Goal: Complete application form: Complete application form

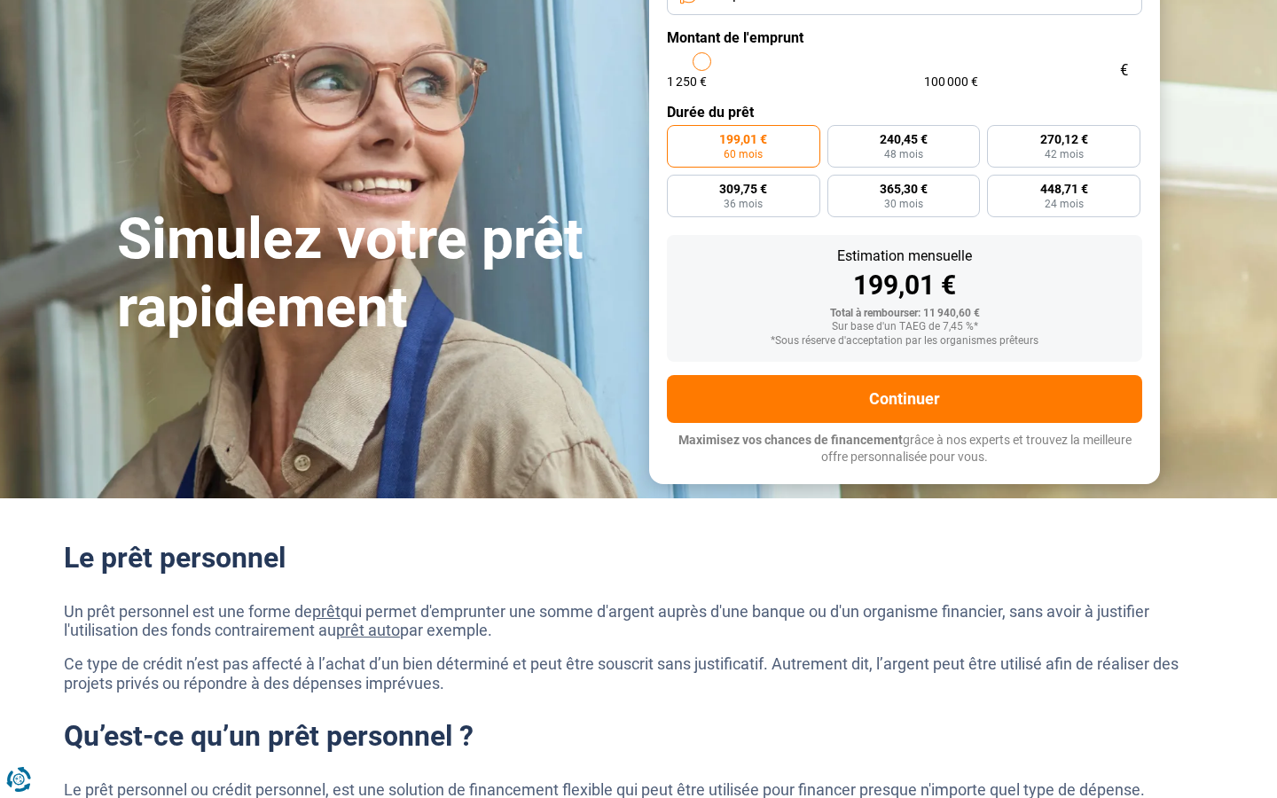
scroll to position [149, 0]
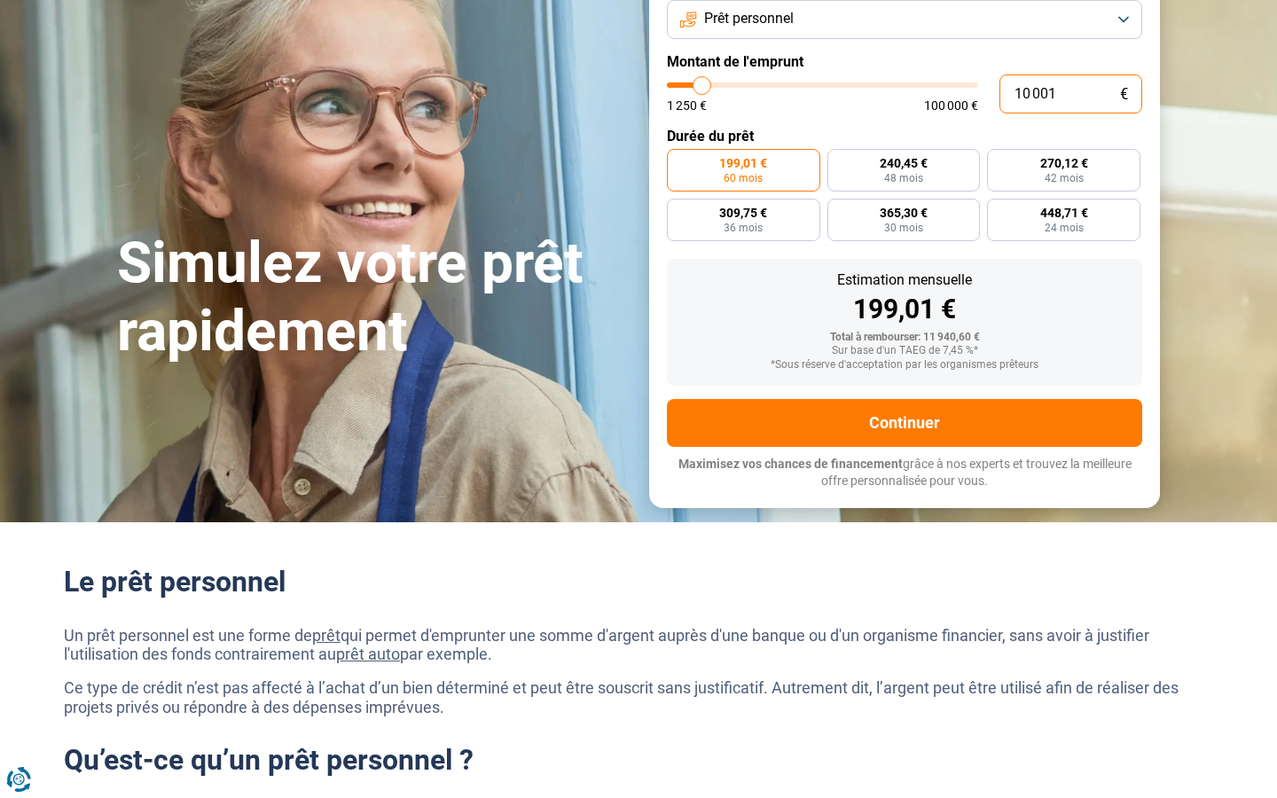
click at [1071, 93] on input "10 001" at bounding box center [1071, 94] width 143 height 39
type input "0"
type input "1250"
type input "345 631"
type input "100000"
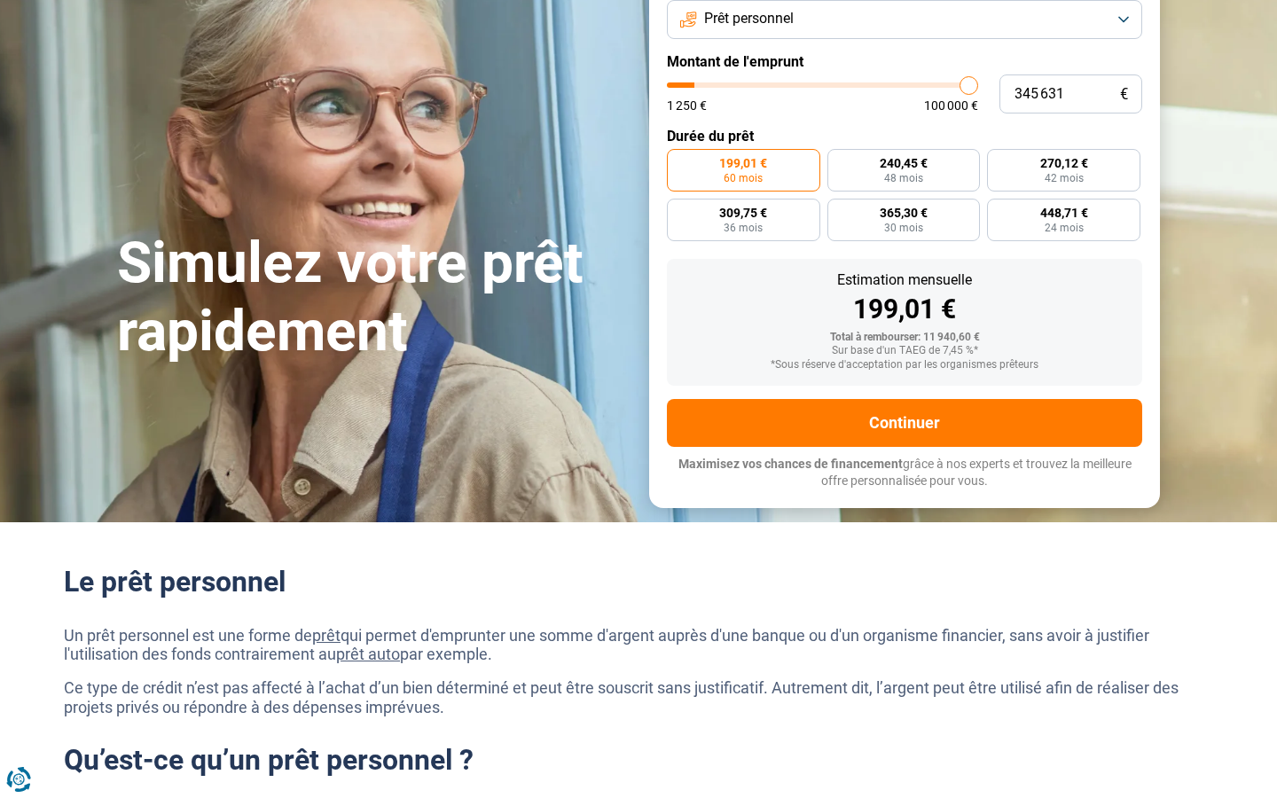
type input "100 000"
type input "100000"
radio input "false"
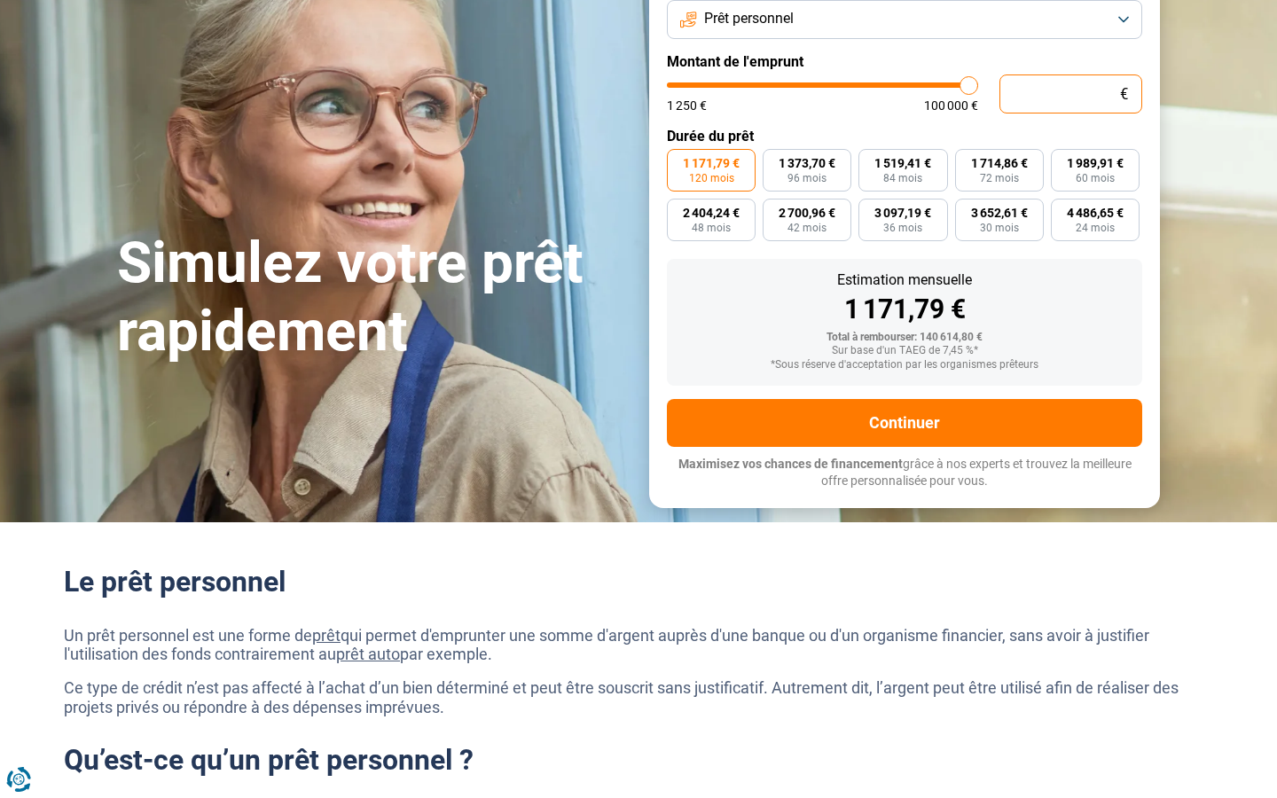
click at [1071, 93] on input "text" at bounding box center [1071, 94] width 143 height 39
type input "10 001"
type input "10000"
click at [1071, 93] on input "10 001" at bounding box center [1071, 94] width 143 height 39
type input "0"
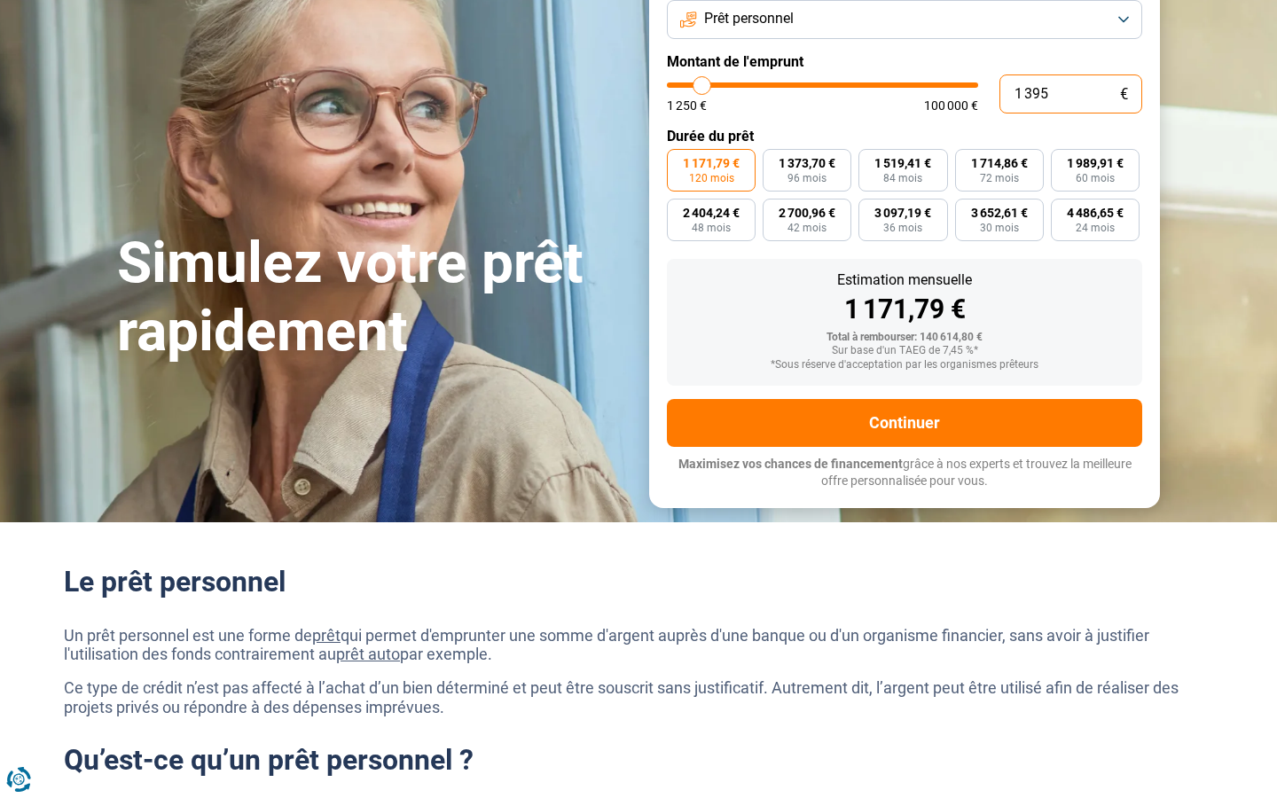
type input "1 395"
type input "1500"
radio input "true"
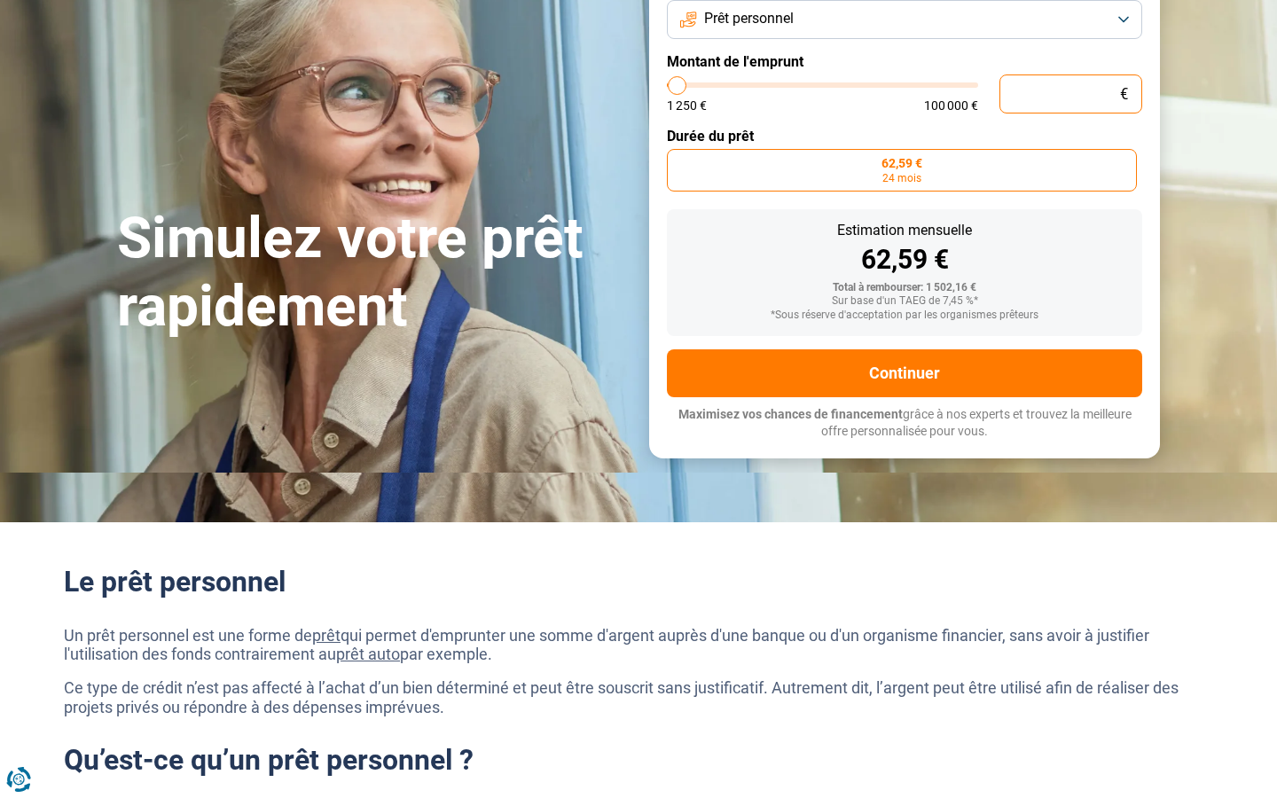
click at [1071, 93] on input "text" at bounding box center [1071, 94] width 143 height 39
type input "10 001"
type input "10000"
click at [1071, 93] on input "10 001" at bounding box center [1071, 94] width 143 height 39
type input "0"
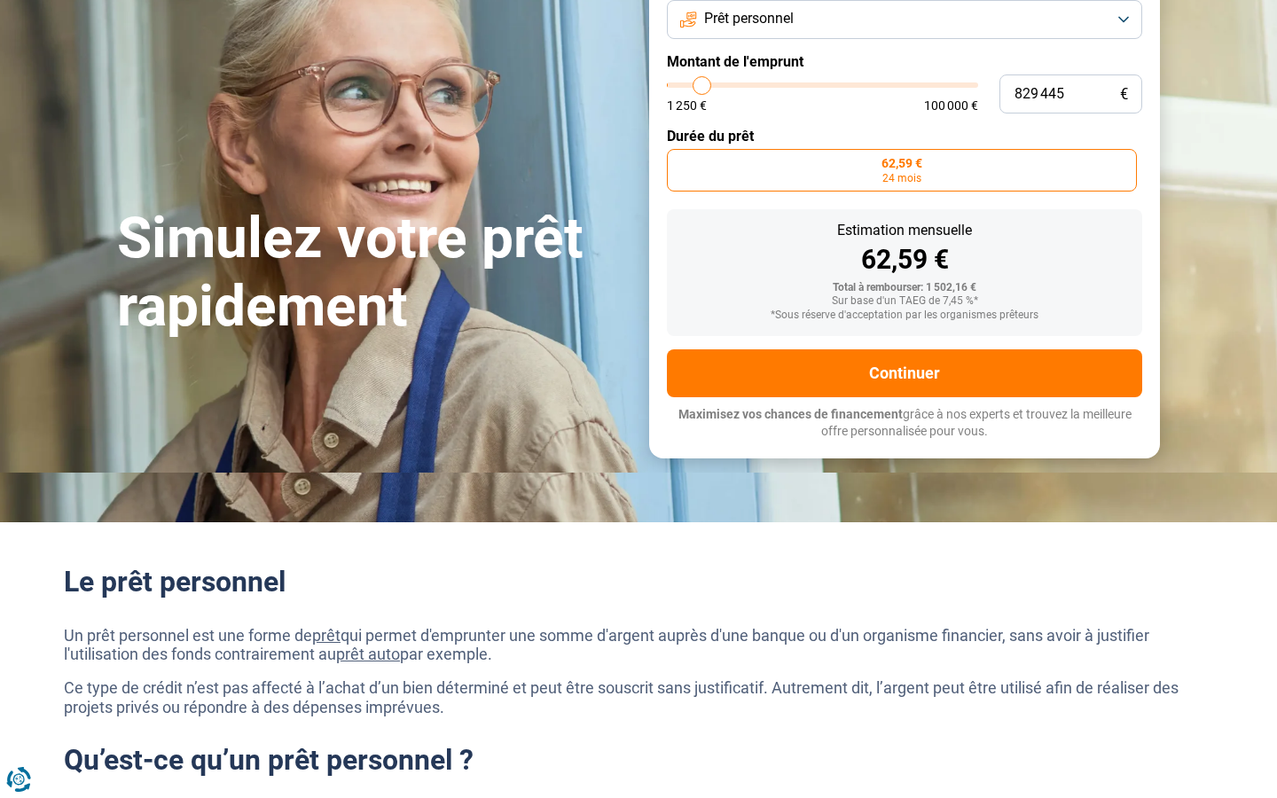
type input "100 000"
type input "100000"
radio input "false"
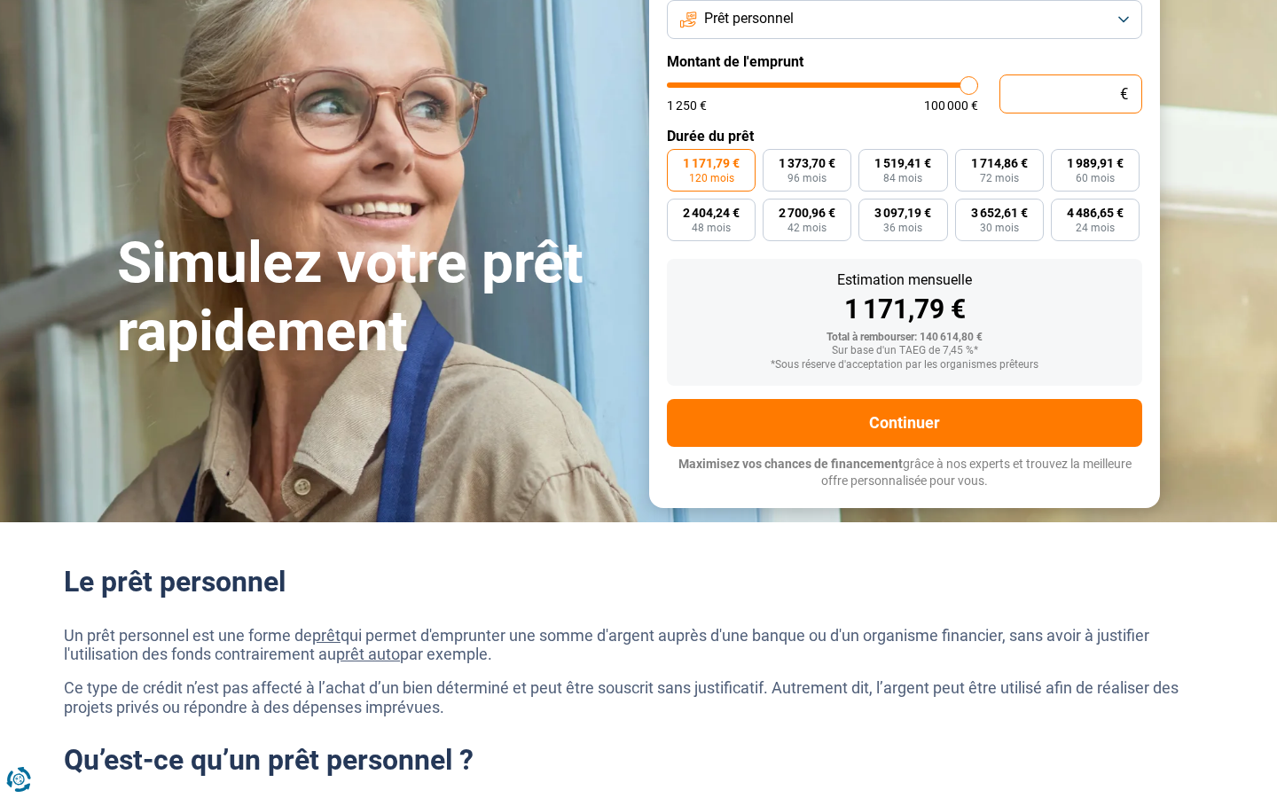
click at [1071, 93] on input "text" at bounding box center [1071, 94] width 143 height 39
type input "10 001"
type input "10000"
click at [1071, 93] on input "10 001" at bounding box center [1071, 94] width 143 height 39
type input "0"
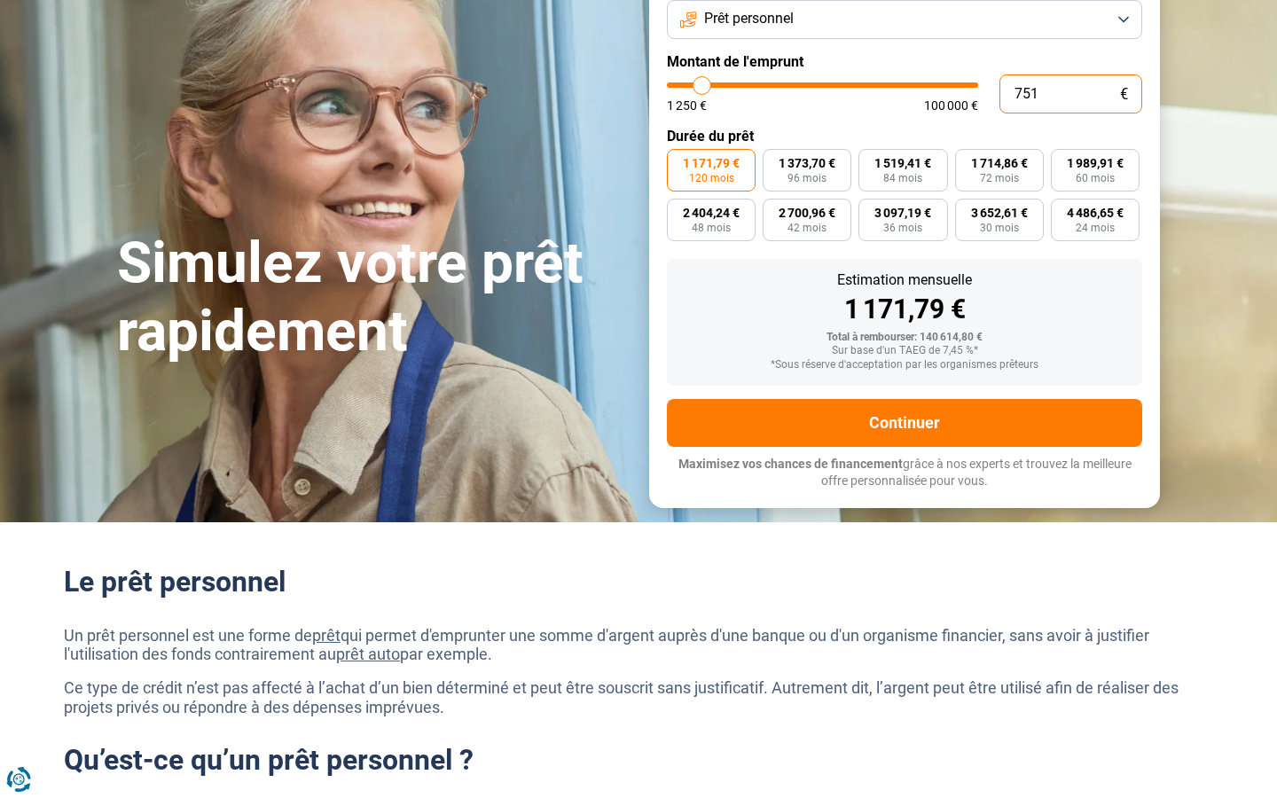
type input "7 518"
type input "7500"
type input "100 000"
type input "100000"
click at [1071, 93] on input "text" at bounding box center [1071, 94] width 143 height 39
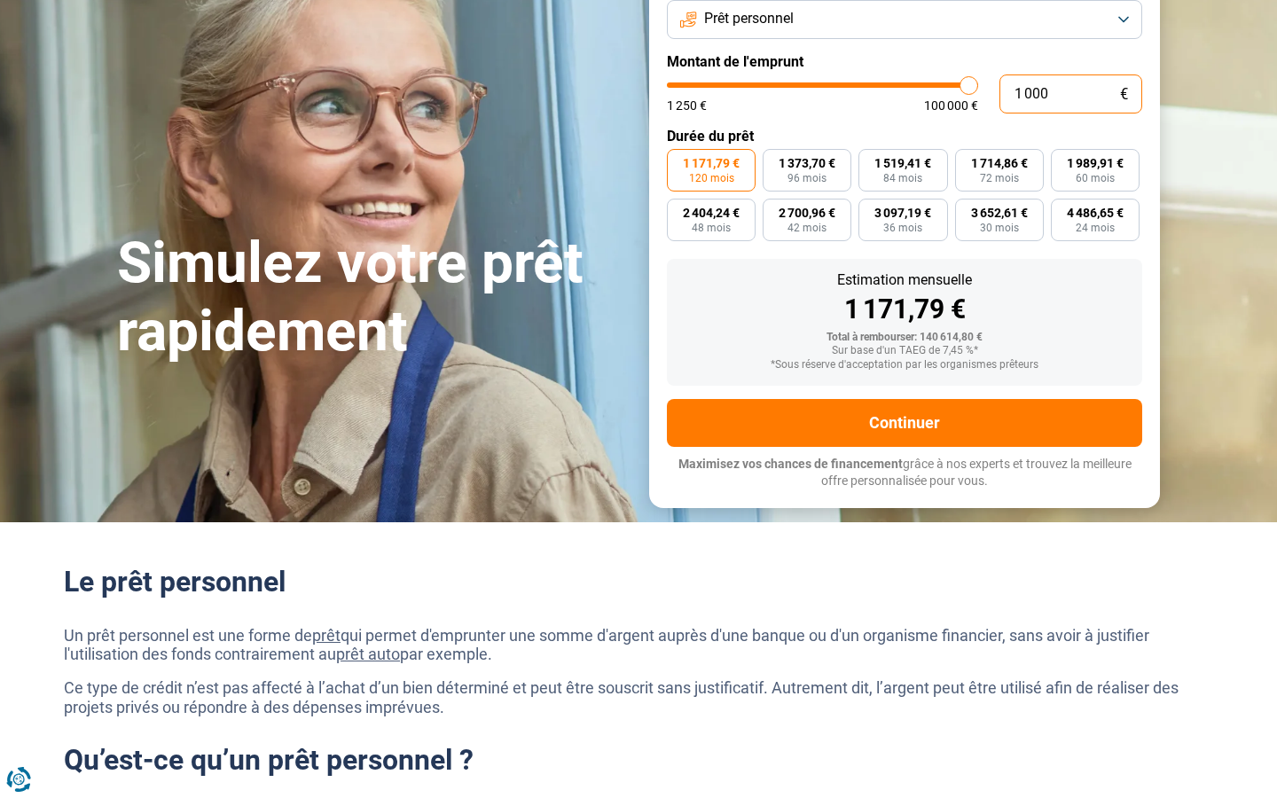
type input "10 001"
type input "10000"
click at [1071, 93] on input "10 001" at bounding box center [1071, 94] width 143 height 39
type input "1"
type input "1250"
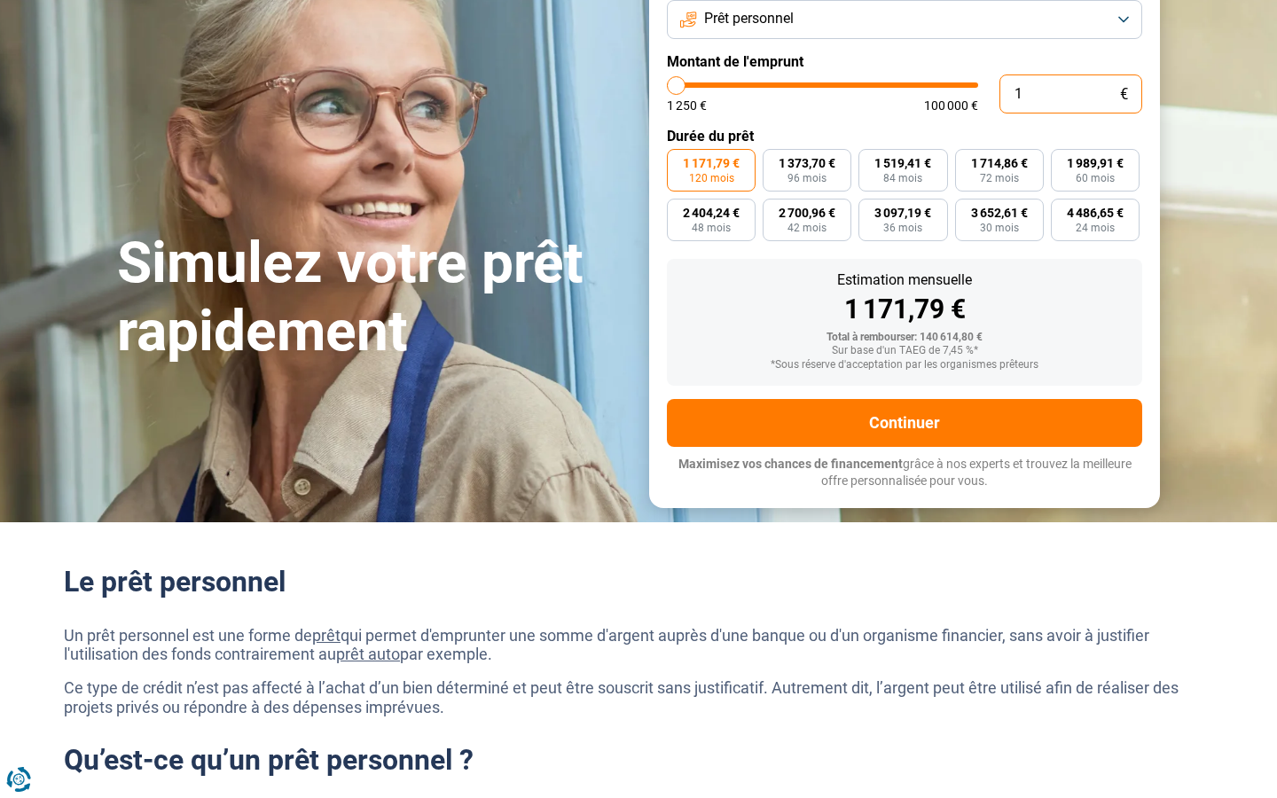
type input "0"
type input "1250"
type input "100 000"
type input "100000"
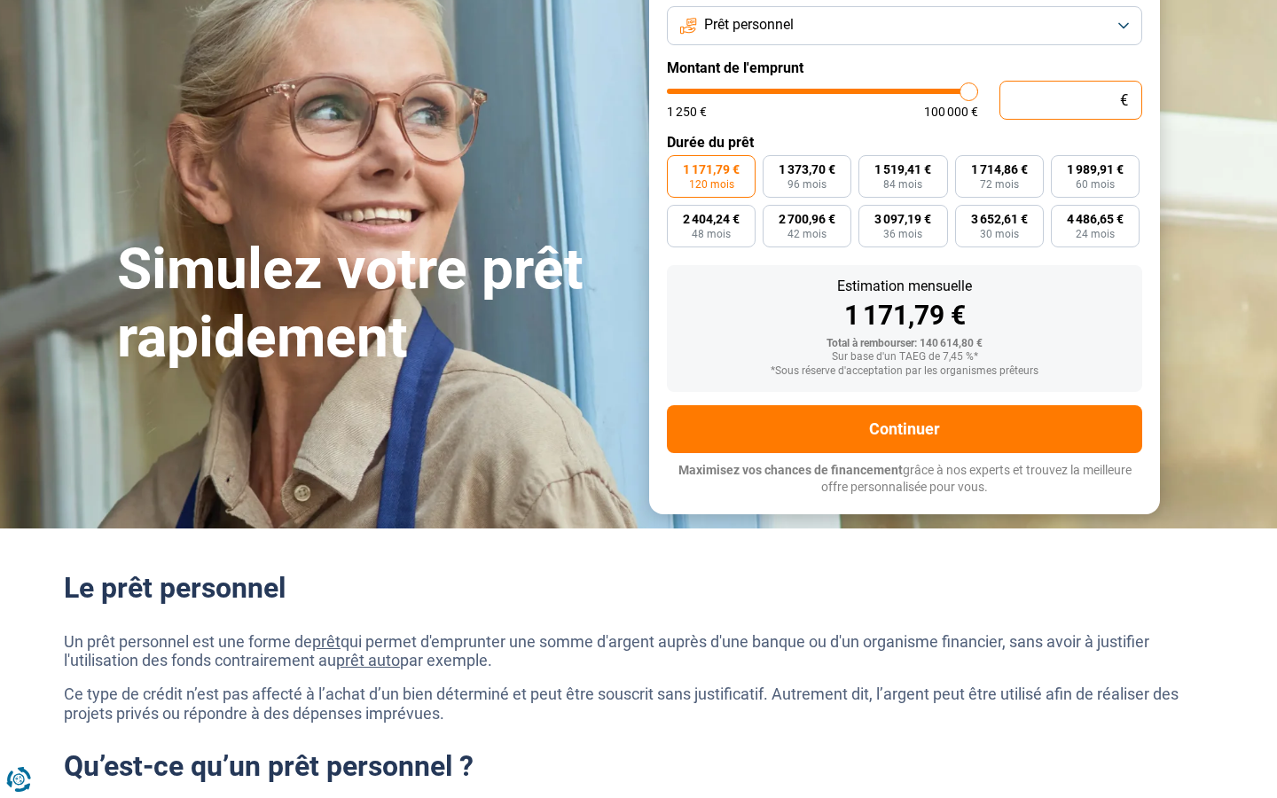
click at [1071, 95] on input "text" at bounding box center [1071, 100] width 143 height 39
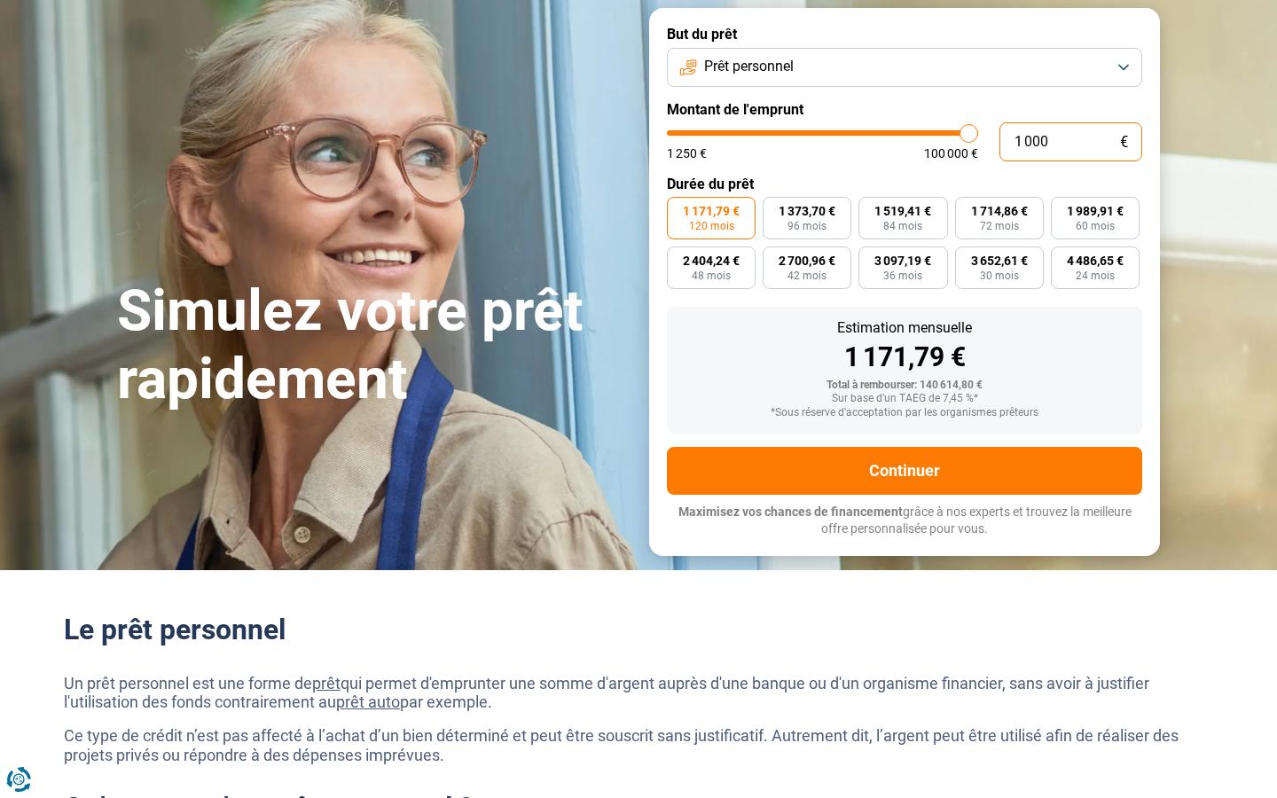
type input "10 001"
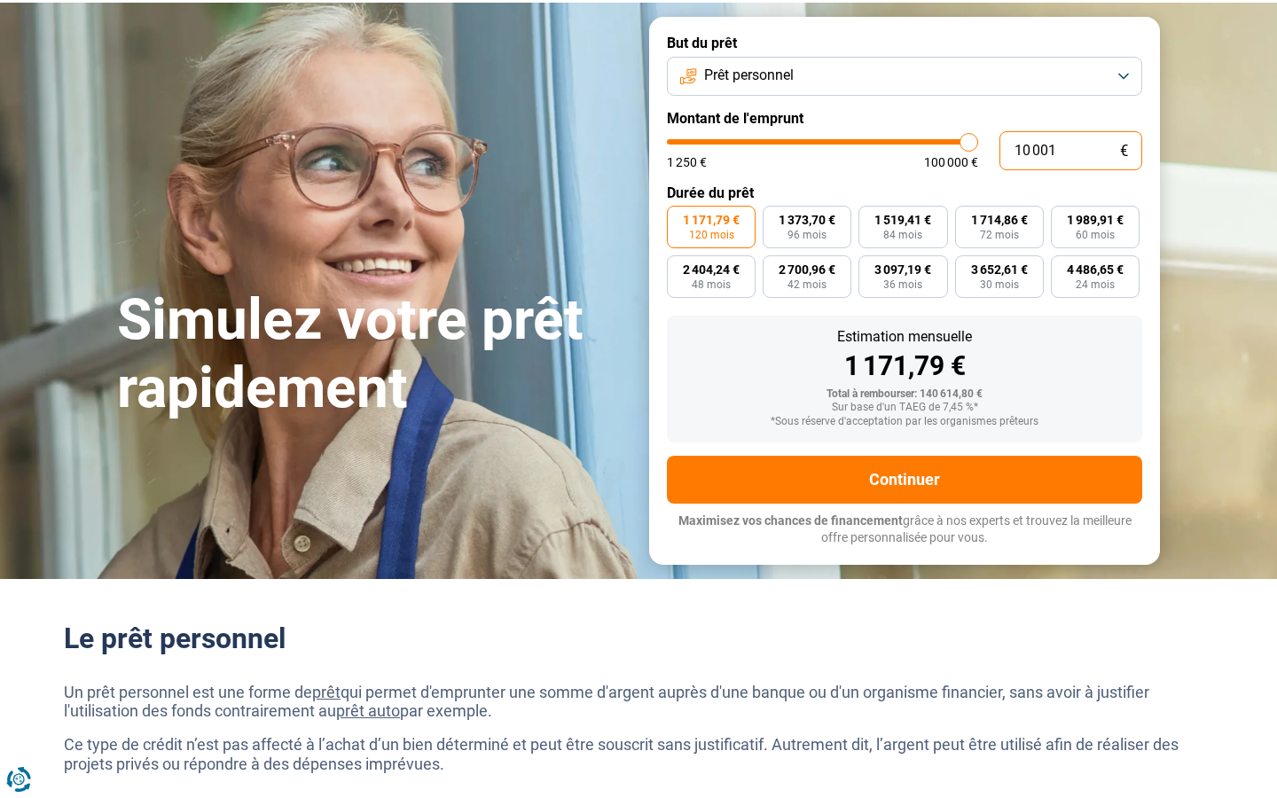
type input "10000"
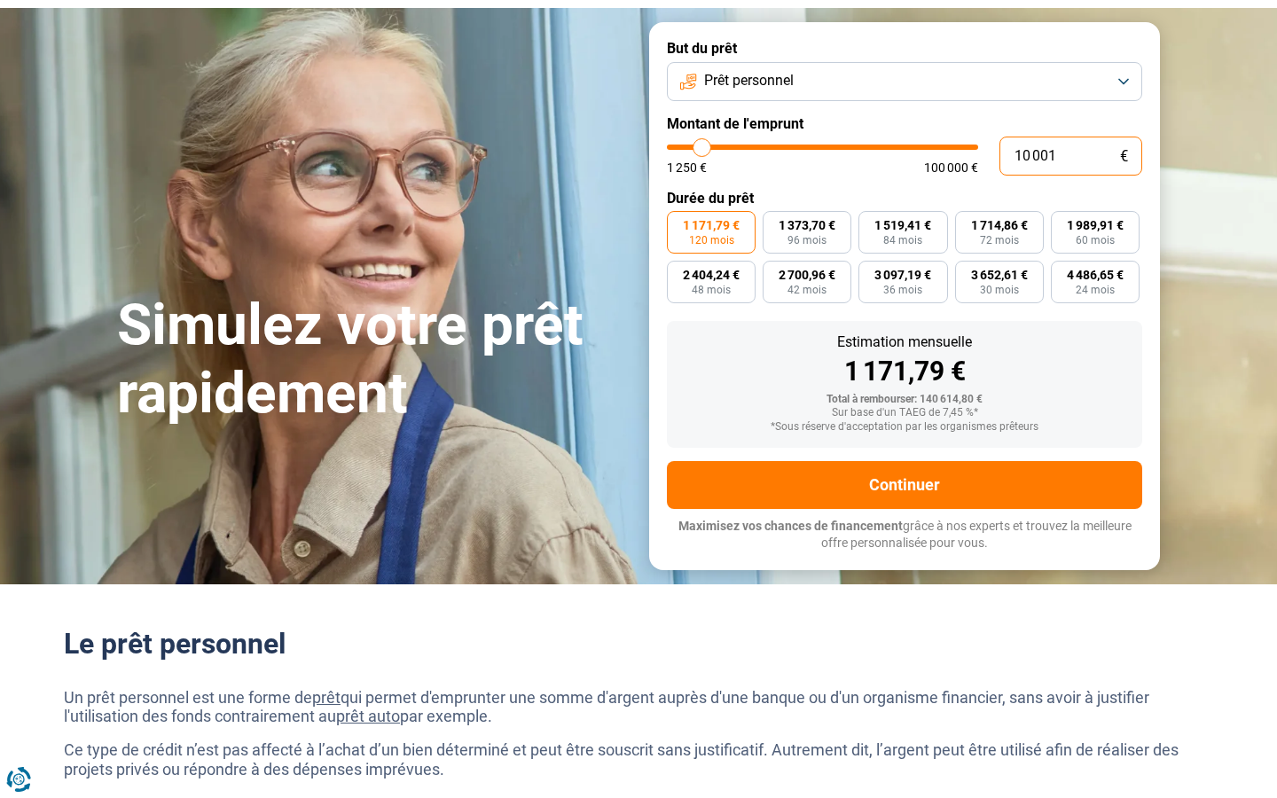
click at [1071, 158] on input "10 001" at bounding box center [1071, 156] width 143 height 39
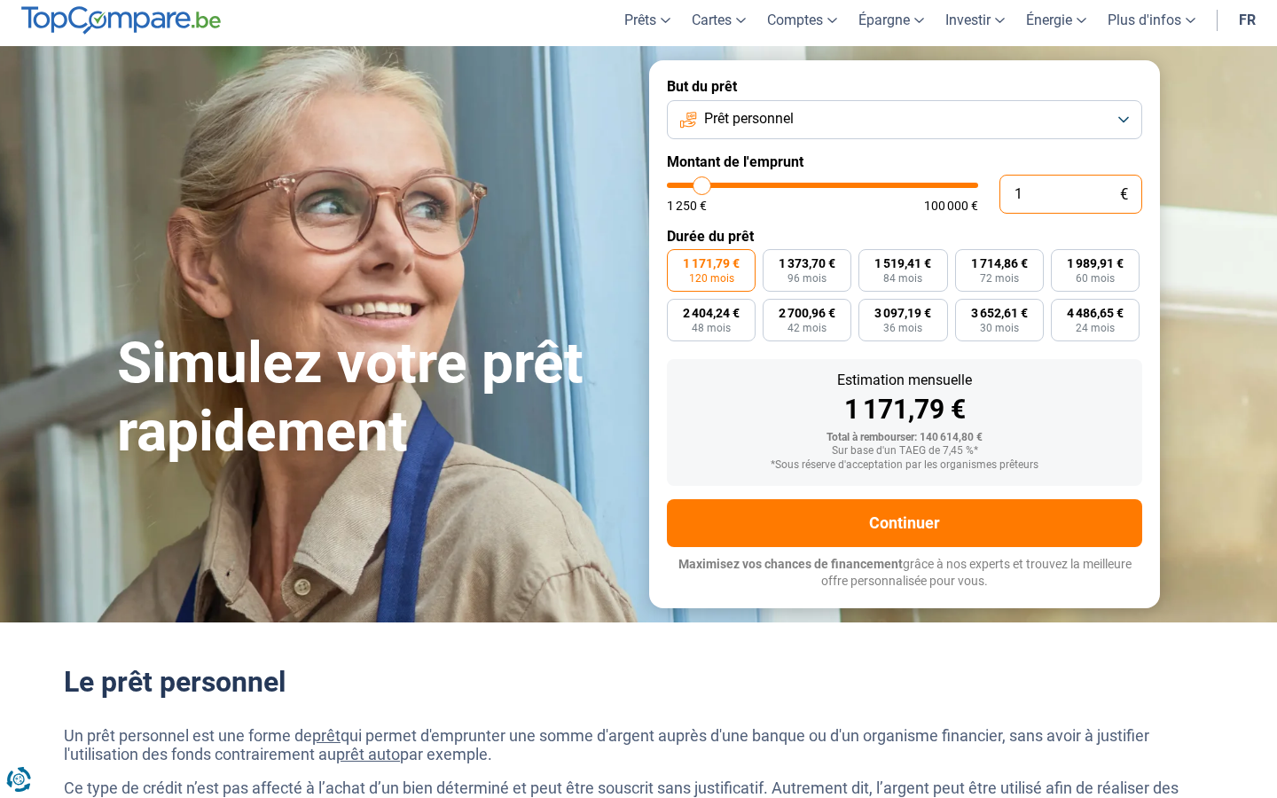
type input "0"
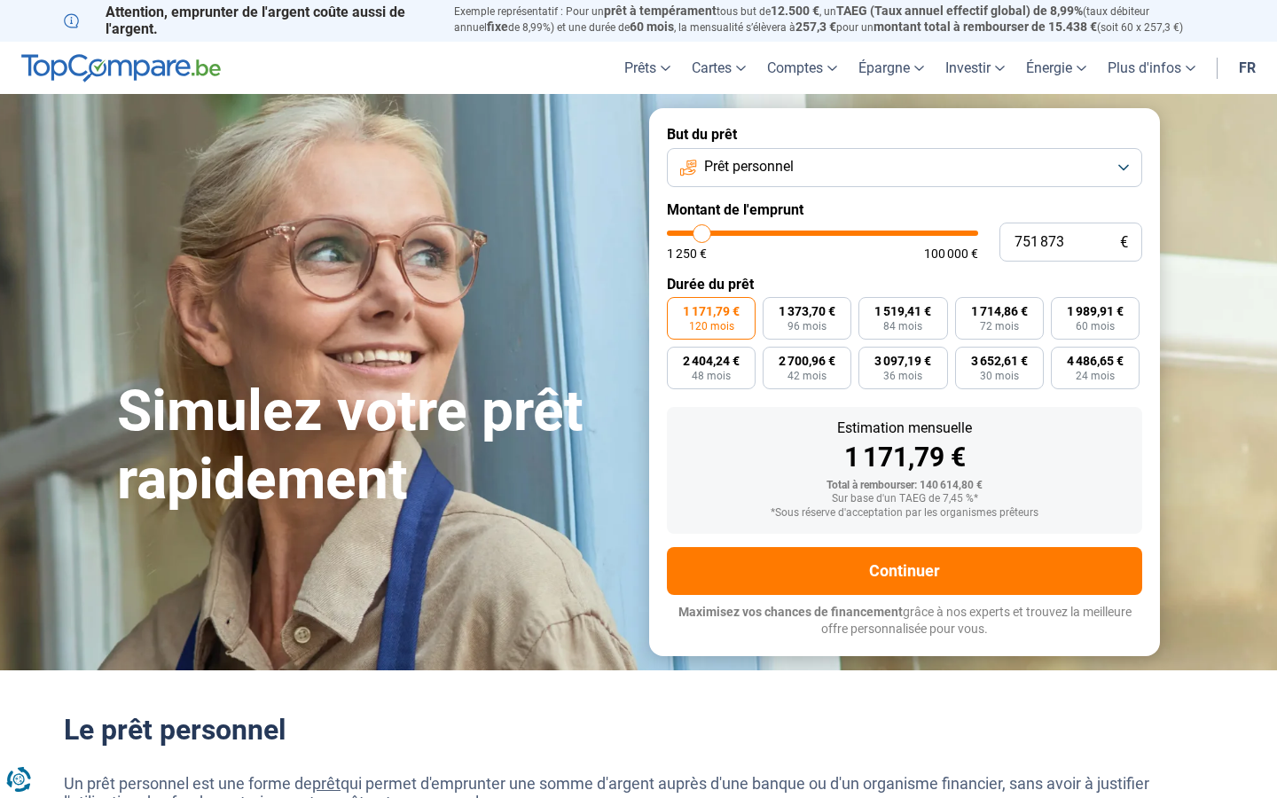
type input "100 000"
type input "100000"
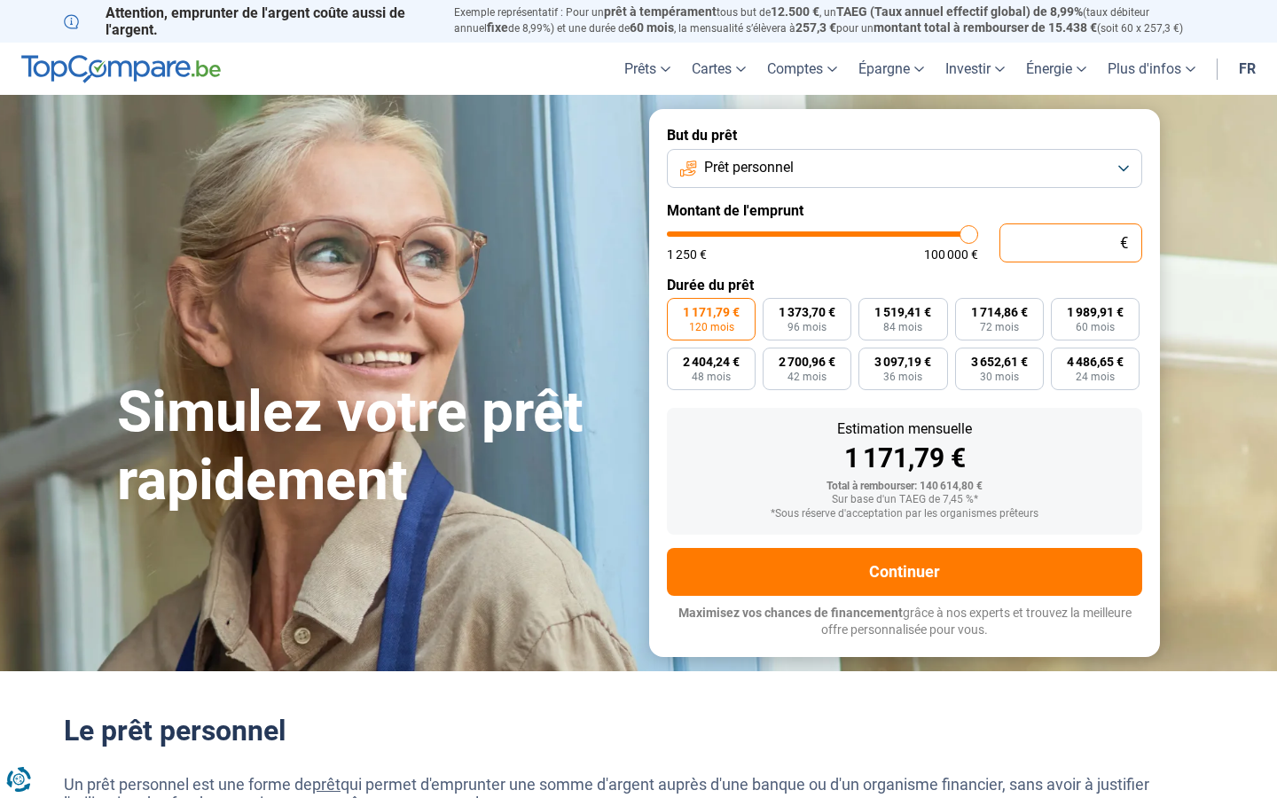
click at [1071, 242] on input "text" at bounding box center [1071, 243] width 143 height 39
type input "10"
type input "1250"
type input "10 001"
type input "10000"
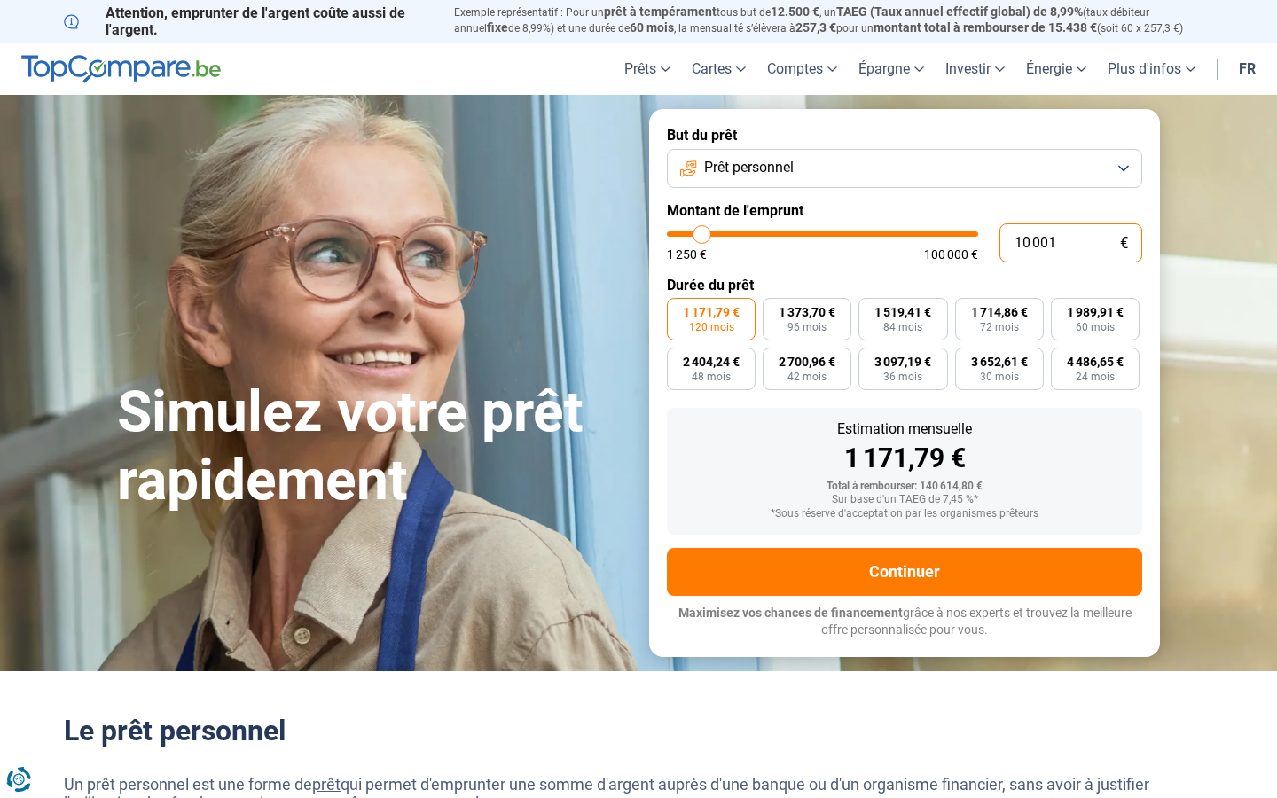
click at [1071, 242] on input "10 001" at bounding box center [1071, 243] width 143 height 39
type input "0"
type input "1250"
type input "75"
type input "1250"
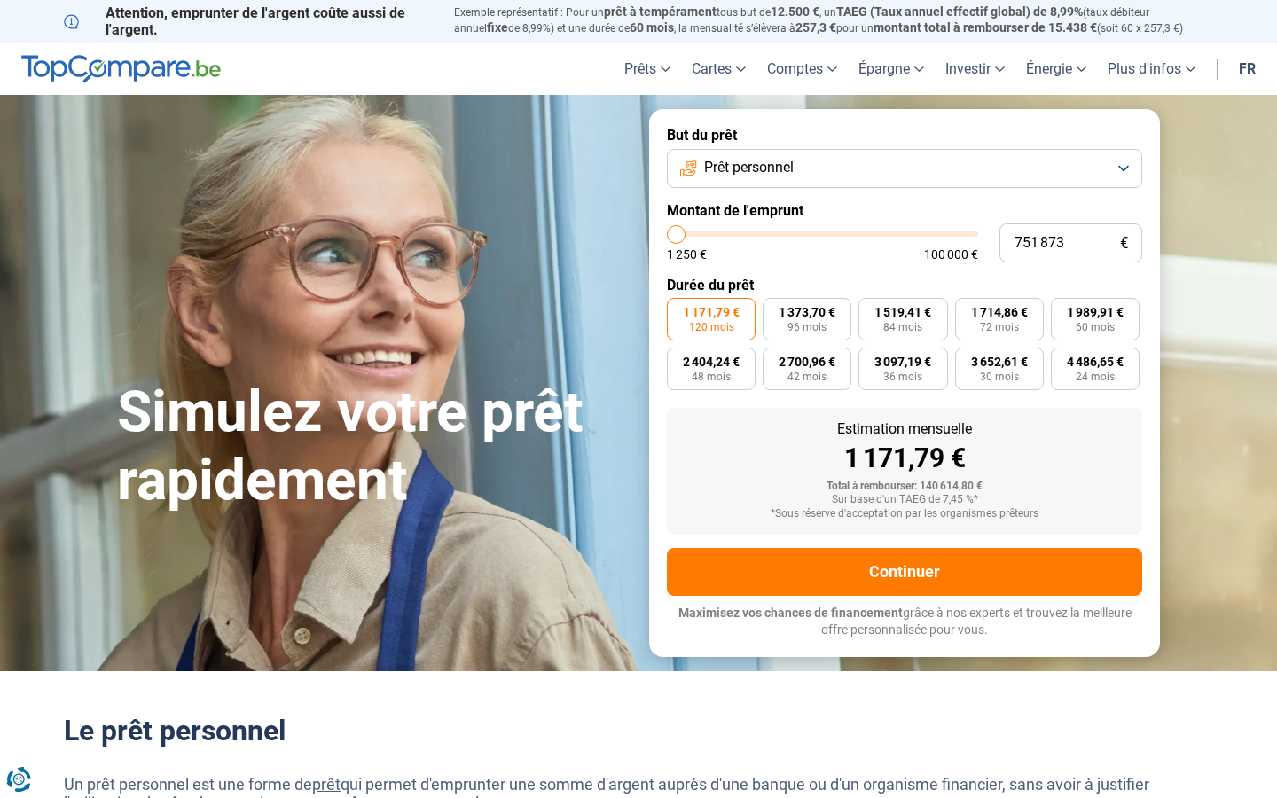
type input "100 000"
type input "100000"
click at [1071, 242] on input "text" at bounding box center [1071, 243] width 143 height 39
type input "10"
type input "1250"
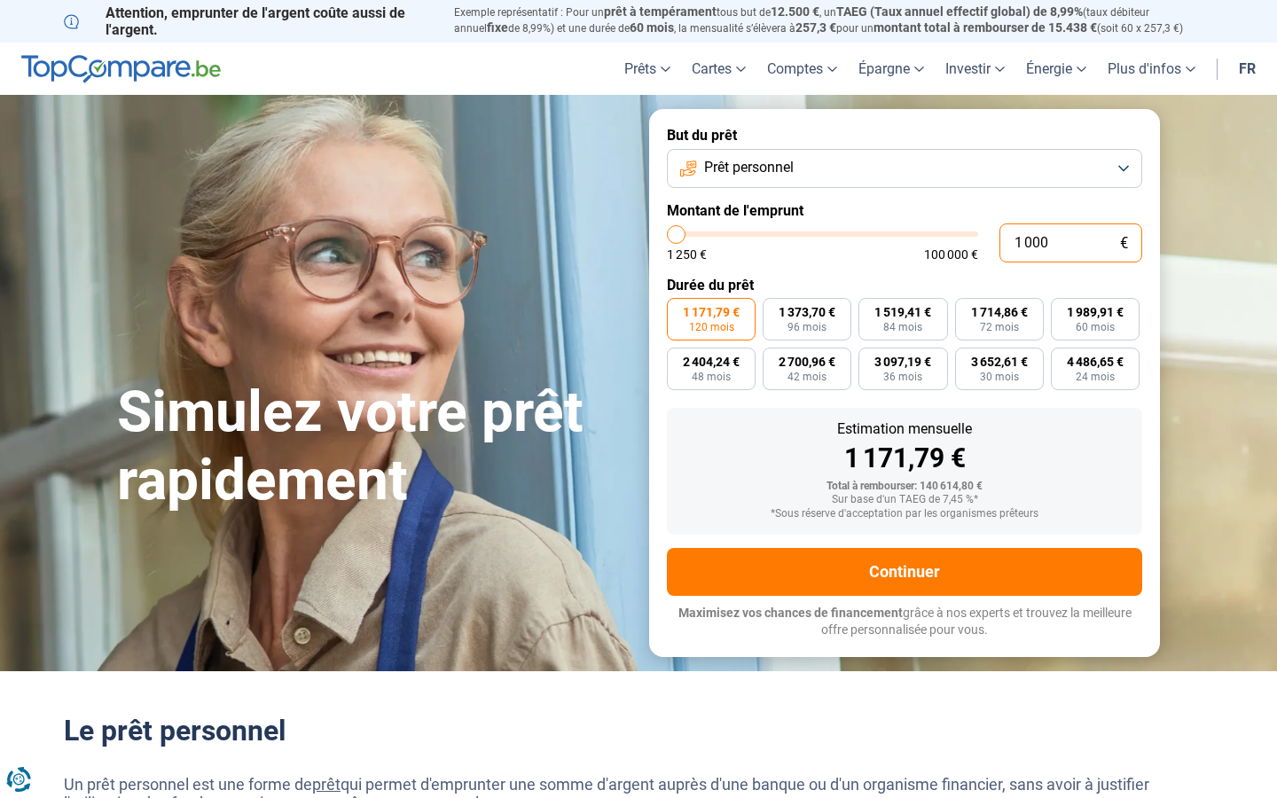
type input "10 001"
type input "10000"
click at [1071, 242] on input "10 001" at bounding box center [1071, 243] width 143 height 39
type input "0"
type input "1250"
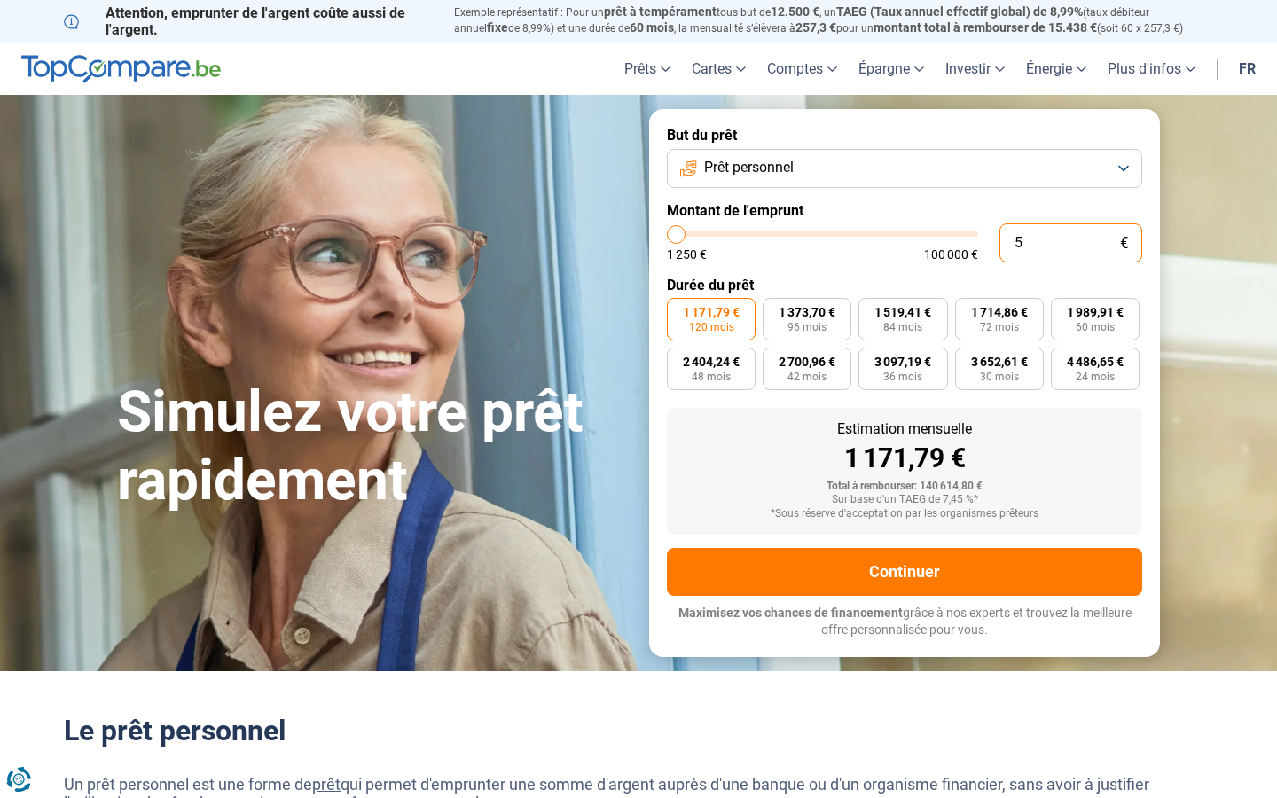
type input "51"
type input "1250"
type input "5 106"
type input "5000"
type input "100 000"
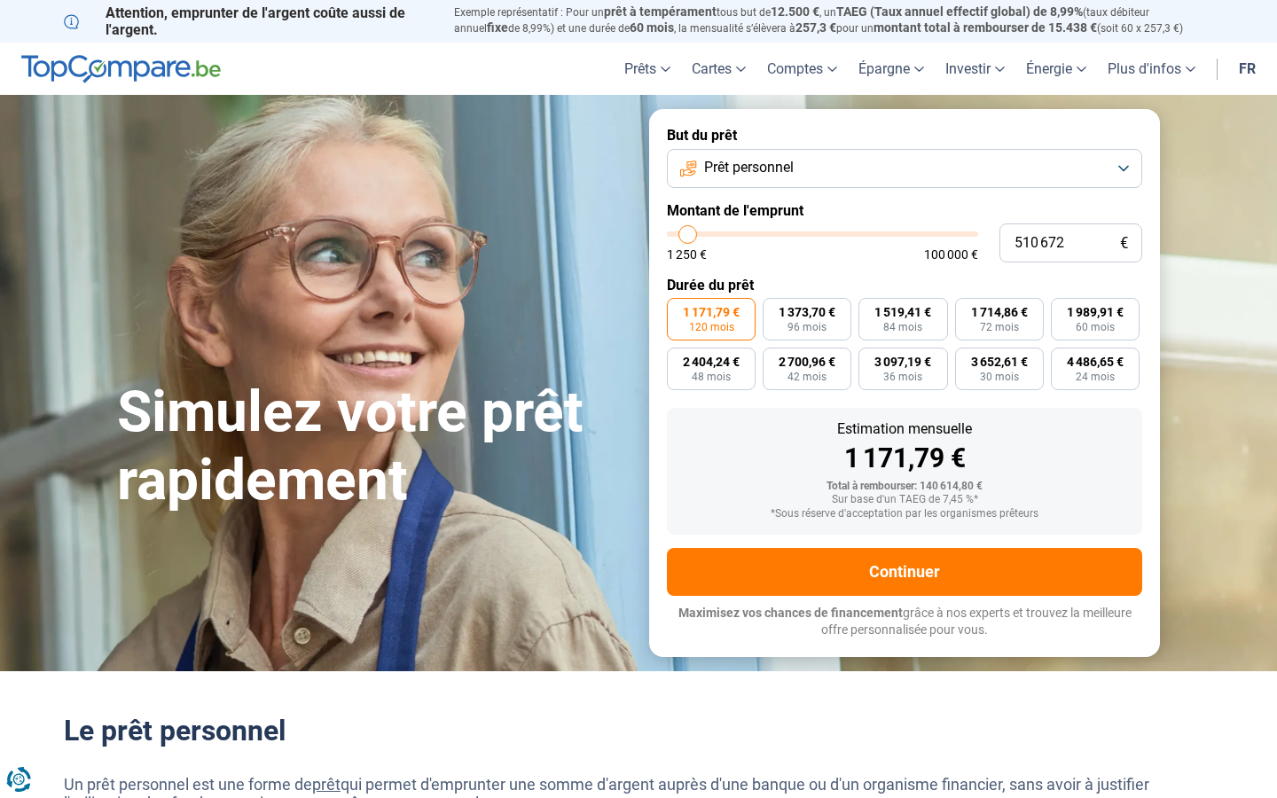
type input "100000"
click at [1071, 242] on input "text" at bounding box center [1071, 243] width 143 height 39
type input "10"
type input "1250"
type input "10 001"
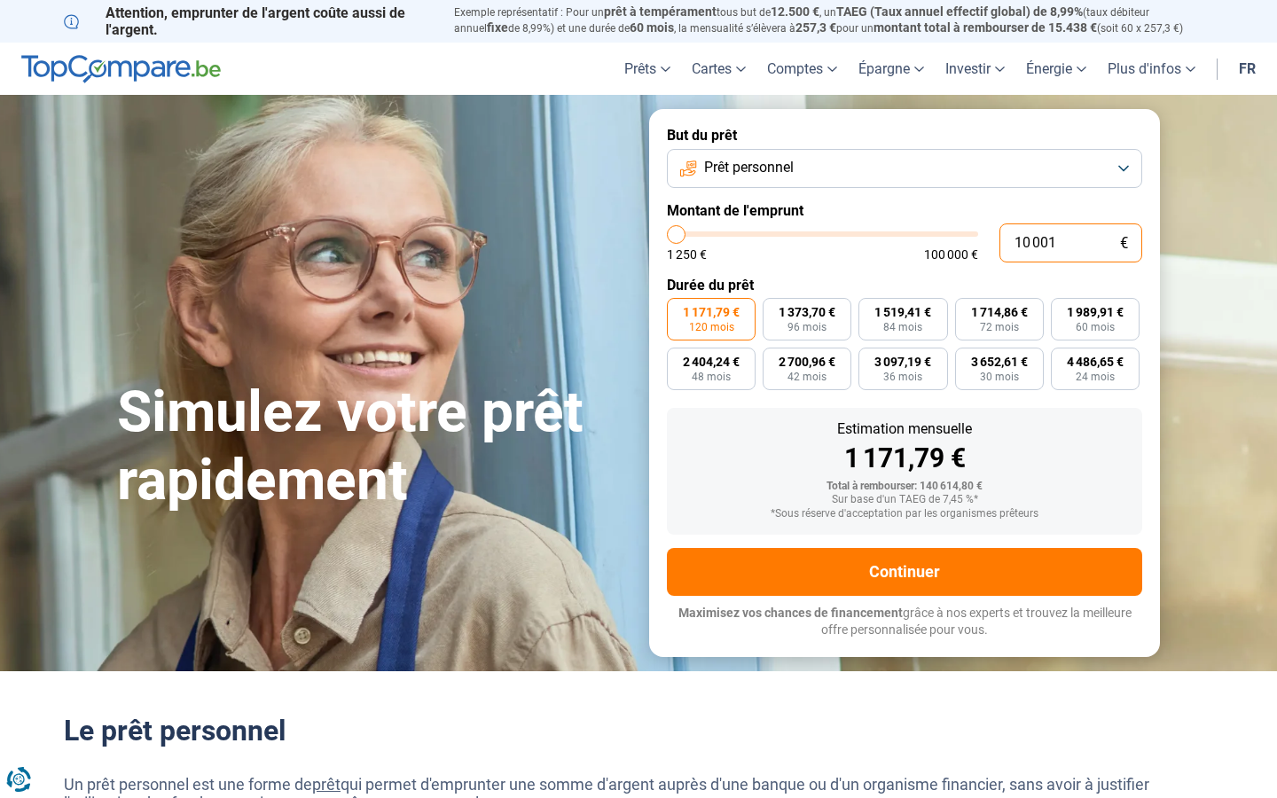
type input "10000"
click at [1071, 242] on input "10 001" at bounding box center [1071, 243] width 143 height 39
type input "100"
type input "1250"
type input "0"
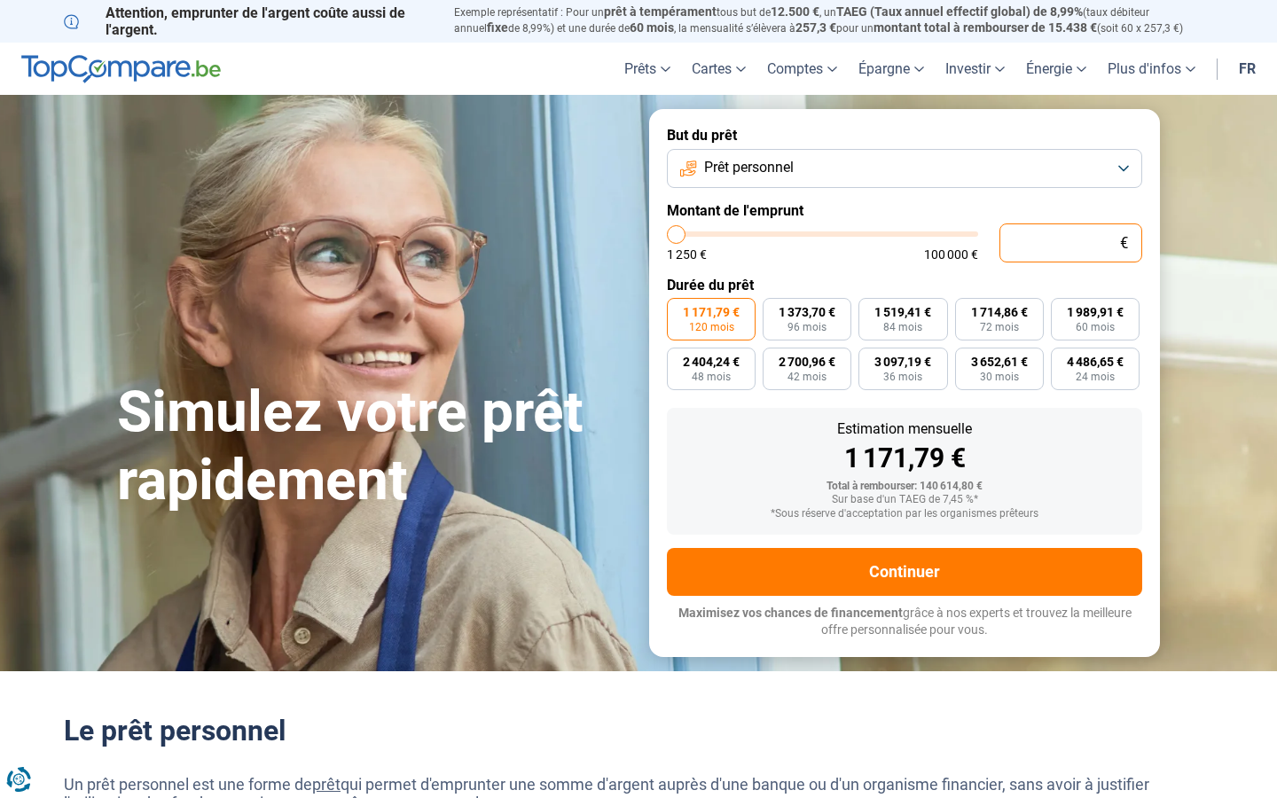
type input "1250"
type input "269"
type input "1250"
type input "1 250"
type input "1250"
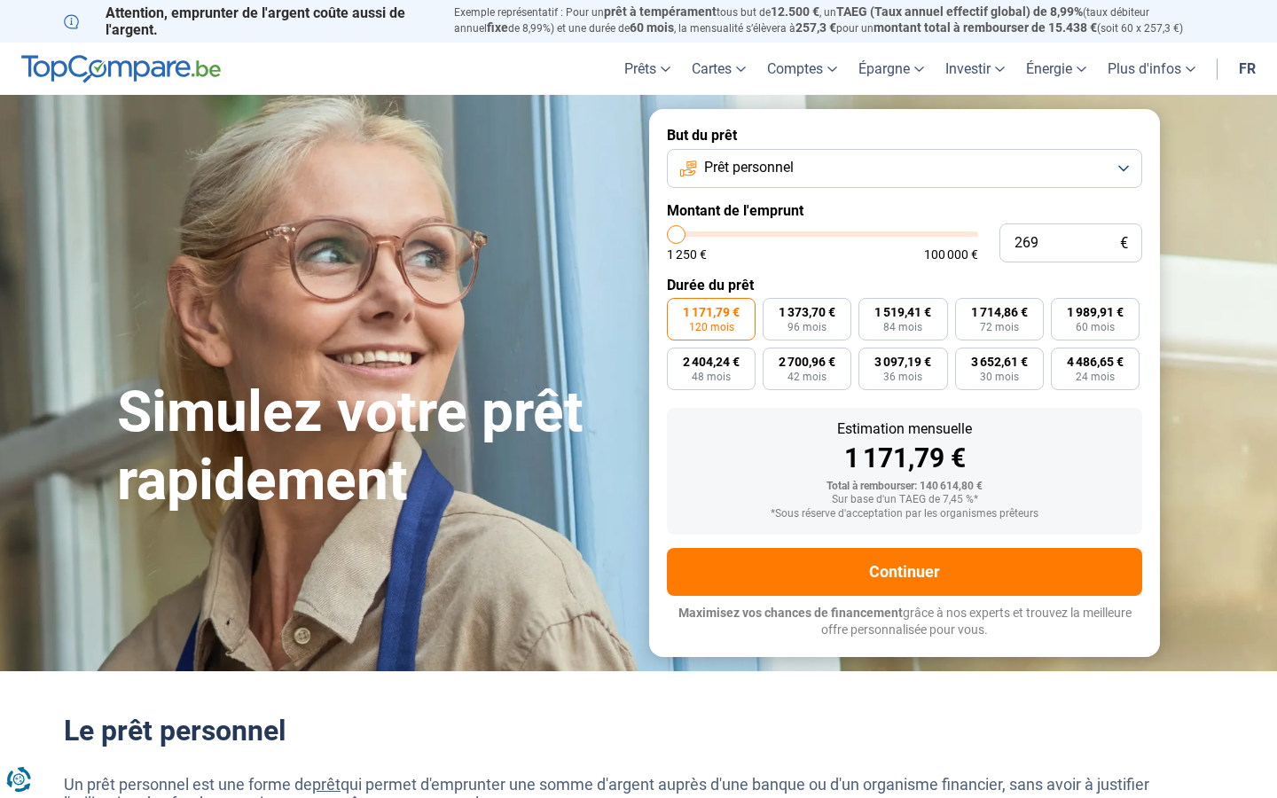
radio input "true"
click at [1071, 242] on input "text" at bounding box center [1071, 243] width 143 height 39
type input "10"
type input "1250"
type input "10 001"
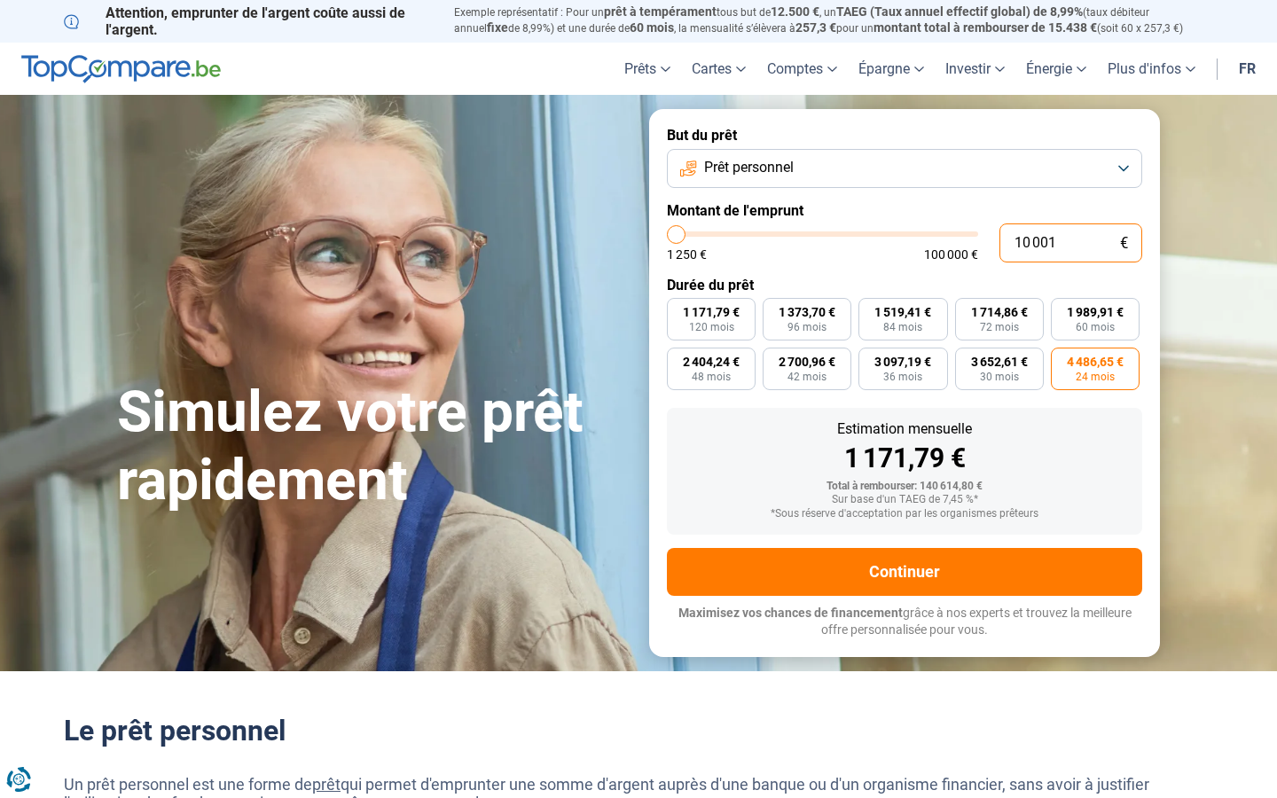
type input "10000"
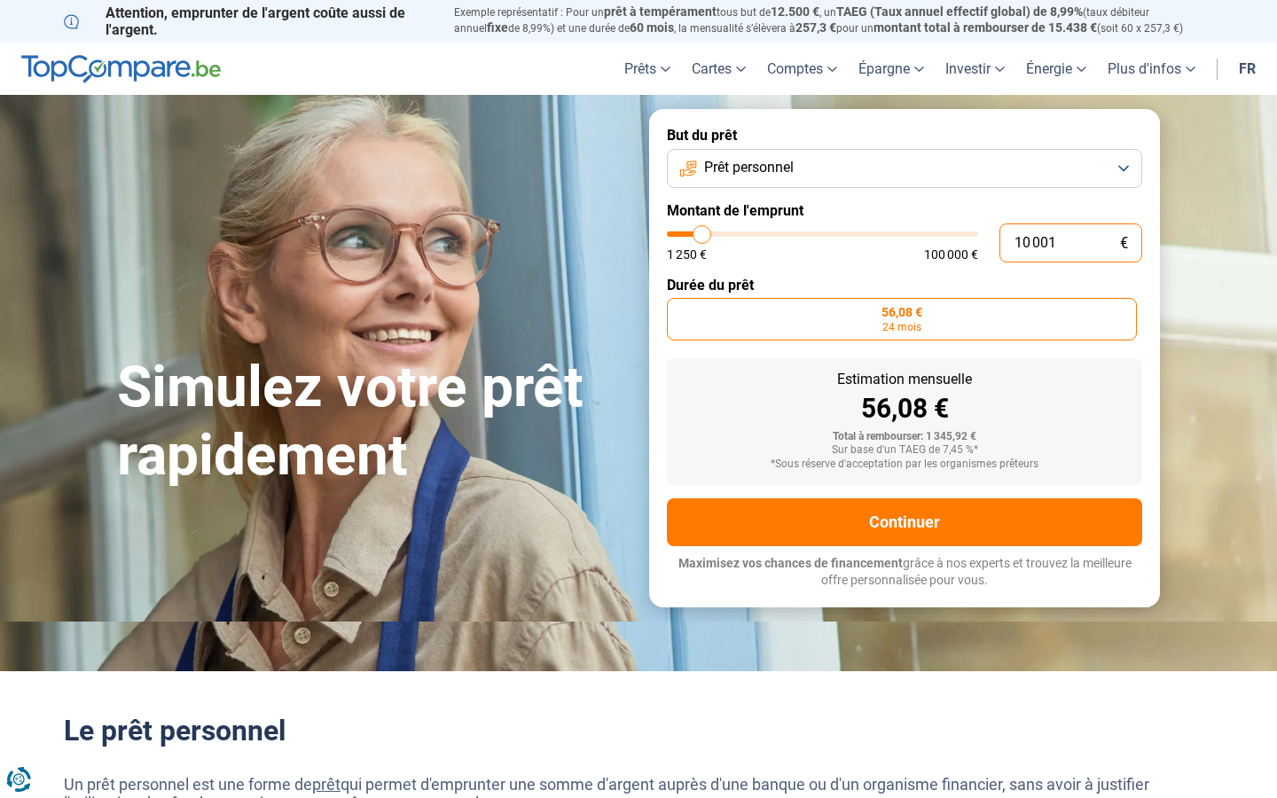
click at [1071, 242] on input "10 001" at bounding box center [1071, 243] width 143 height 39
type input "0"
type input "1250"
type input "100 000"
type input "100000"
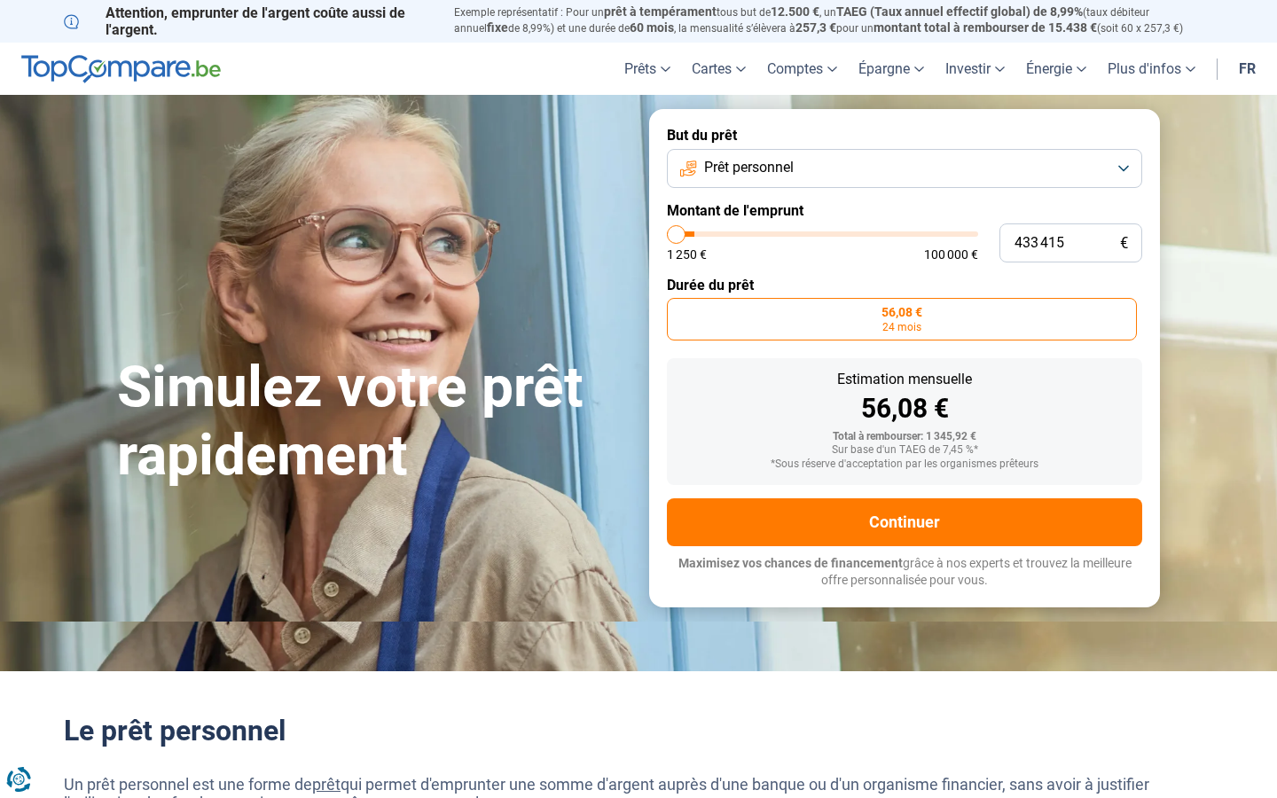
radio input "false"
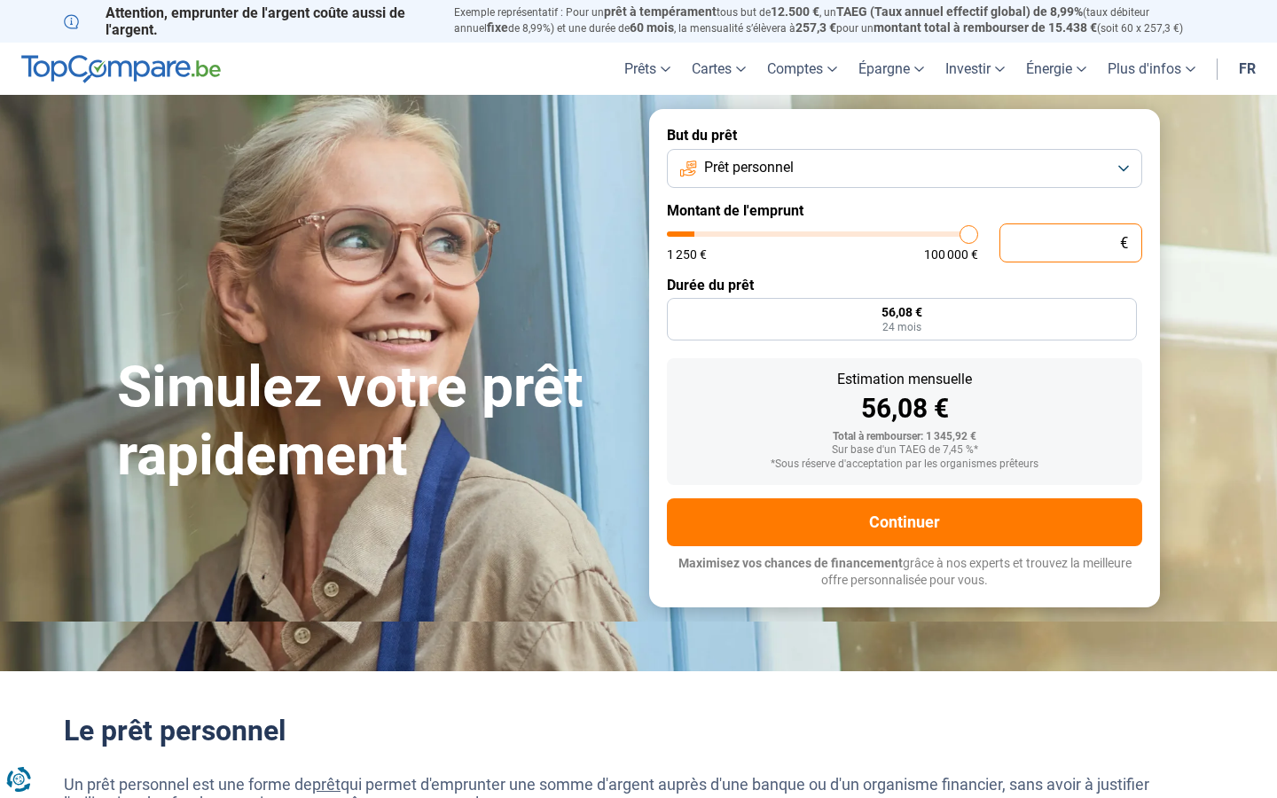
click at [1071, 242] on input "text" at bounding box center [1071, 243] width 143 height 39
type input "10 001"
type input "10000"
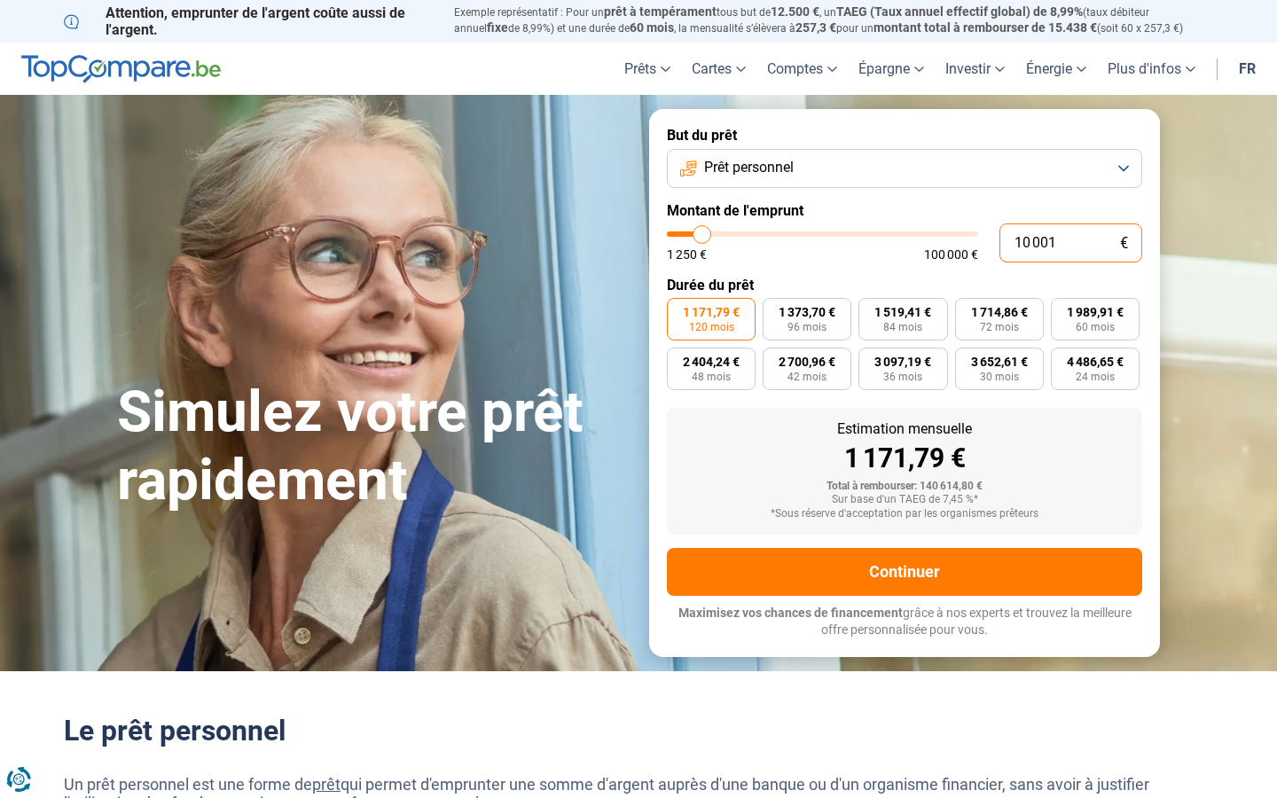
click at [1071, 242] on input "10 001" at bounding box center [1071, 243] width 143 height 39
type input "0"
type input "1250"
type input "100 000"
type input "100000"
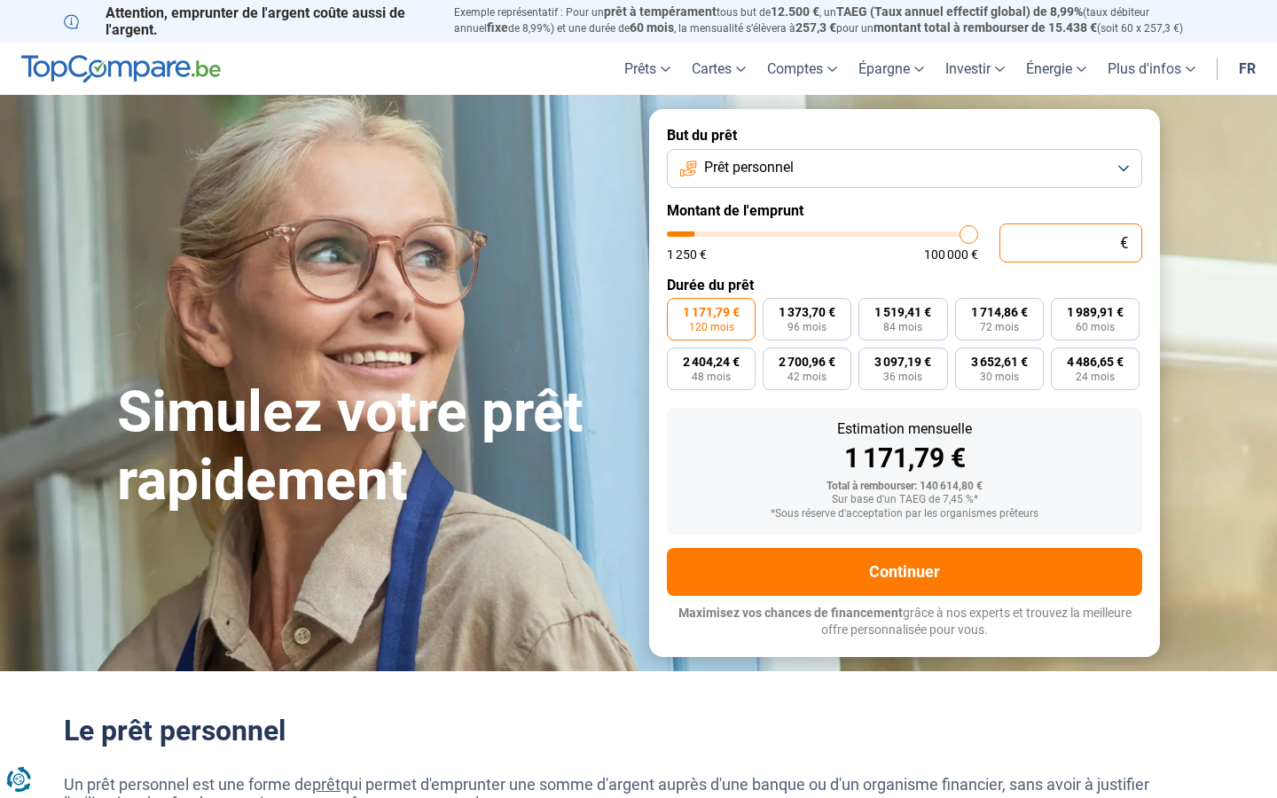
click at [1071, 242] on input "text" at bounding box center [1071, 243] width 143 height 39
type input "10 001"
type input "10000"
click at [1071, 242] on input "10 001" at bounding box center [1071, 243] width 143 height 39
type input "0"
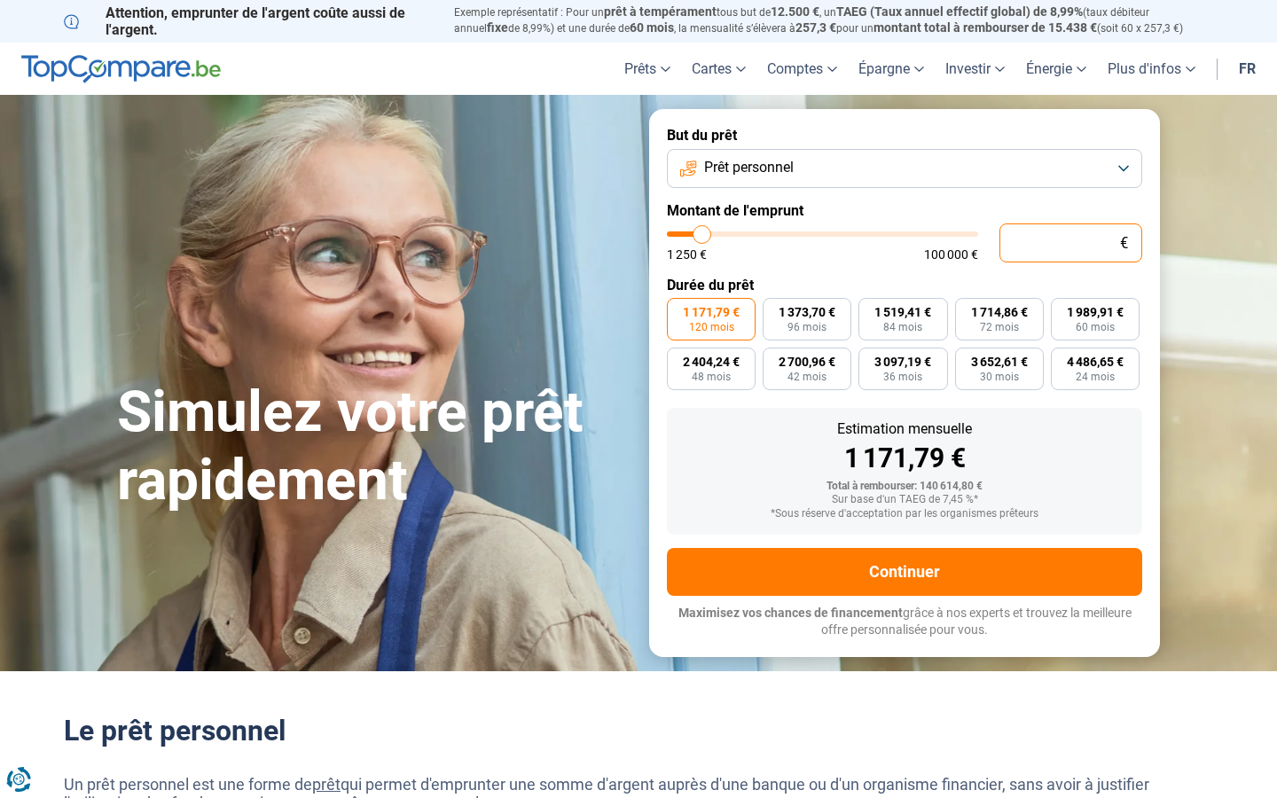
type input "0"
type input "1250"
type input "32 715"
type input "32750"
click at [1071, 242] on input "text" at bounding box center [1071, 243] width 143 height 39
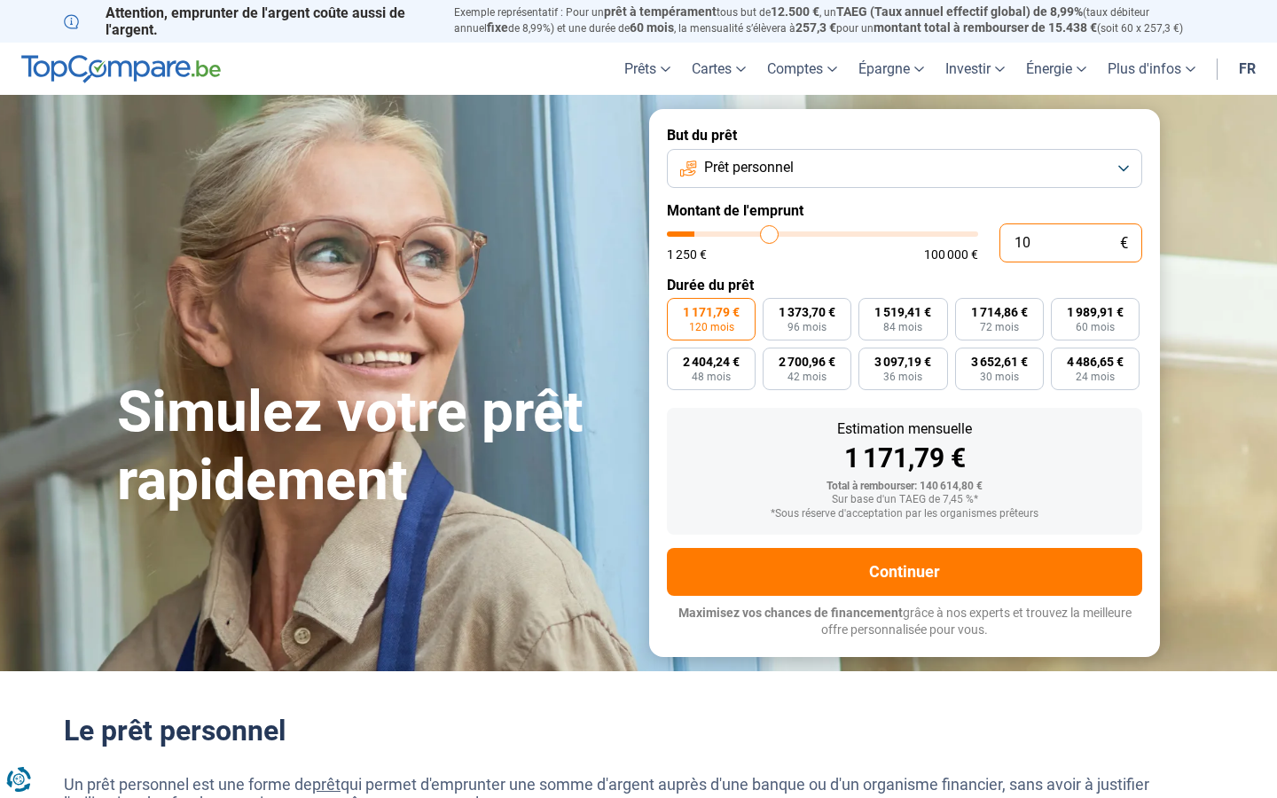
type input "10"
type input "1250"
type input "10 001"
type input "10000"
click at [1071, 242] on input "10 001" at bounding box center [1071, 243] width 143 height 39
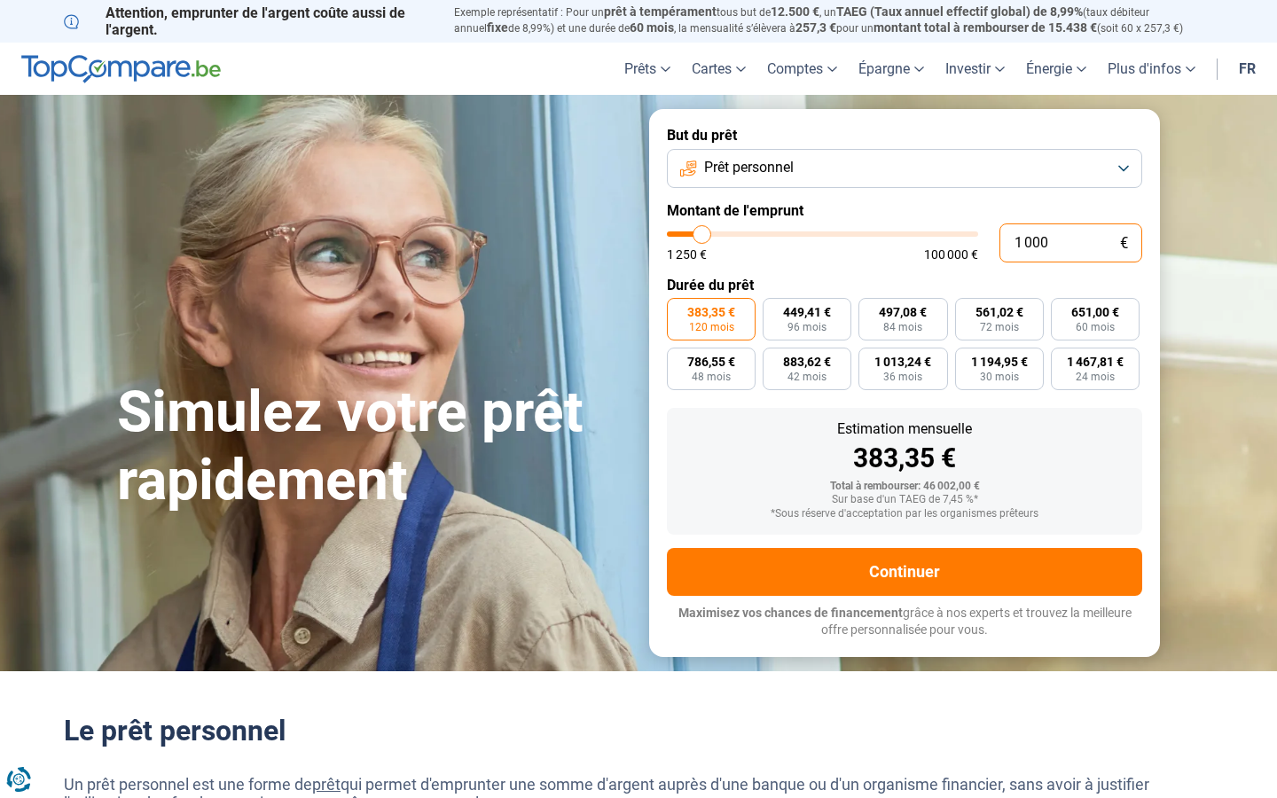
type input "100"
type input "1250"
type input "0"
type input "1250"
type input "79 620"
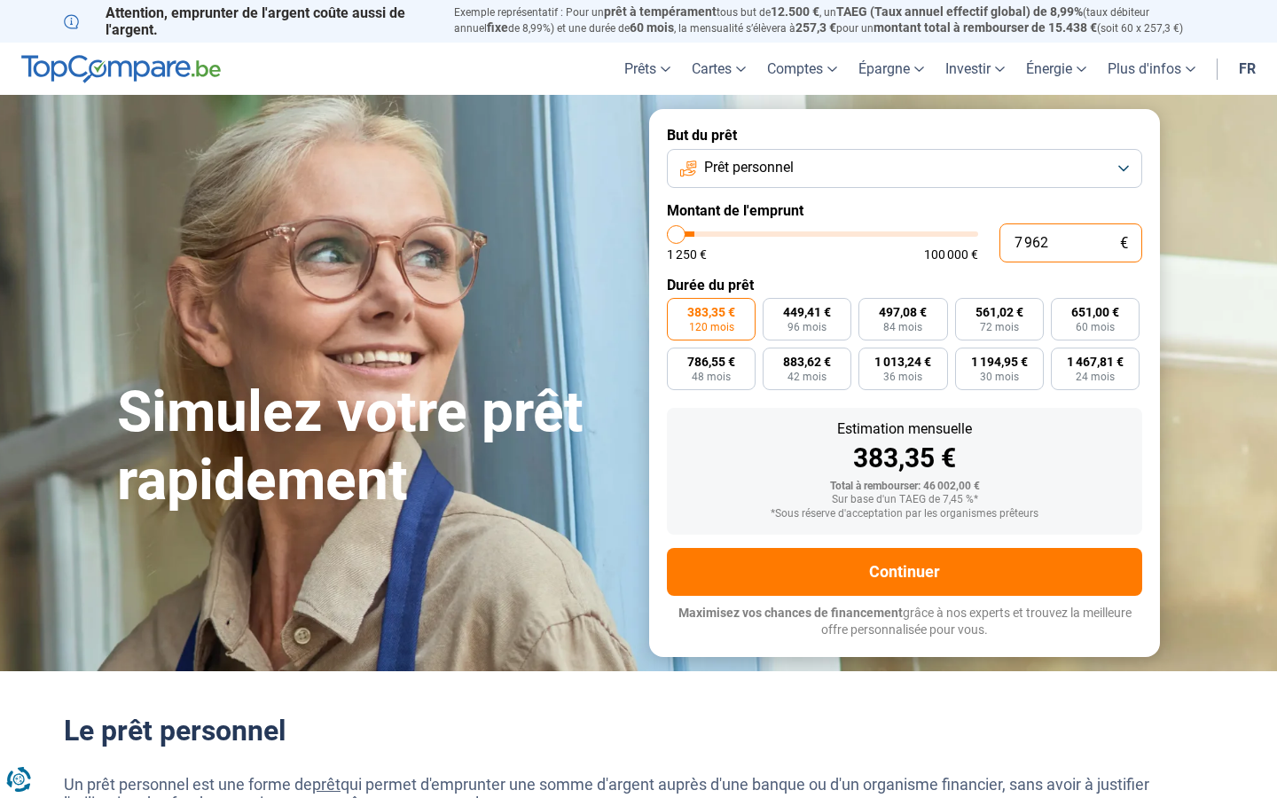
type input "79500"
type input "796 206"
type input "100000"
type input "100 000"
type input "100000"
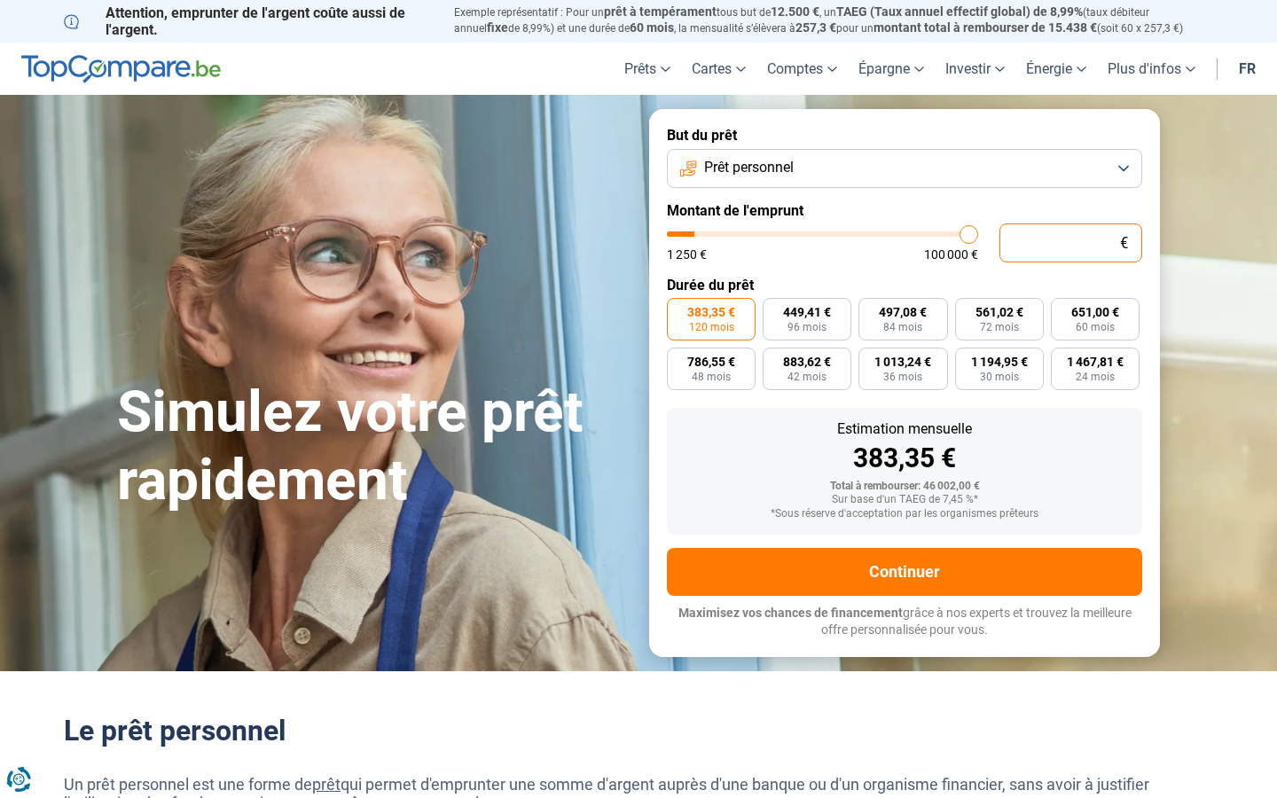
click at [1071, 242] on input "text" at bounding box center [1071, 243] width 143 height 39
type input "10"
type input "1250"
type input "10 001"
type input "10000"
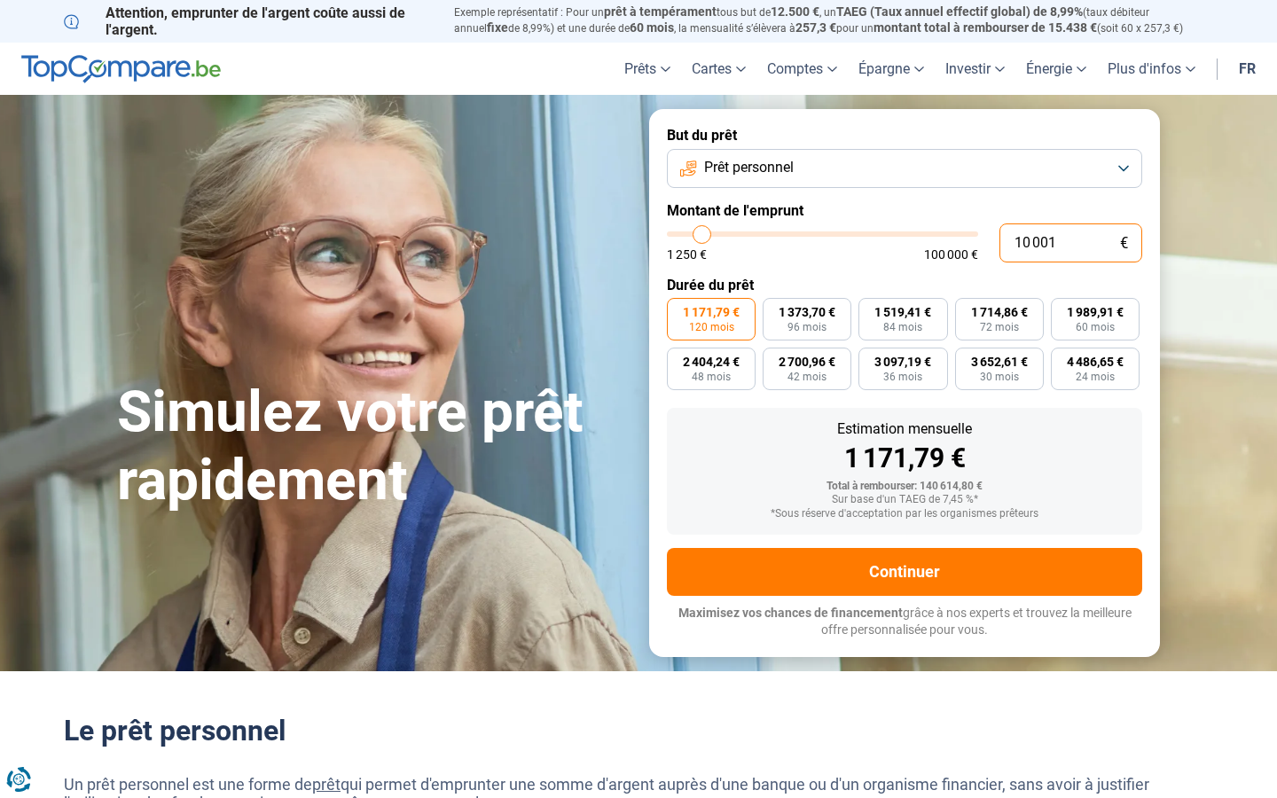
click at [1071, 242] on input "10 001" at bounding box center [1071, 243] width 143 height 39
type input "0"
type input "1250"
type input "699"
type input "1250"
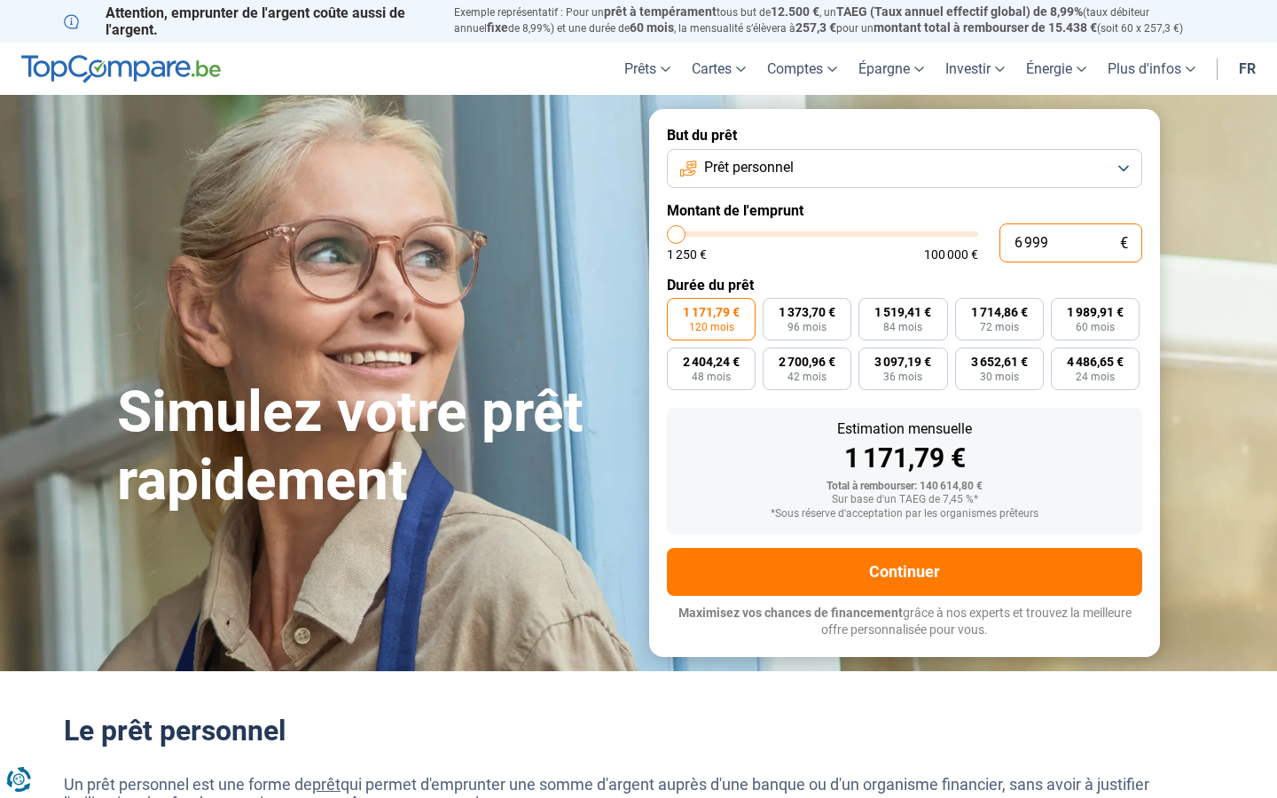
type input "69 992"
type input "70000"
type input "69 992"
type input "70000"
click at [1071, 242] on input "text" at bounding box center [1071, 243] width 143 height 39
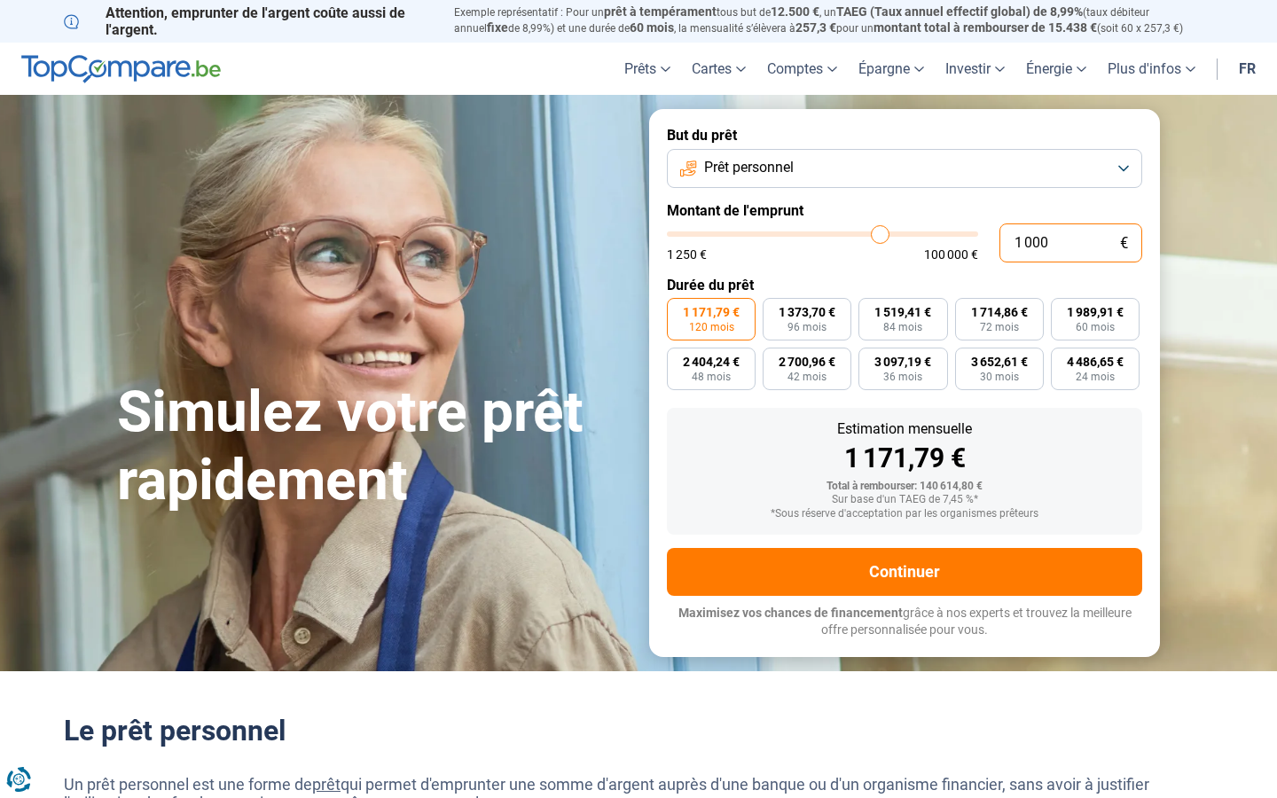
type input "10 001"
type input "10000"
click at [1071, 242] on input "10 001" at bounding box center [1071, 243] width 143 height 39
type input "0"
type input "1250"
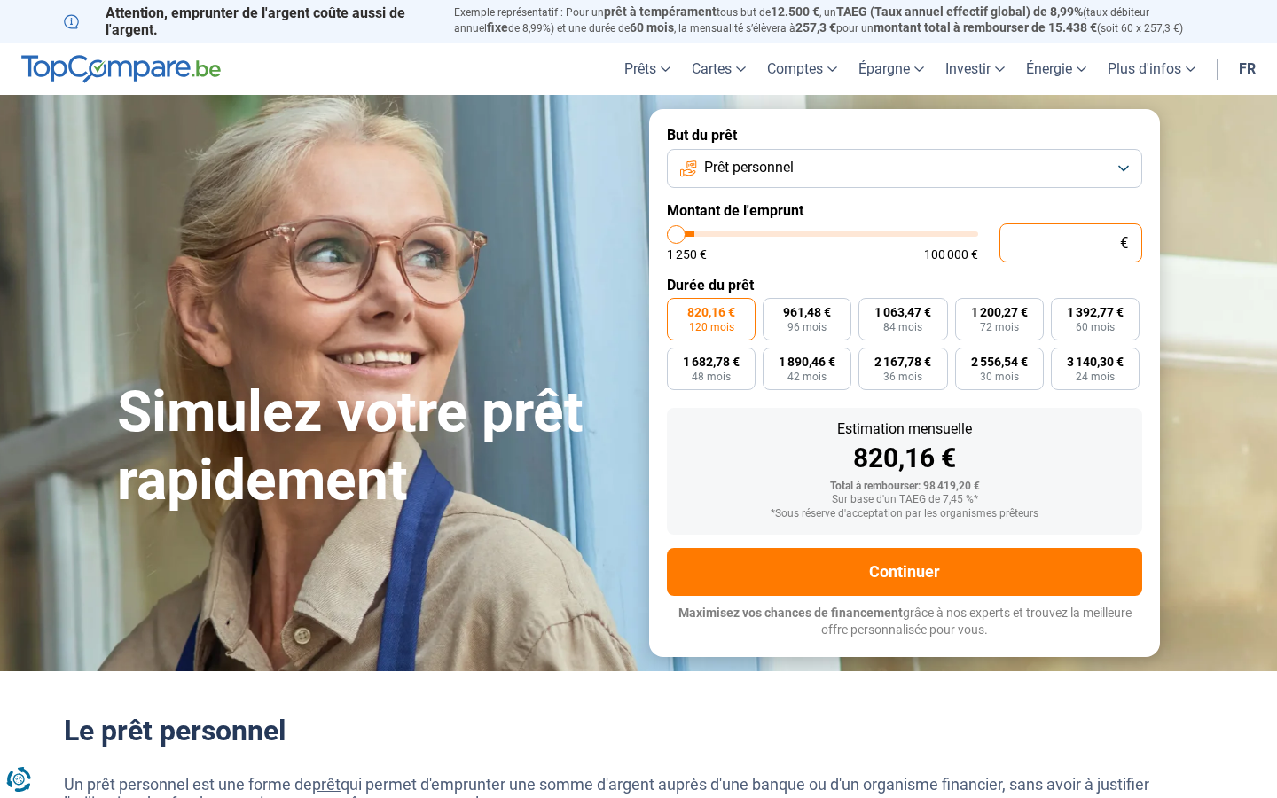
type input "9"
type input "1250"
type input "100 000"
type input "100000"
click at [1071, 242] on input "text" at bounding box center [1071, 243] width 143 height 39
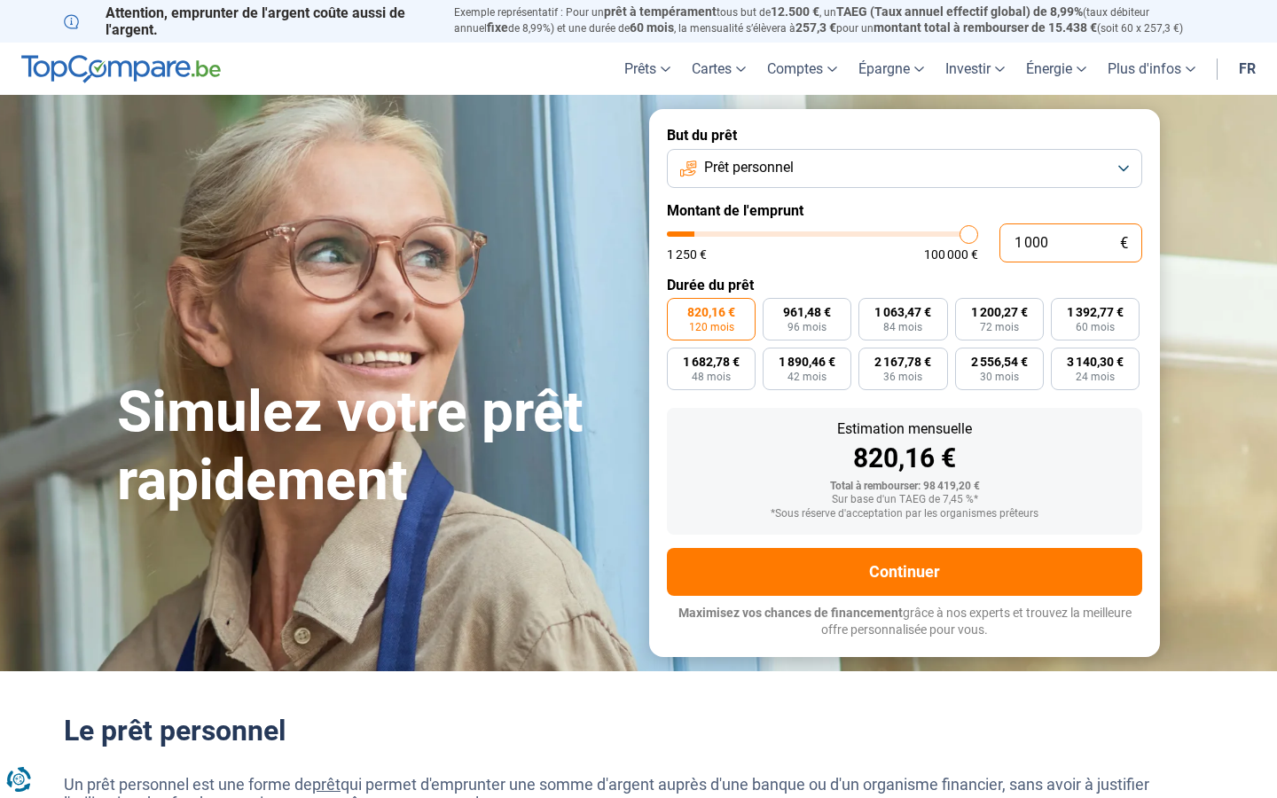
type input "10 001"
type input "10000"
click at [1071, 242] on input "10 001" at bounding box center [1071, 243] width 143 height 39
type input "0"
type input "1250"
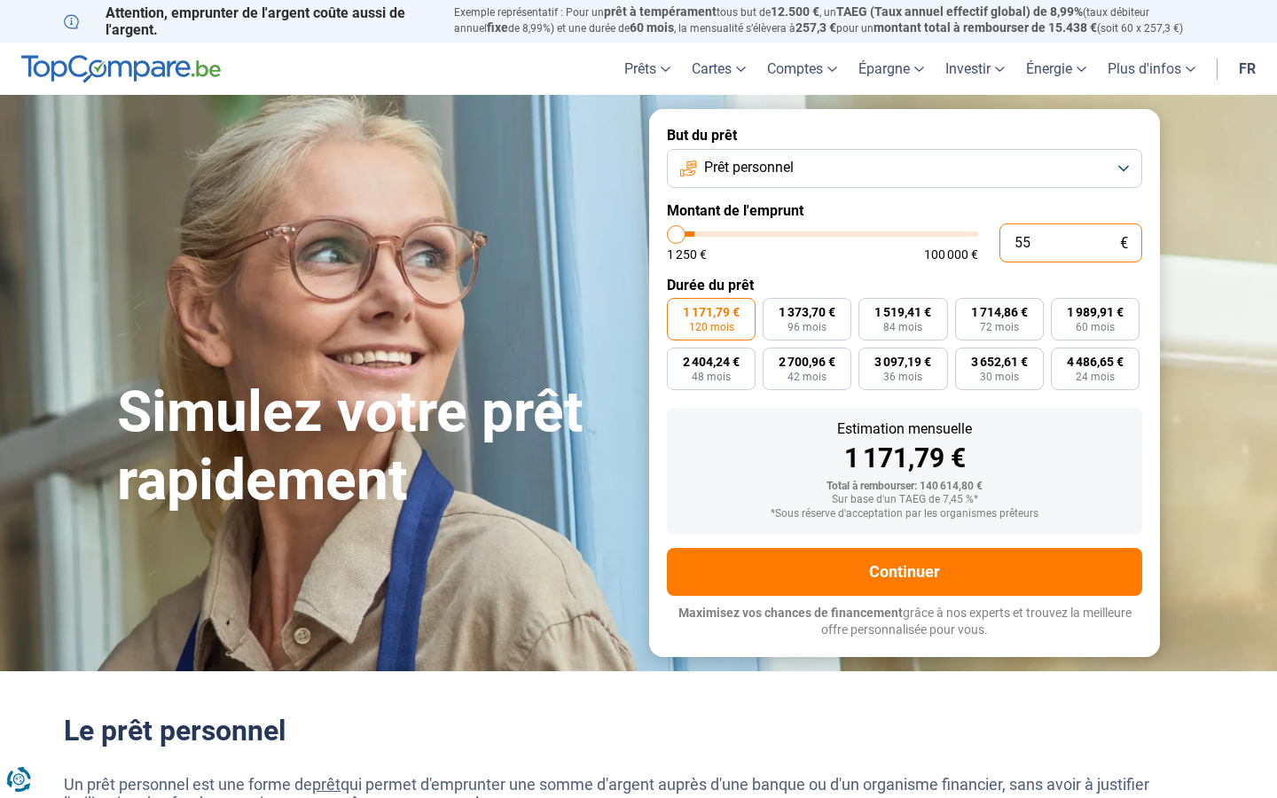
type input "559"
type input "1250"
type input "1 250"
type input "1250"
radio input "true"
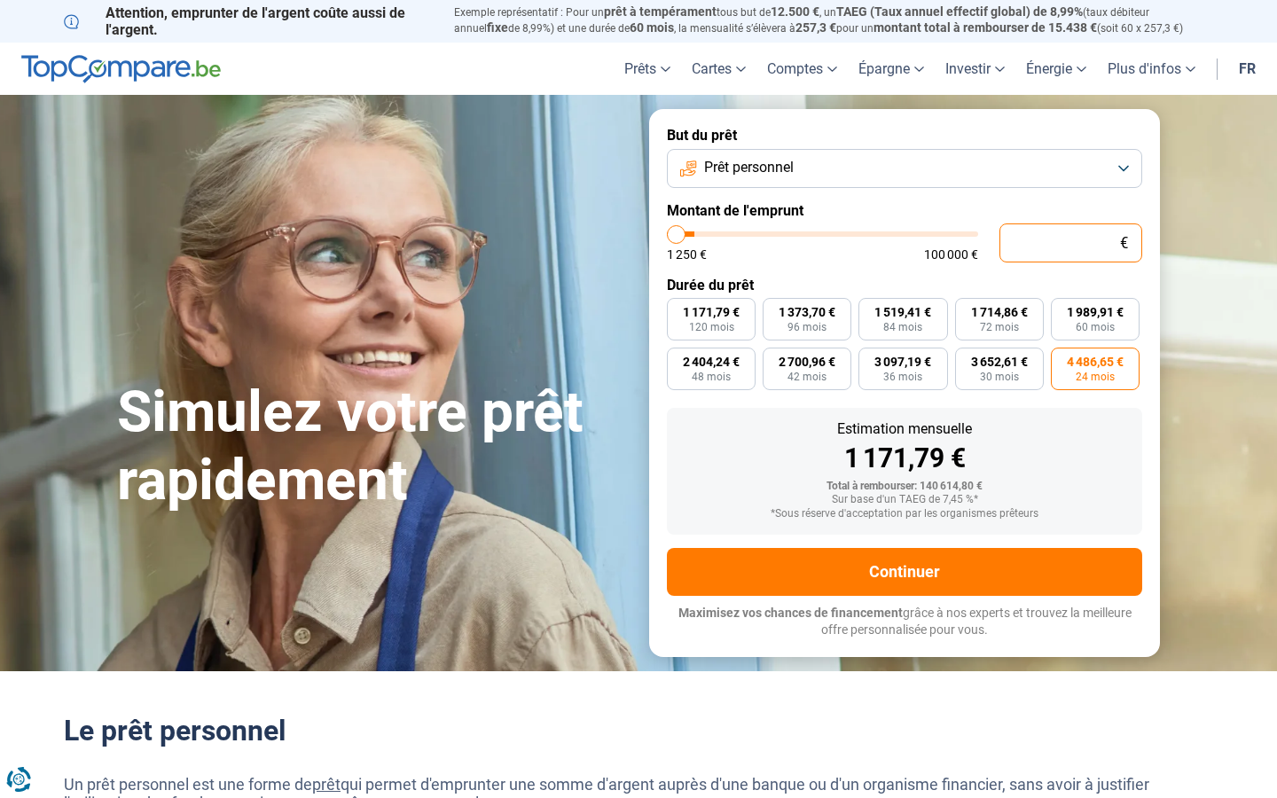
click at [1071, 242] on input "text" at bounding box center [1071, 243] width 143 height 39
type input "10 001"
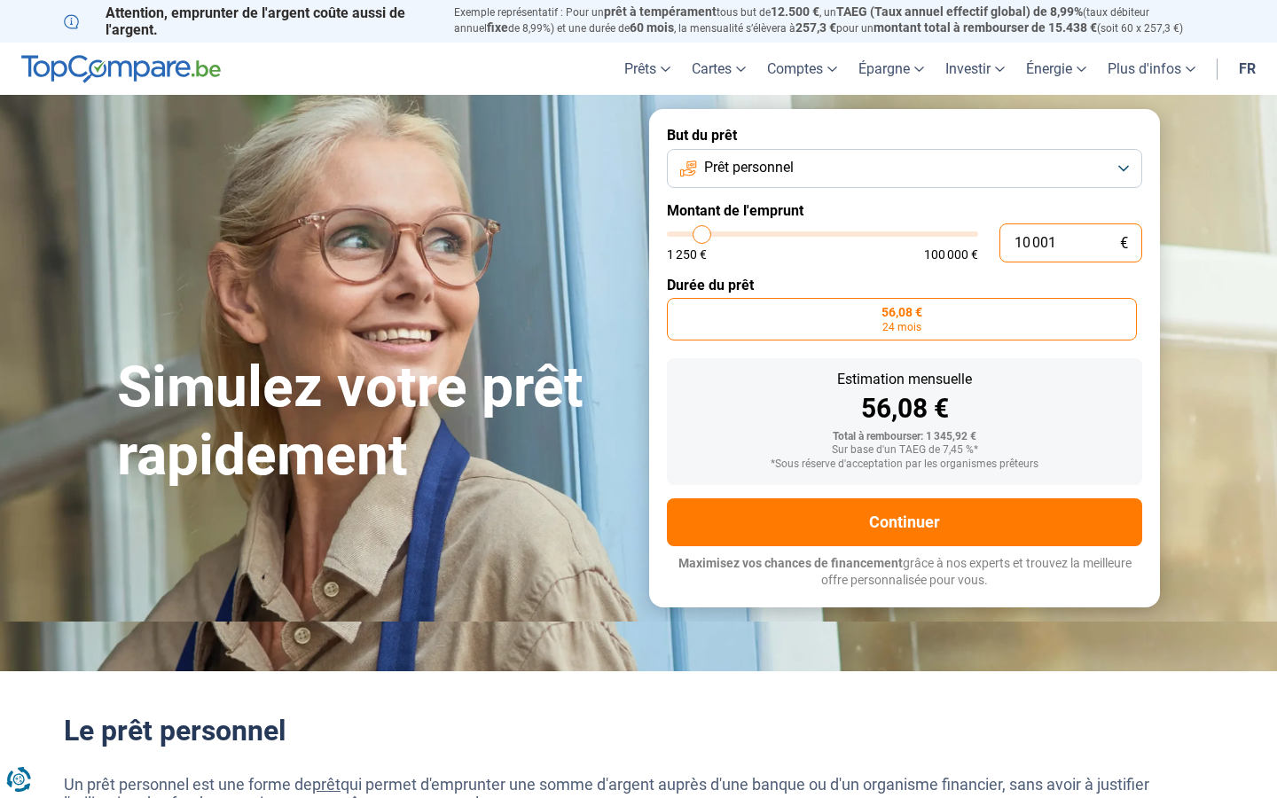
type input "10000"
radio input "false"
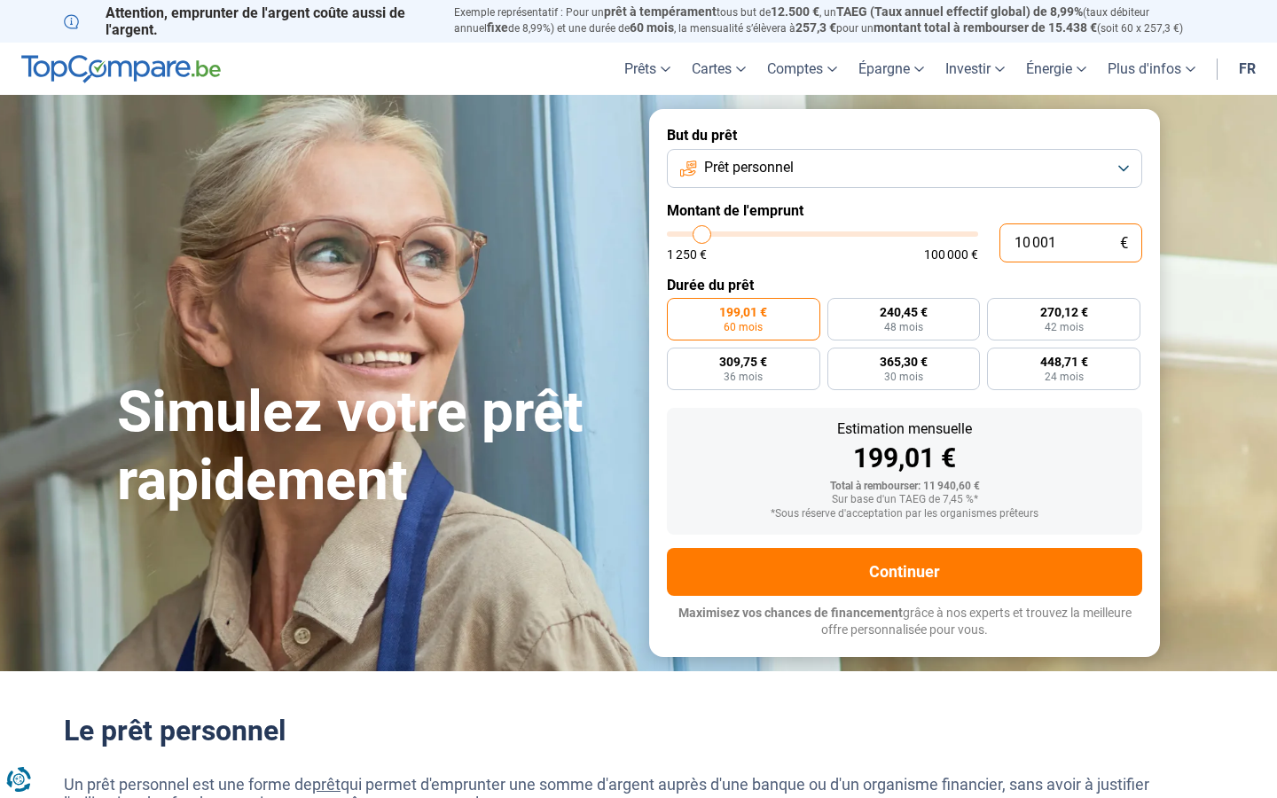
click at [1071, 242] on input "10 001" at bounding box center [1071, 243] width 143 height 39
type input "0"
type input "751"
type input "1250"
type input "751 873"
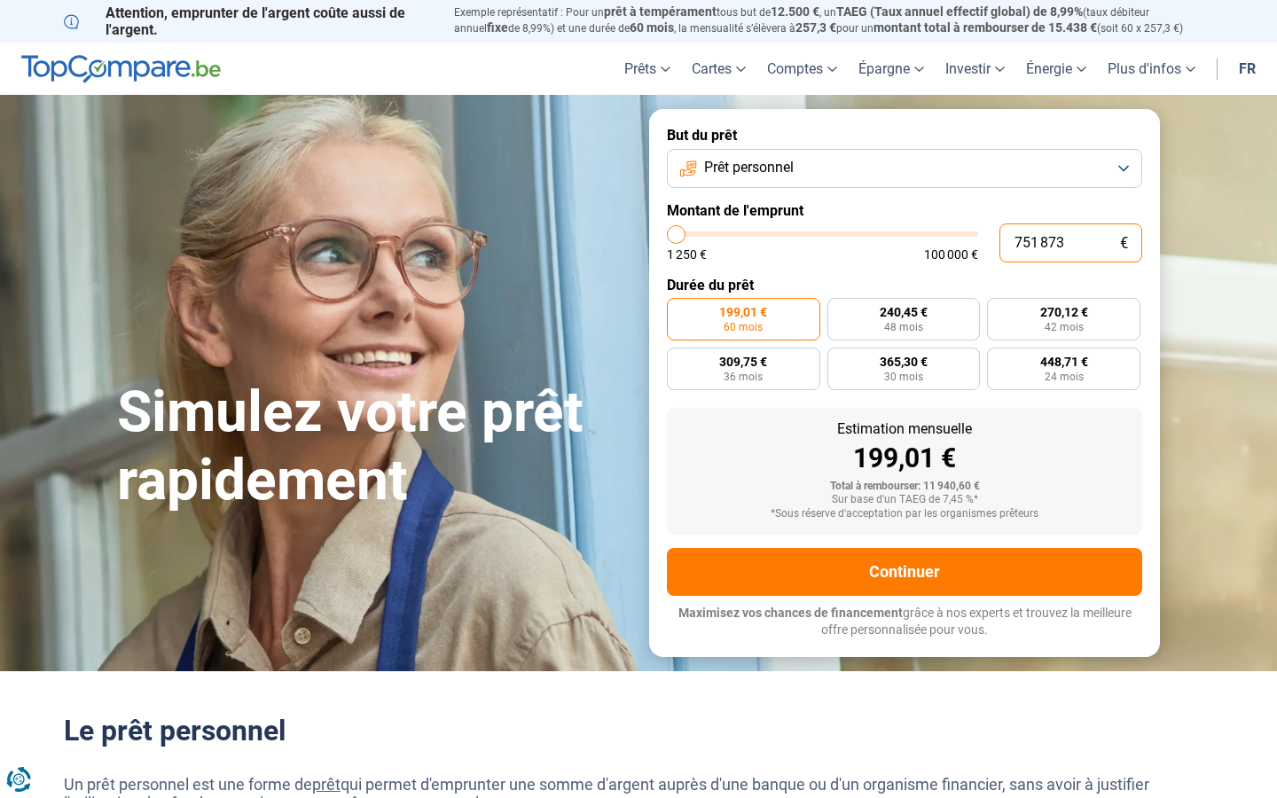
type input "100000"
type input "100 000"
type input "100000"
radio input "false"
type input "50500"
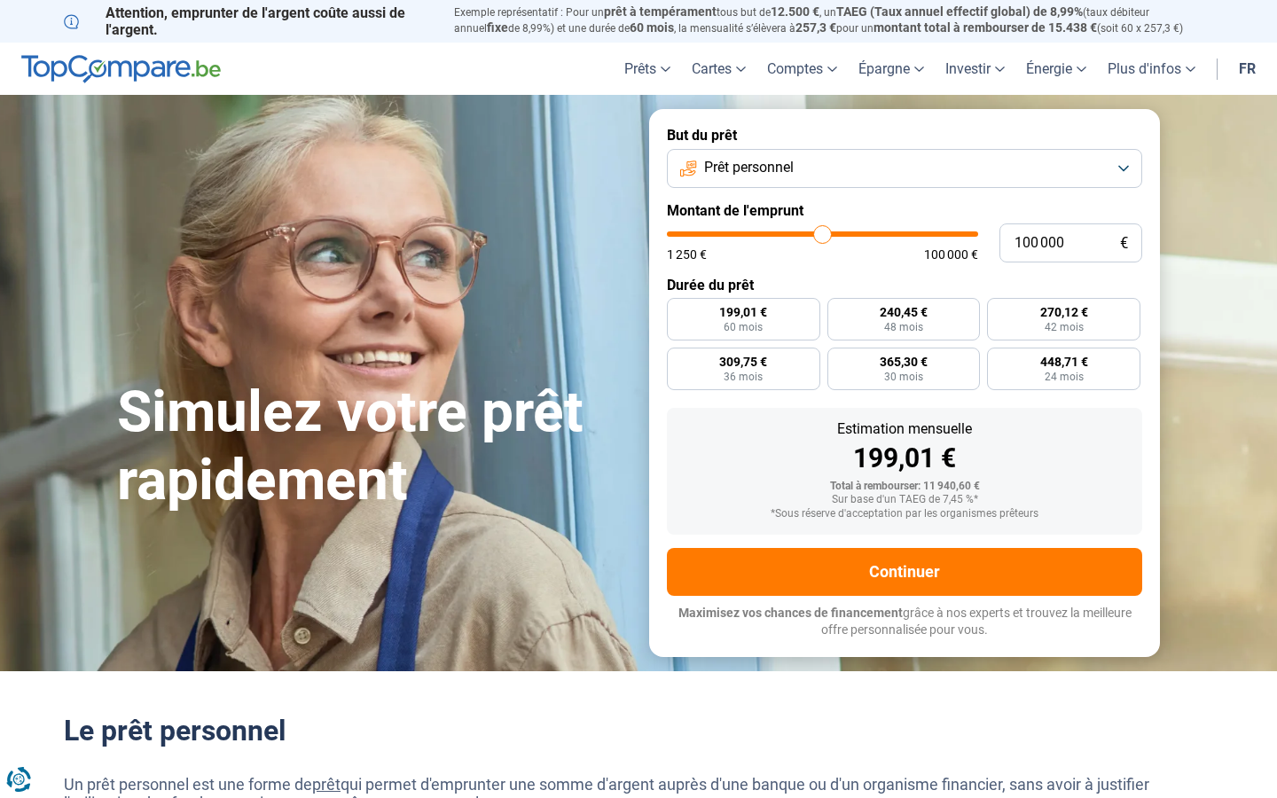
click at [822, 234] on input "range" at bounding box center [822, 234] width 311 height 5
type input "50 500"
type input "50750"
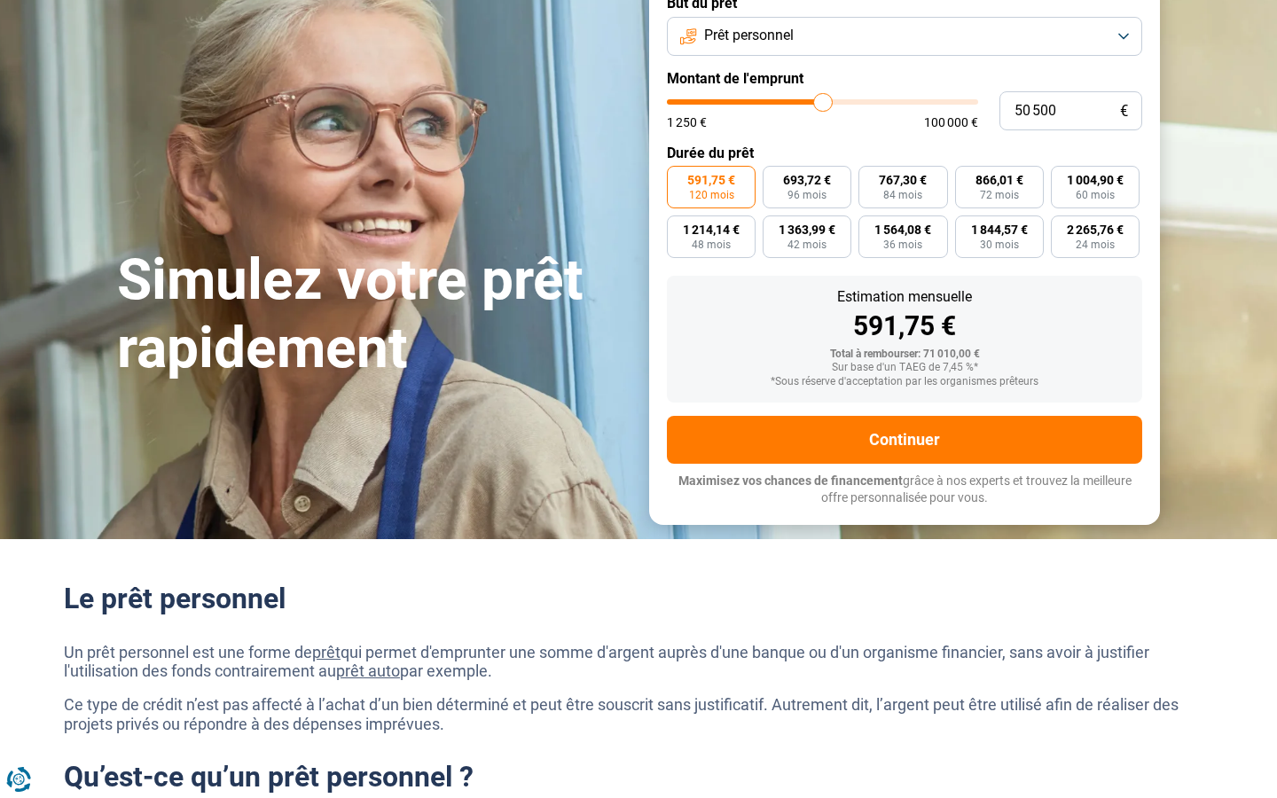
scroll to position [173, 0]
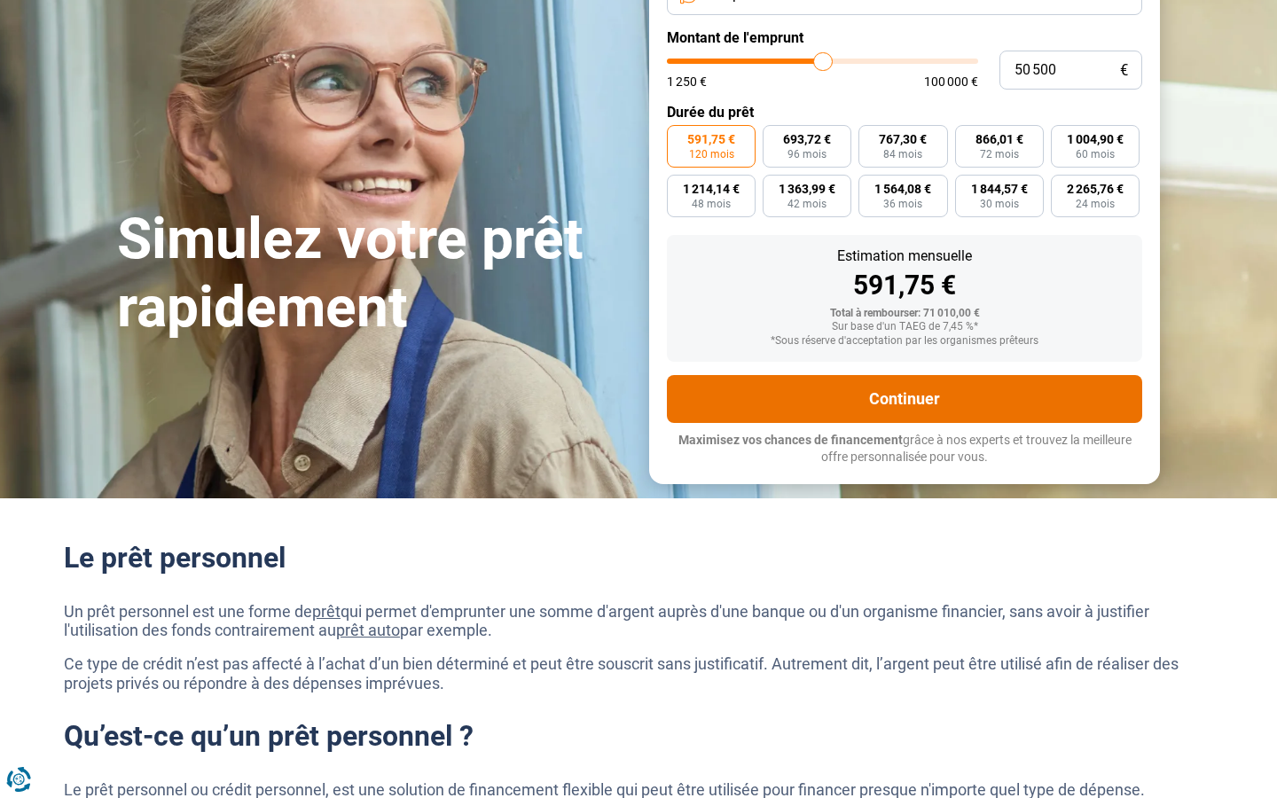
click at [905, 398] on button "Continuer" at bounding box center [904, 399] width 475 height 48
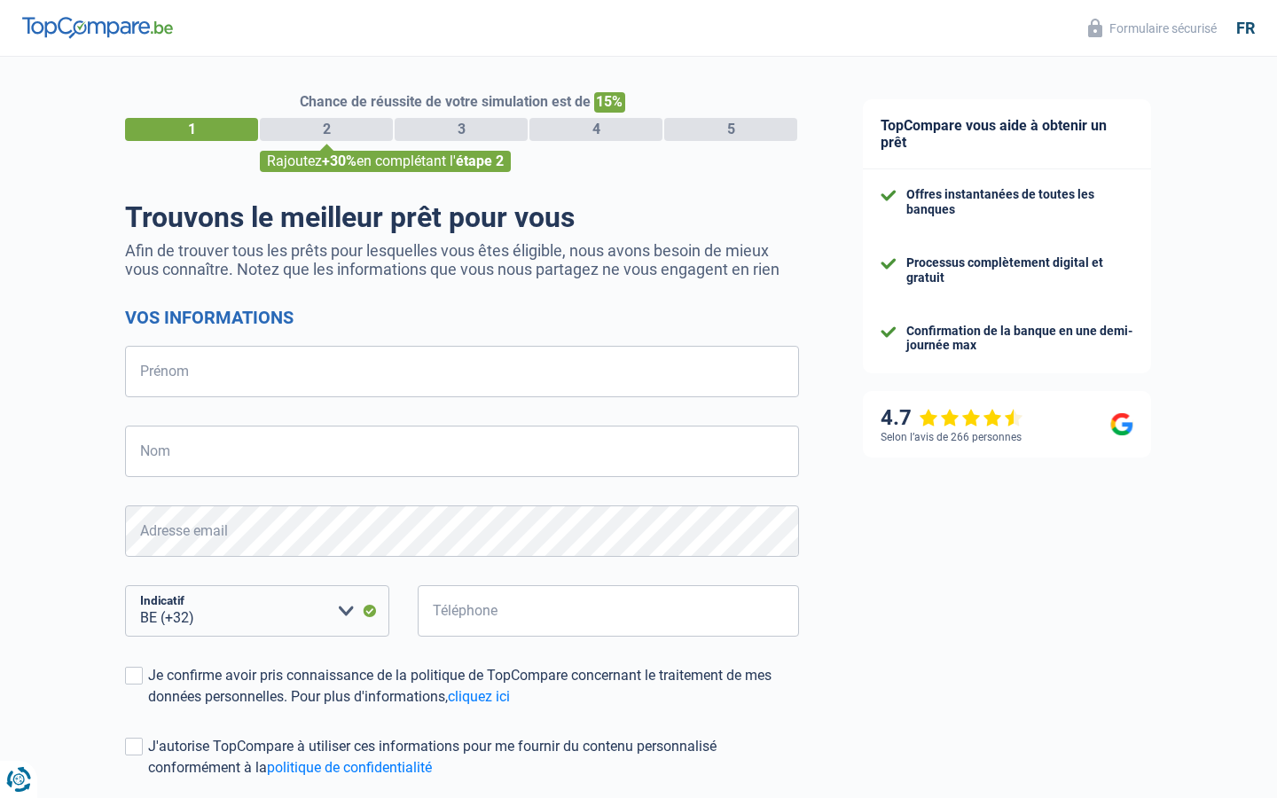
scroll to position [158, 0]
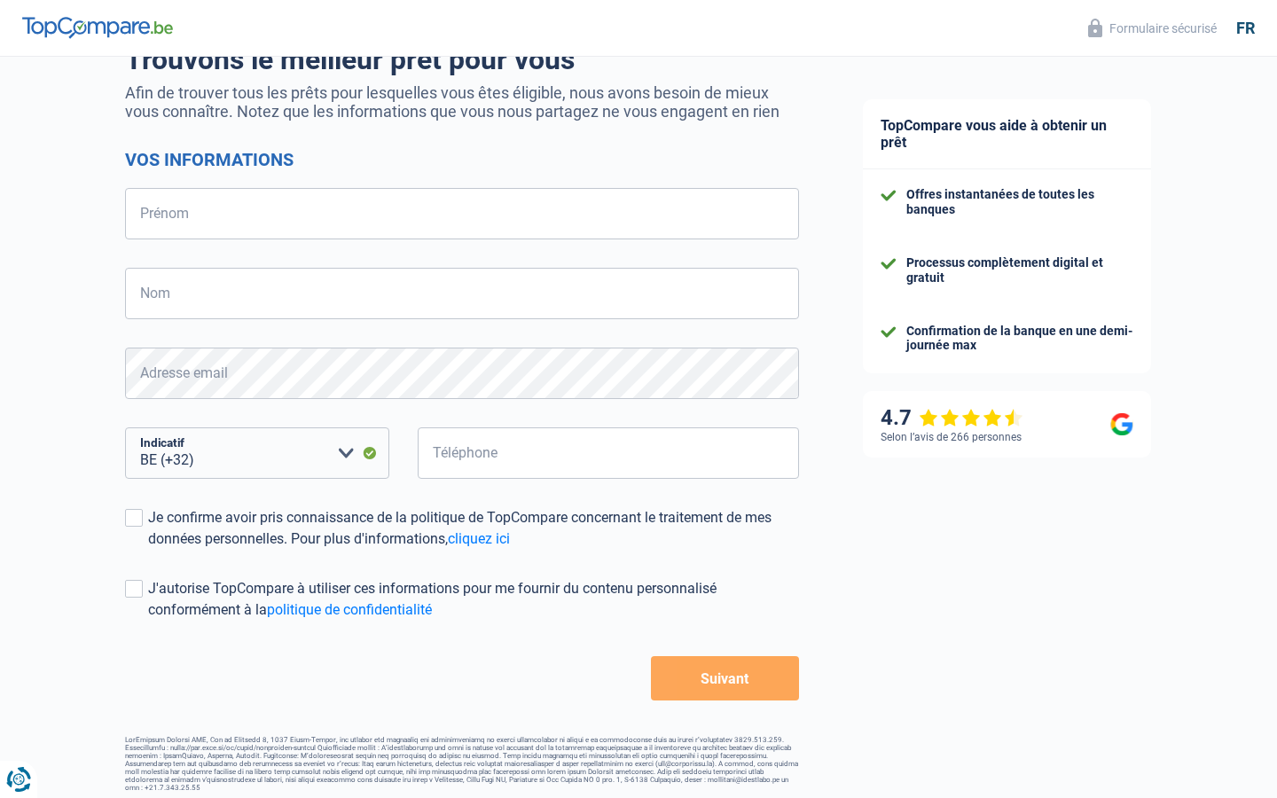
select select "352"
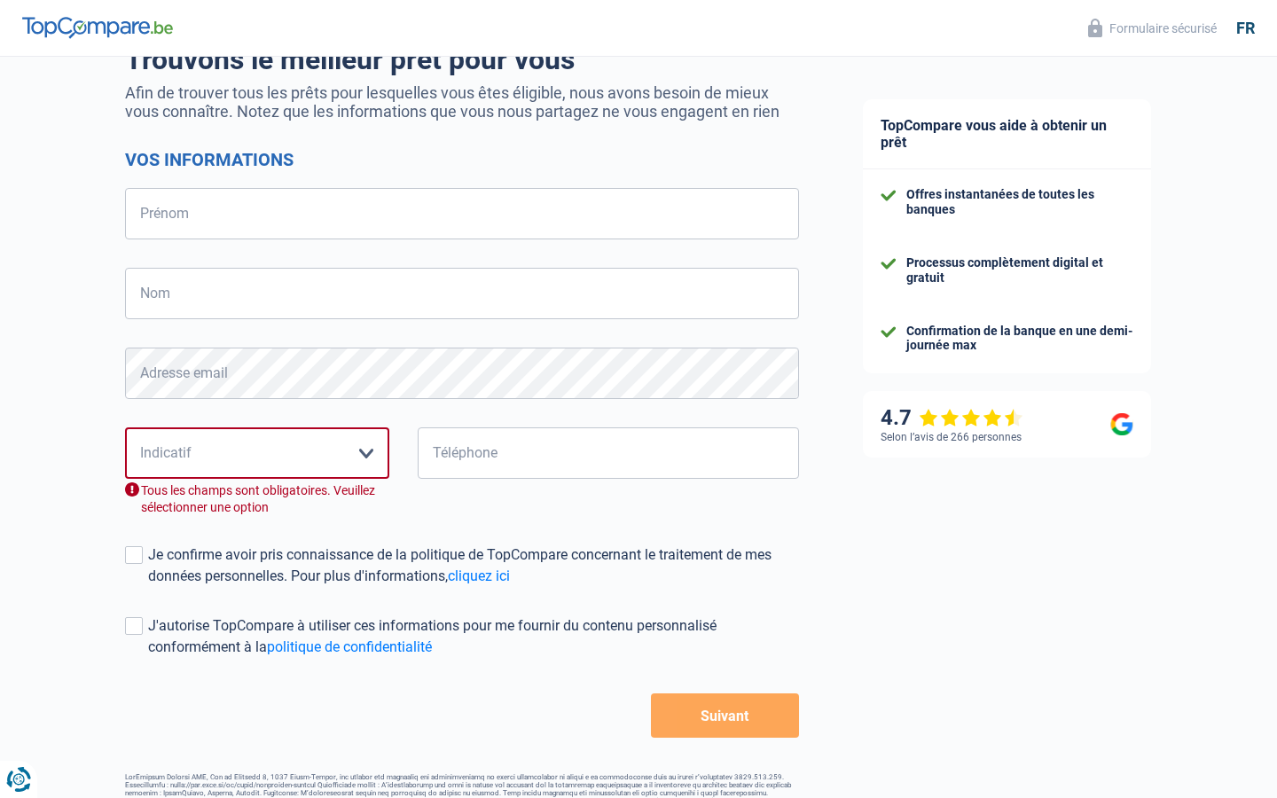
select select "32"
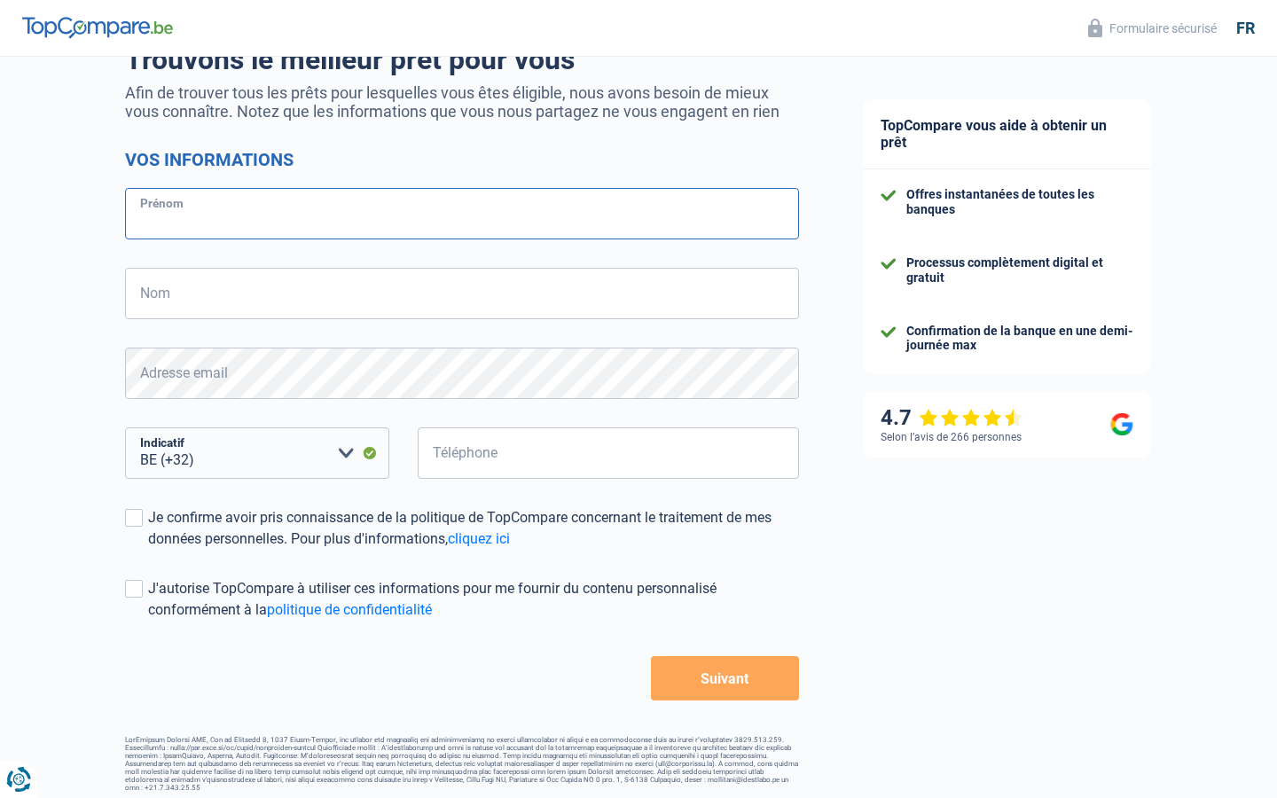
click at [462, 214] on input "Prénom" at bounding box center [462, 213] width 674 height 51
type input "Eva Broek"
click at [462, 214] on input "Prénom" at bounding box center [462, 213] width 674 height 51
type input "Fleur"
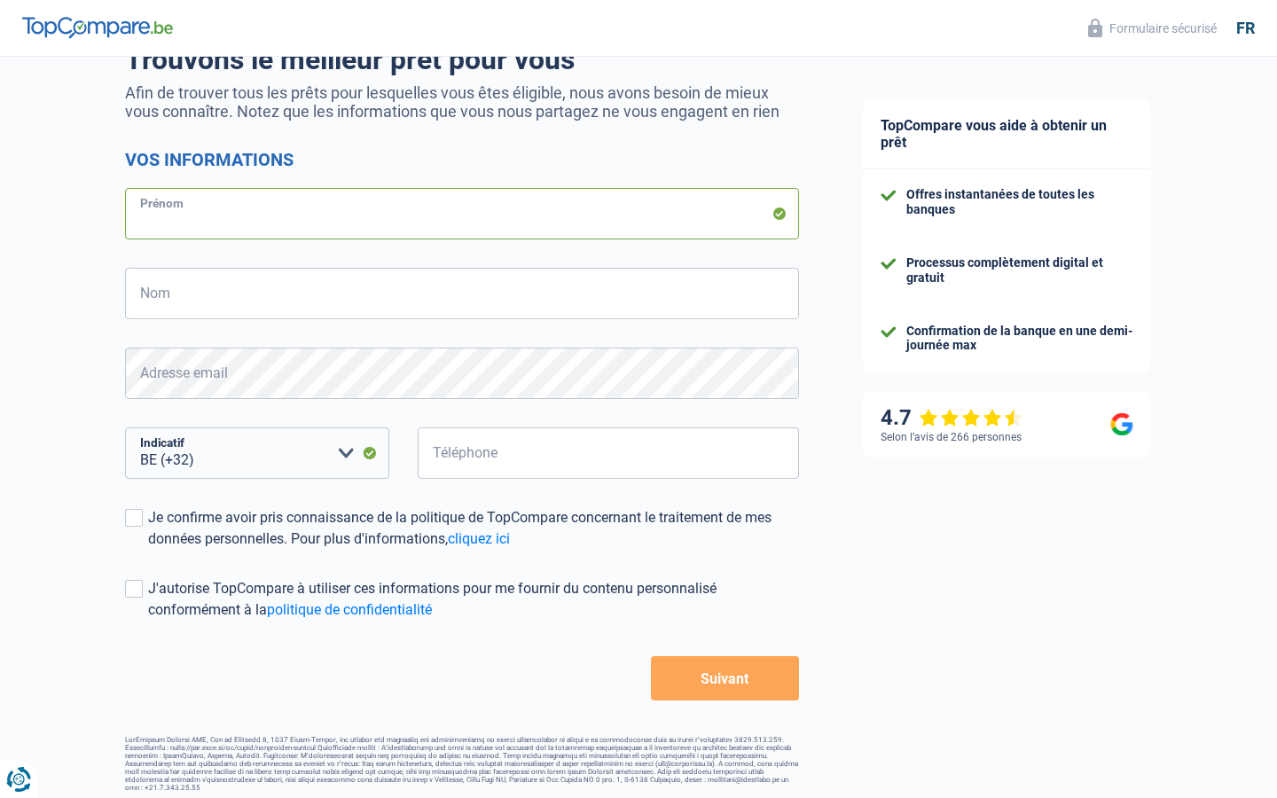
click at [462, 214] on input "Prénom" at bounding box center [462, 213] width 674 height 51
type input "Salomon"
click at [462, 214] on input "Prénom" at bounding box center [462, 213] width 674 height 51
click at [462, 294] on input "Nom" at bounding box center [462, 293] width 674 height 51
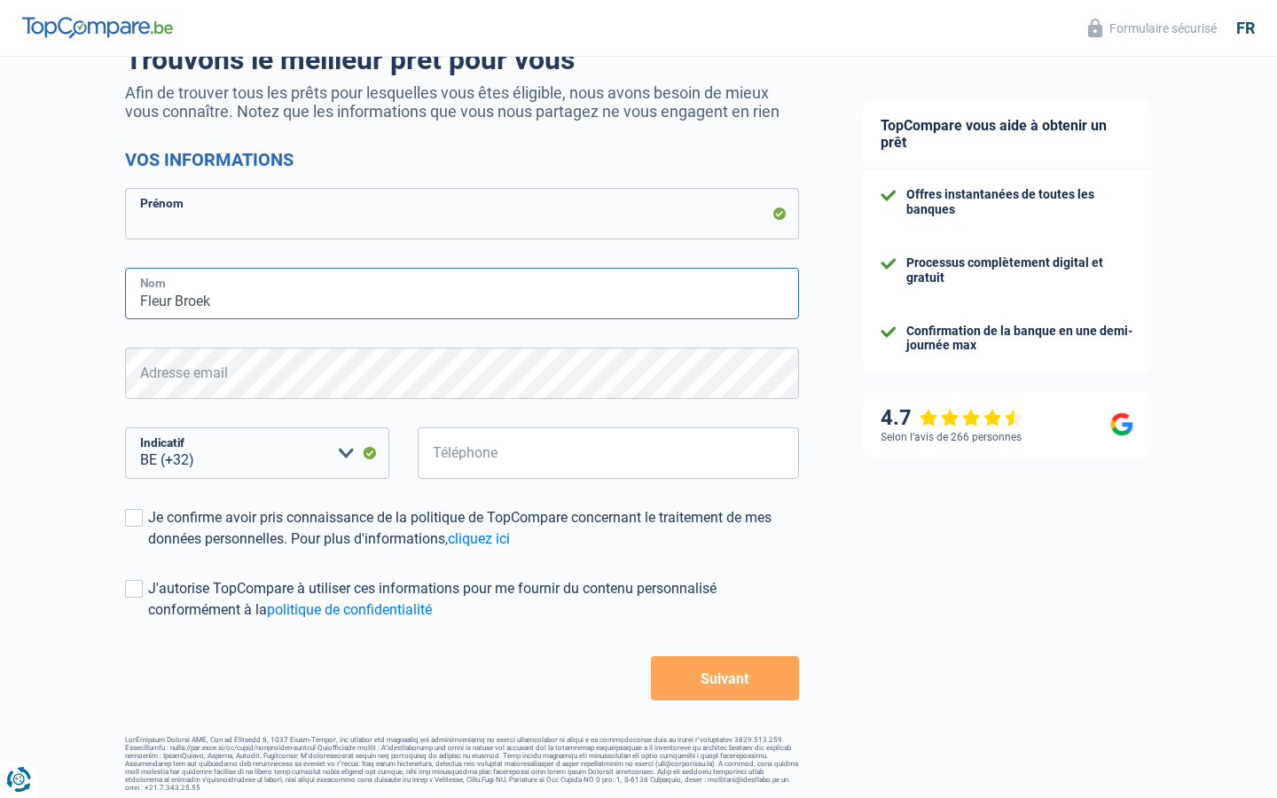
type input "Fleur Broek"
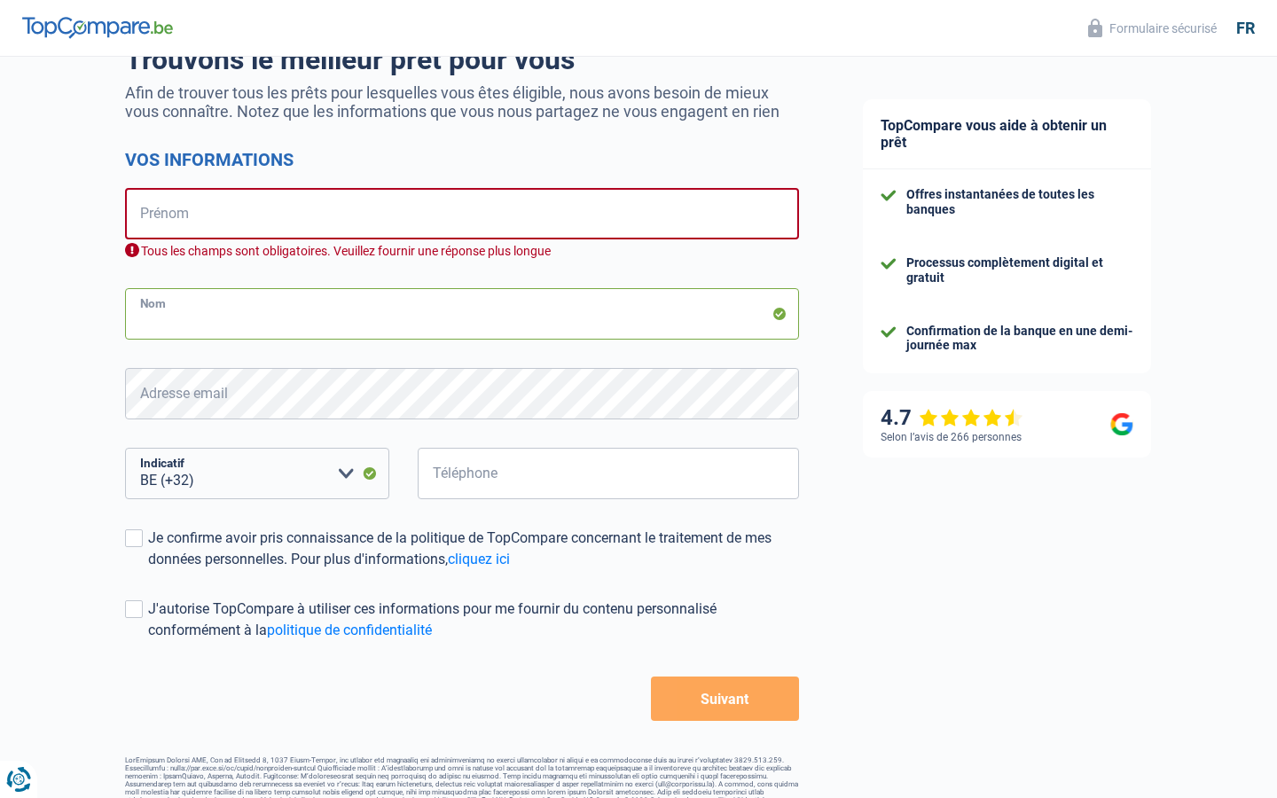
click at [462, 314] on input "Nom" at bounding box center [462, 313] width 674 height 51
type input "Jacobs"
click at [462, 314] on input "Nom" at bounding box center [462, 313] width 674 height 51
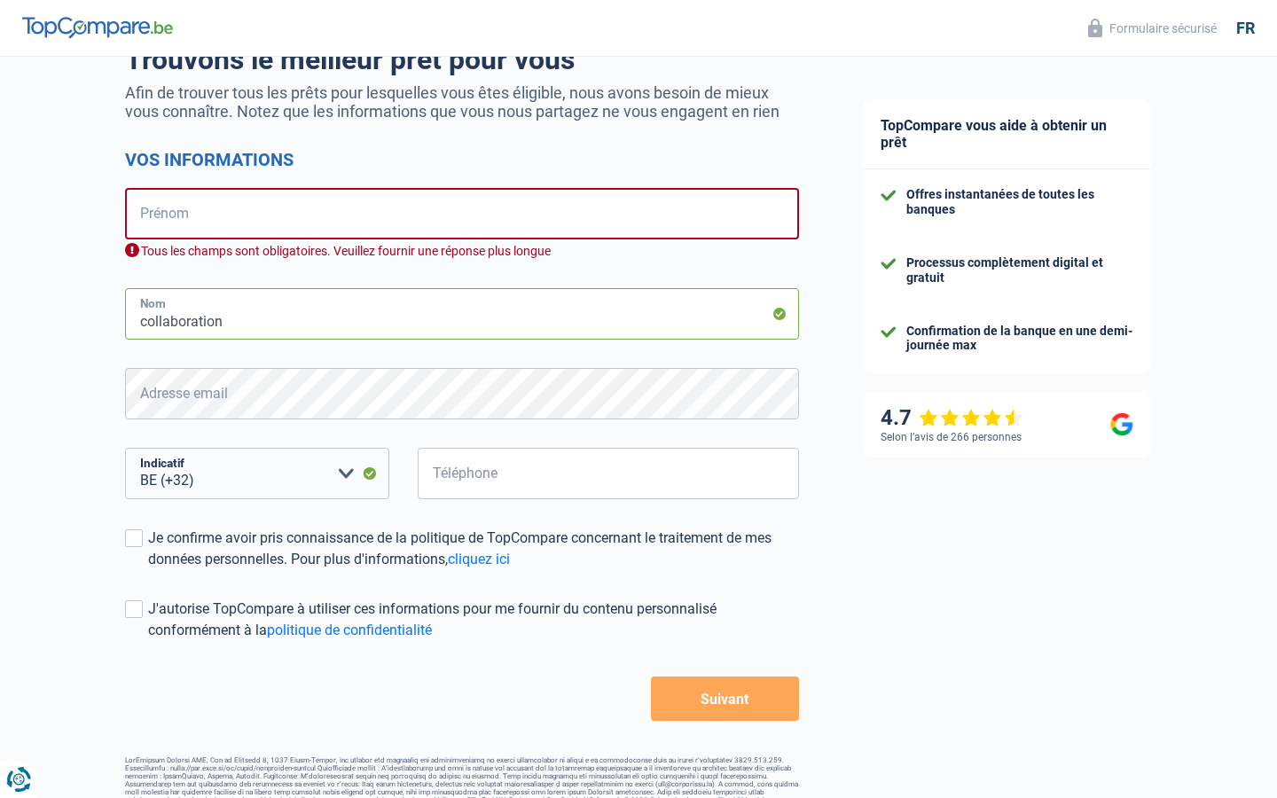
type input "collaboration"
click at [462, 314] on input "Nom" at bounding box center [462, 313] width 674 height 51
click at [609, 474] on input "Téléphone" at bounding box center [608, 473] width 381 height 51
type input "105025"
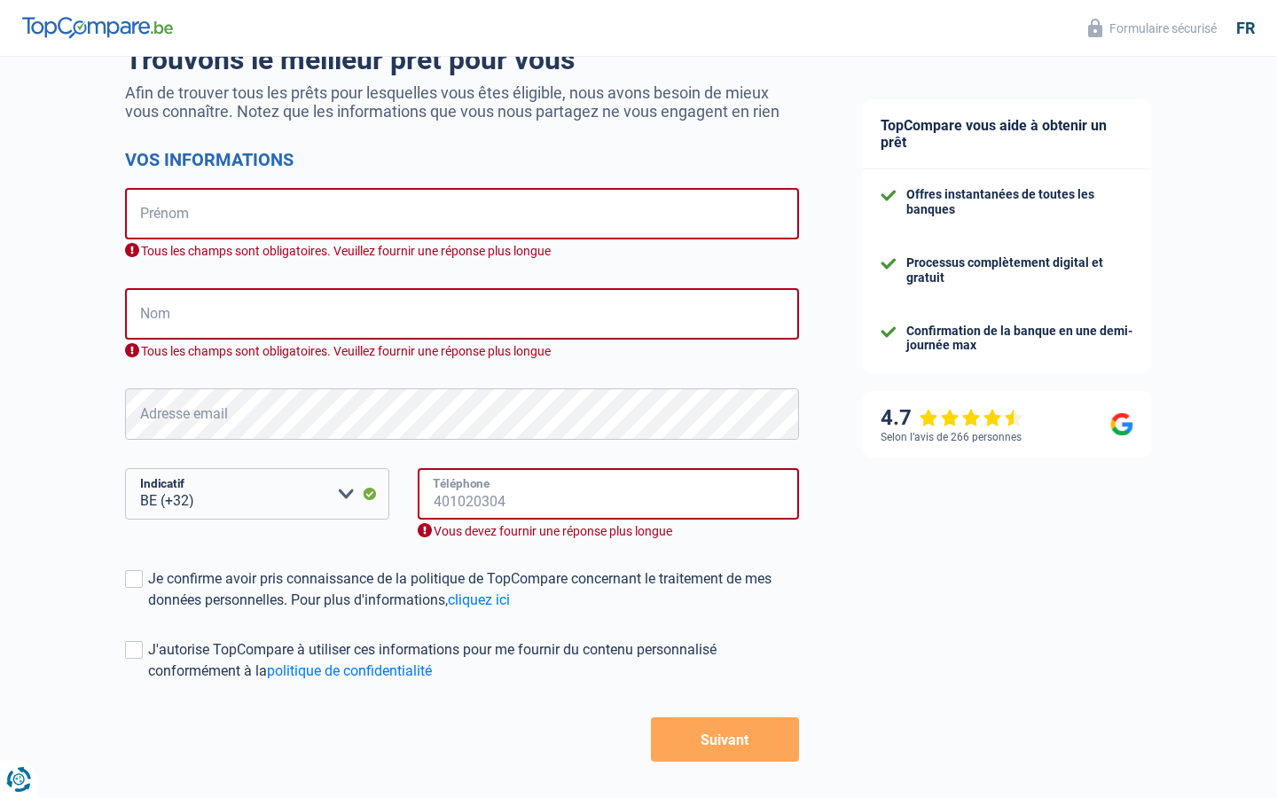
click at [609, 494] on input "Téléphone" at bounding box center [608, 493] width 381 height 51
type input "9048"
click at [609, 494] on input "Téléphone" at bounding box center [608, 493] width 381 height 51
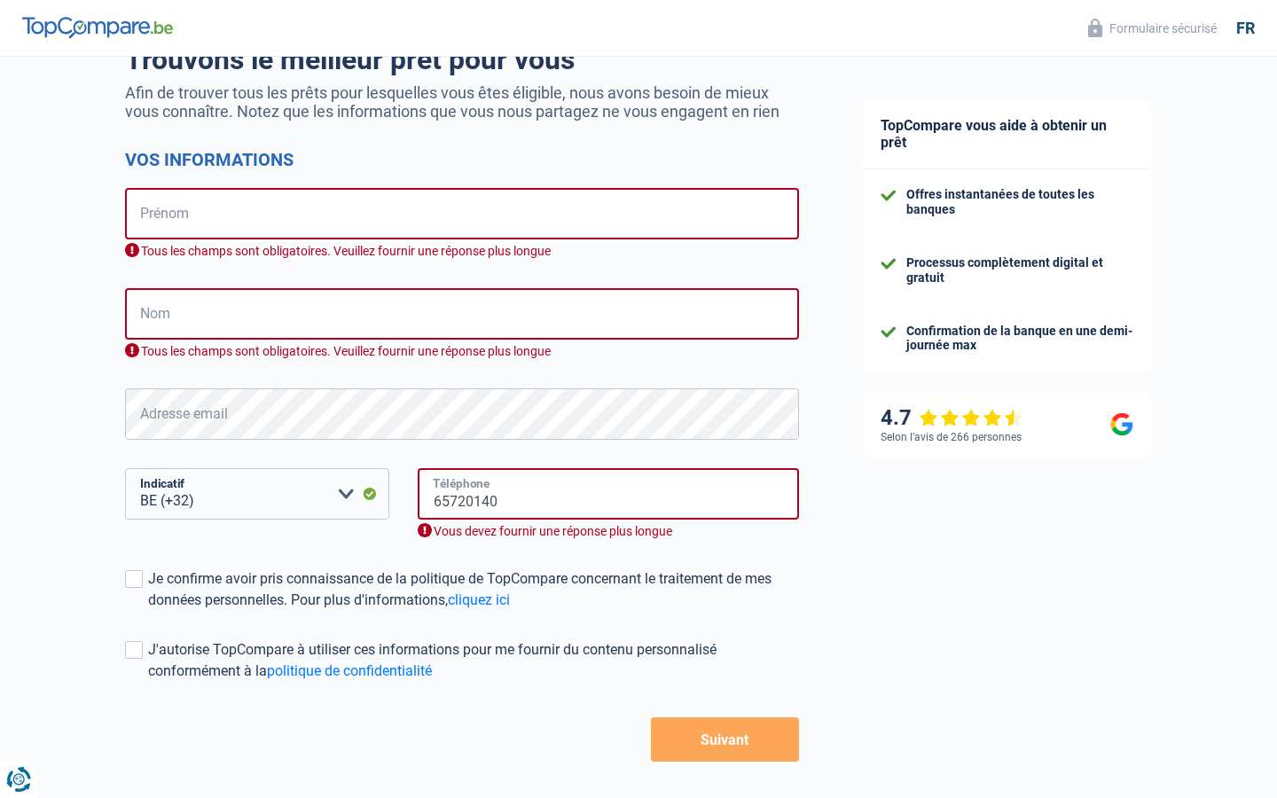
type input "65720140"
click at [609, 494] on input "Téléphone" at bounding box center [608, 493] width 381 height 51
type input "751873850"
click at [609, 494] on input "Téléphone" at bounding box center [608, 493] width 381 height 51
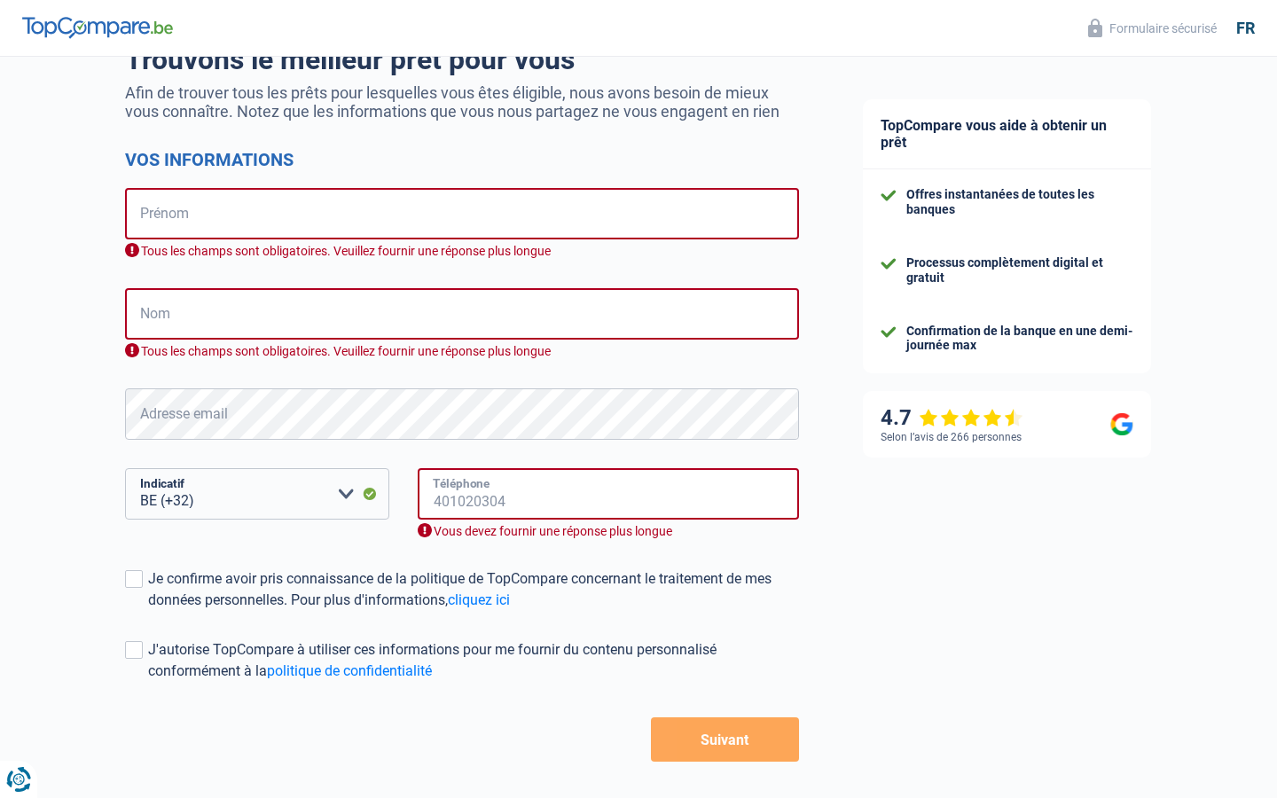
click at [609, 494] on input "Téléphone" at bounding box center [608, 493] width 381 height 51
type input "751873850"
click at [609, 494] on input "Téléphone" at bounding box center [608, 493] width 381 height 51
type input "751873850"
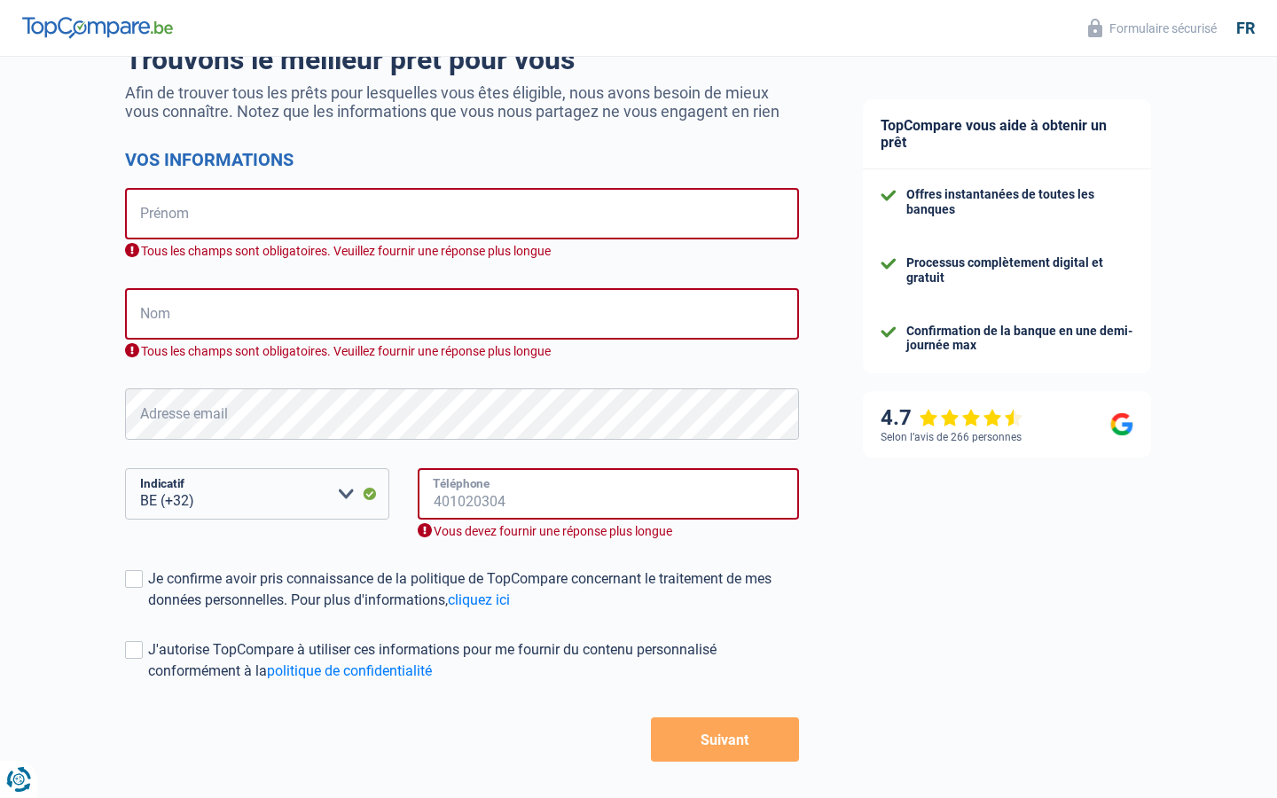
click at [609, 494] on input "Téléphone" at bounding box center [608, 493] width 381 height 51
type input "751873850"
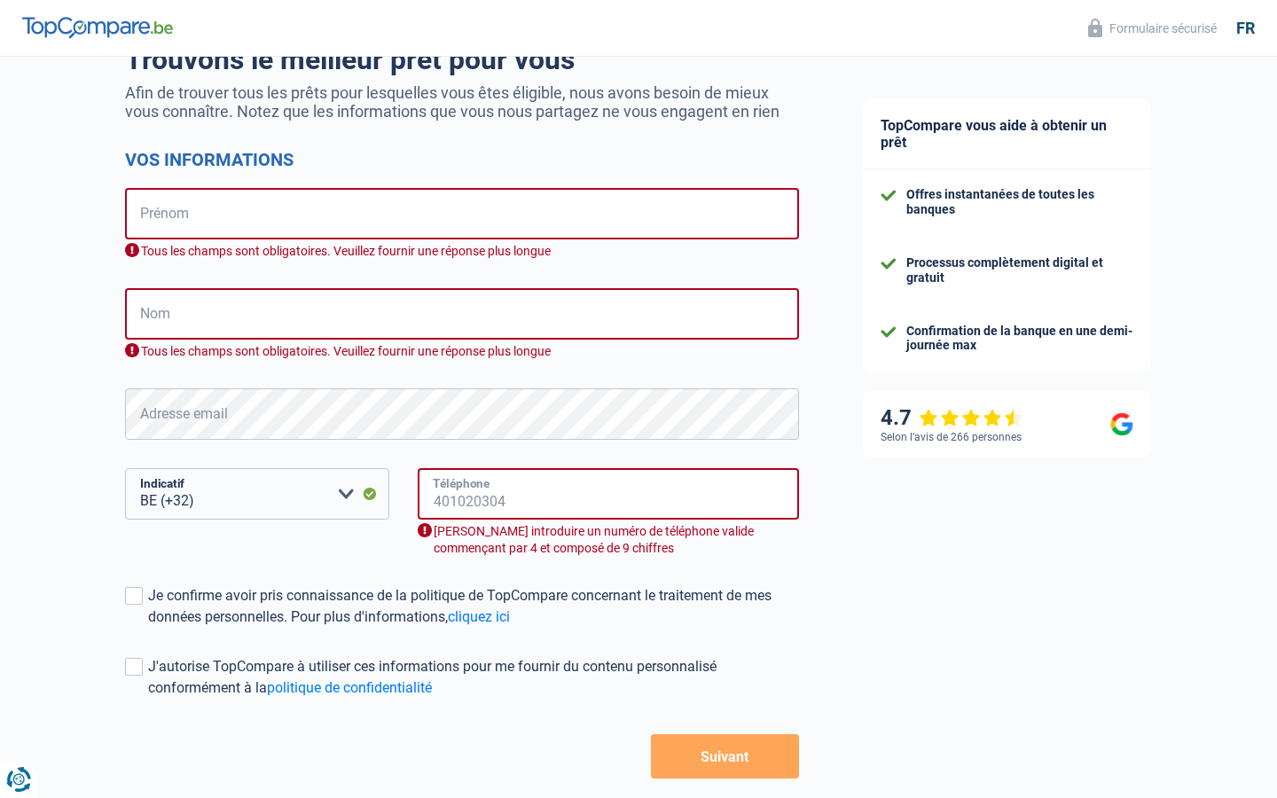
click at [609, 494] on input "Téléphone" at bounding box center [608, 493] width 381 height 51
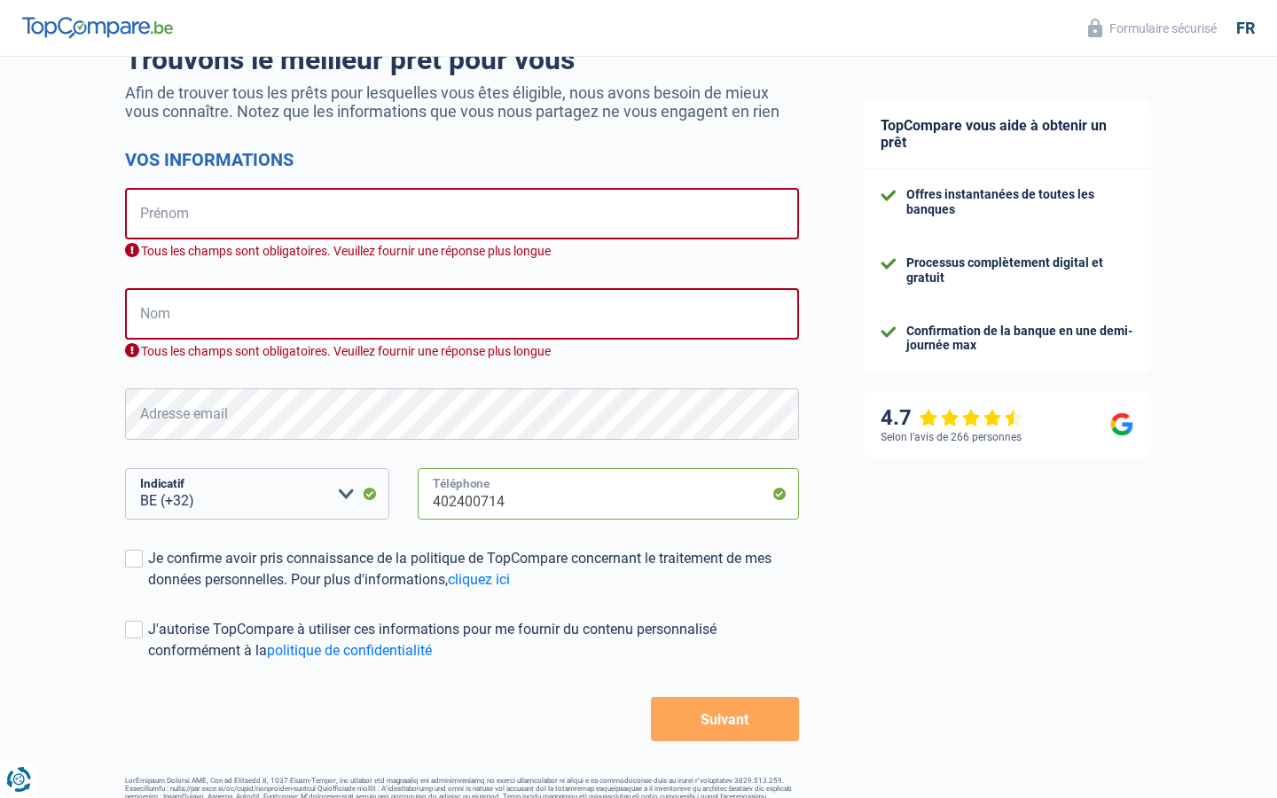
type input "402400714"
click at [609, 494] on input "Téléphone" at bounding box center [608, 493] width 381 height 51
type input "269"
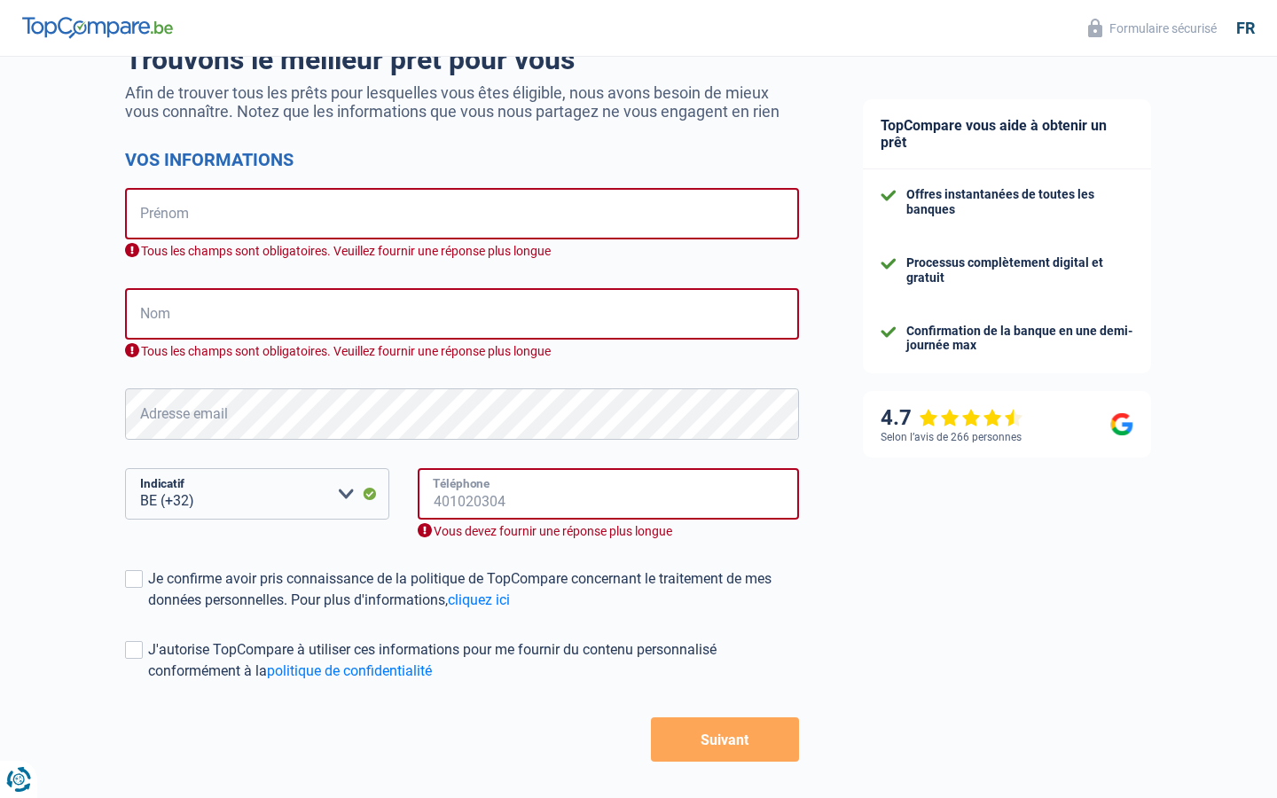
click at [609, 494] on input "Téléphone" at bounding box center [608, 493] width 381 height 51
type input "433415581"
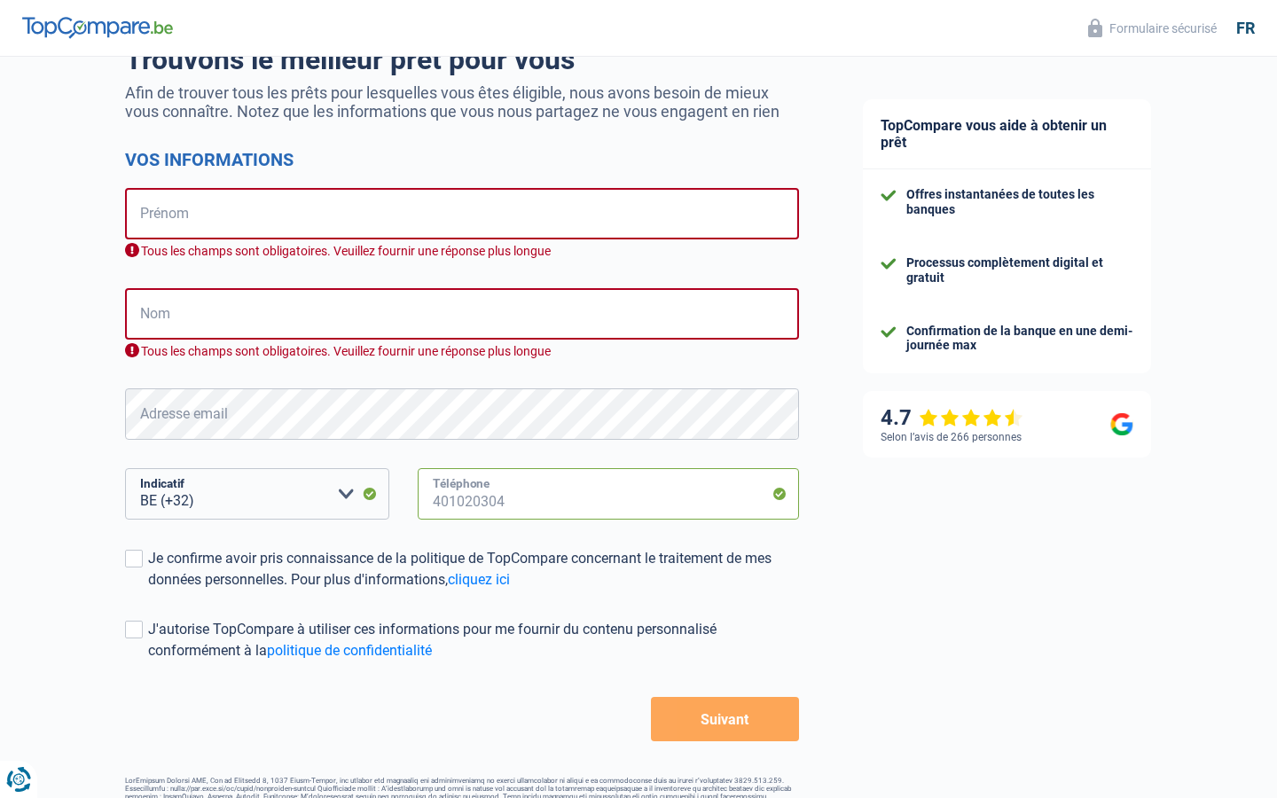
click at [609, 494] on input "Téléphone" at bounding box center [608, 493] width 381 height 51
type input "578063314"
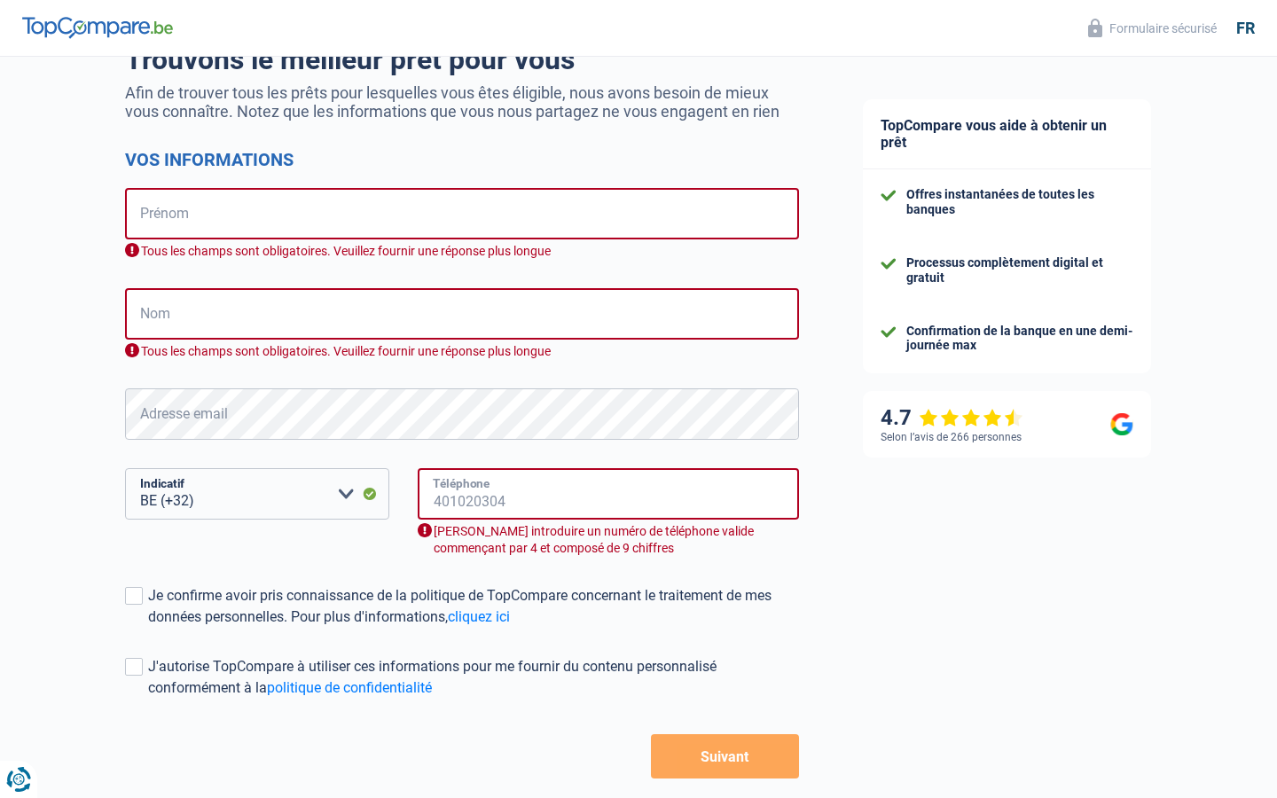
click at [609, 494] on input "Téléphone" at bounding box center [608, 493] width 381 height 51
type input "032715"
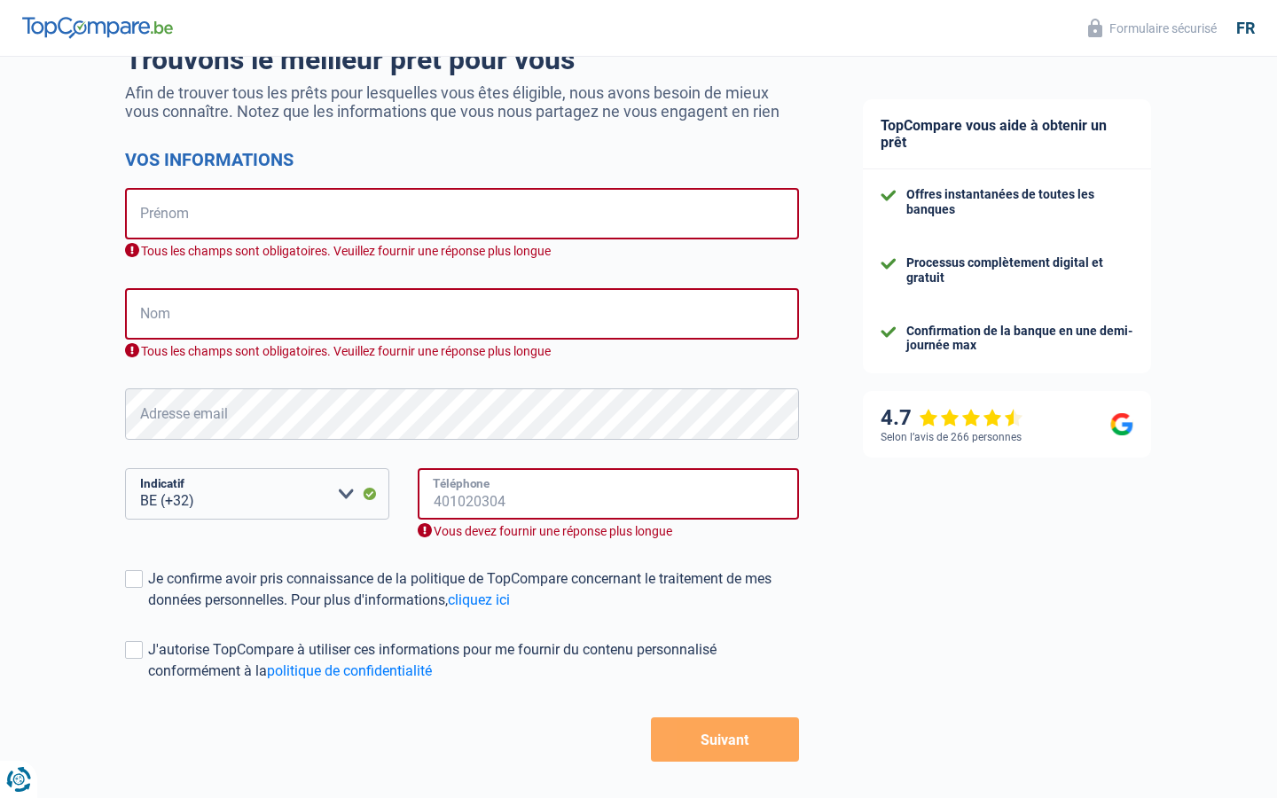
click at [609, 494] on input "Téléphone" at bounding box center [608, 493] width 381 height 51
type input "38098535"
click at [609, 494] on input "Téléphone" at bounding box center [608, 493] width 381 height 51
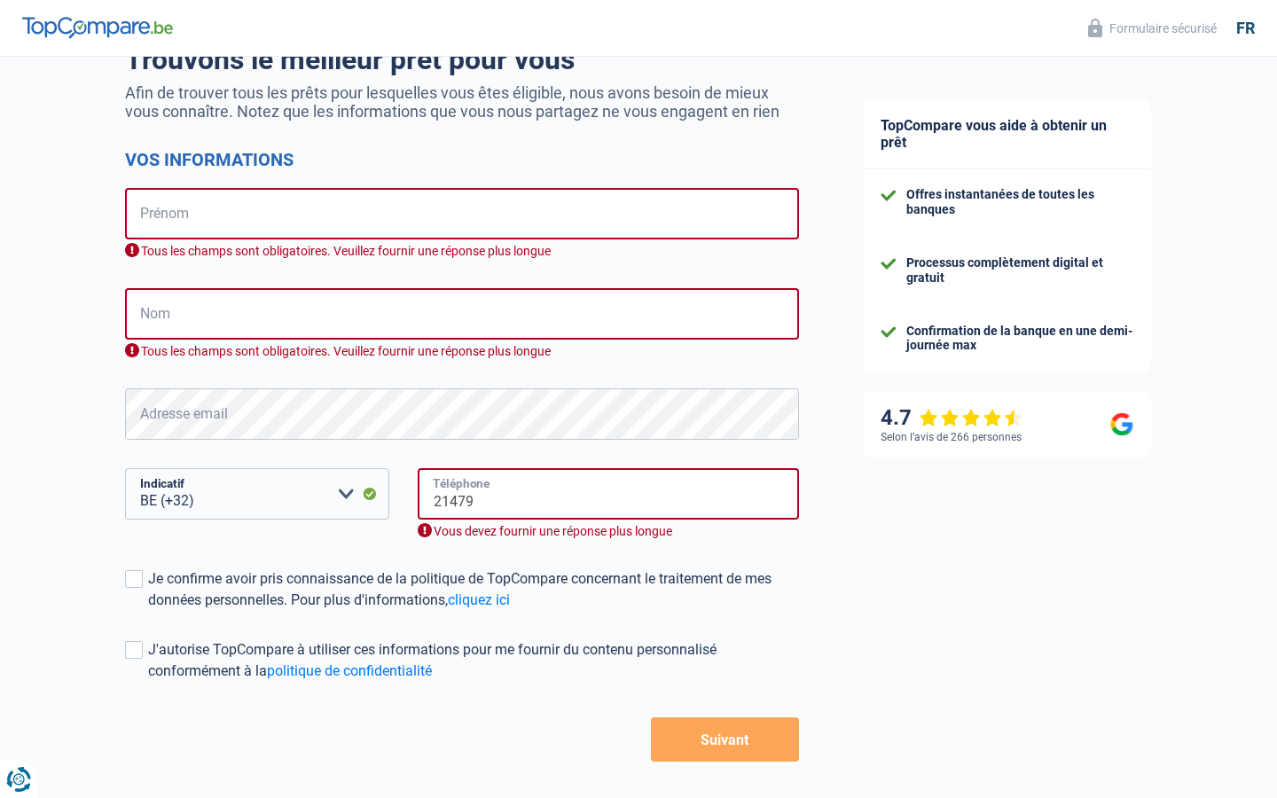
type input "21479"
click at [609, 494] on input "Téléphone" at bounding box center [608, 493] width 381 height 51
type input "073539929"
click at [609, 494] on input "Téléphone" at bounding box center [608, 493] width 381 height 51
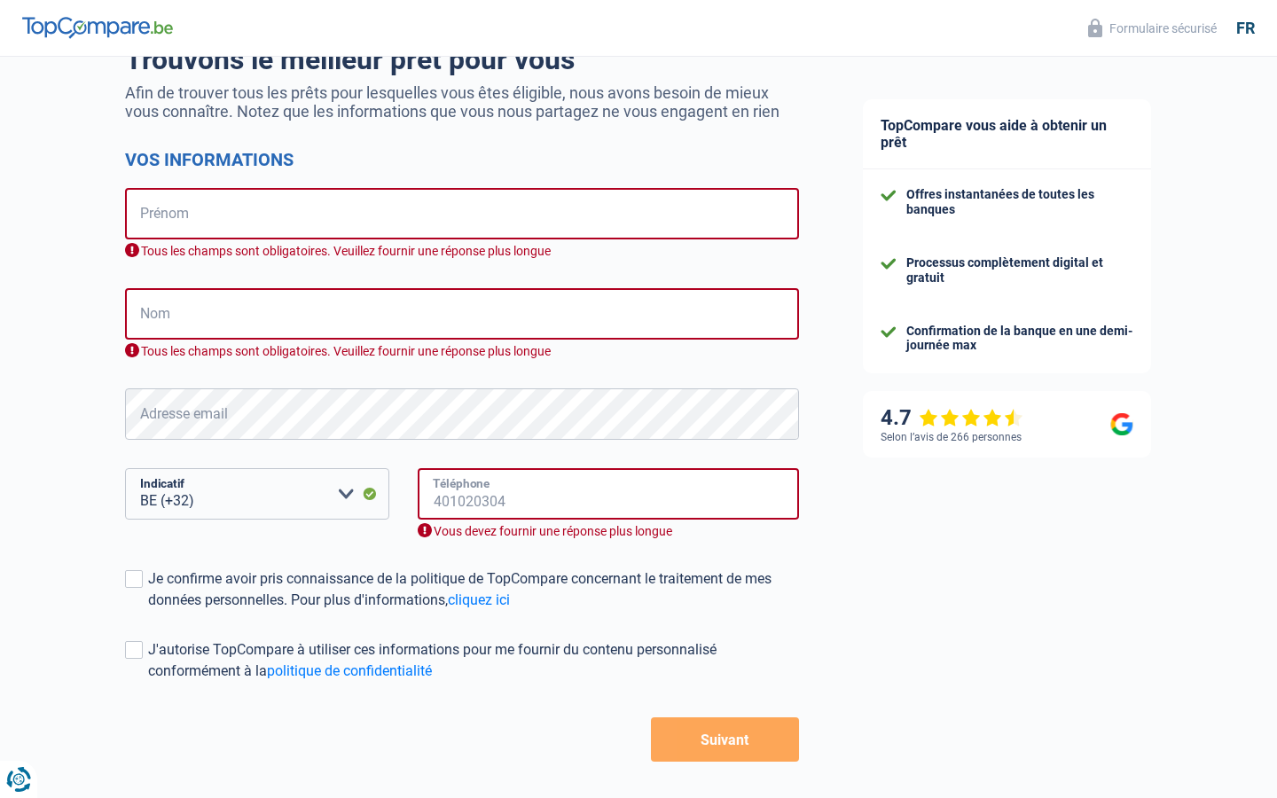
click at [609, 494] on input "Téléphone" at bounding box center [608, 493] width 381 height 51
type input "301536090"
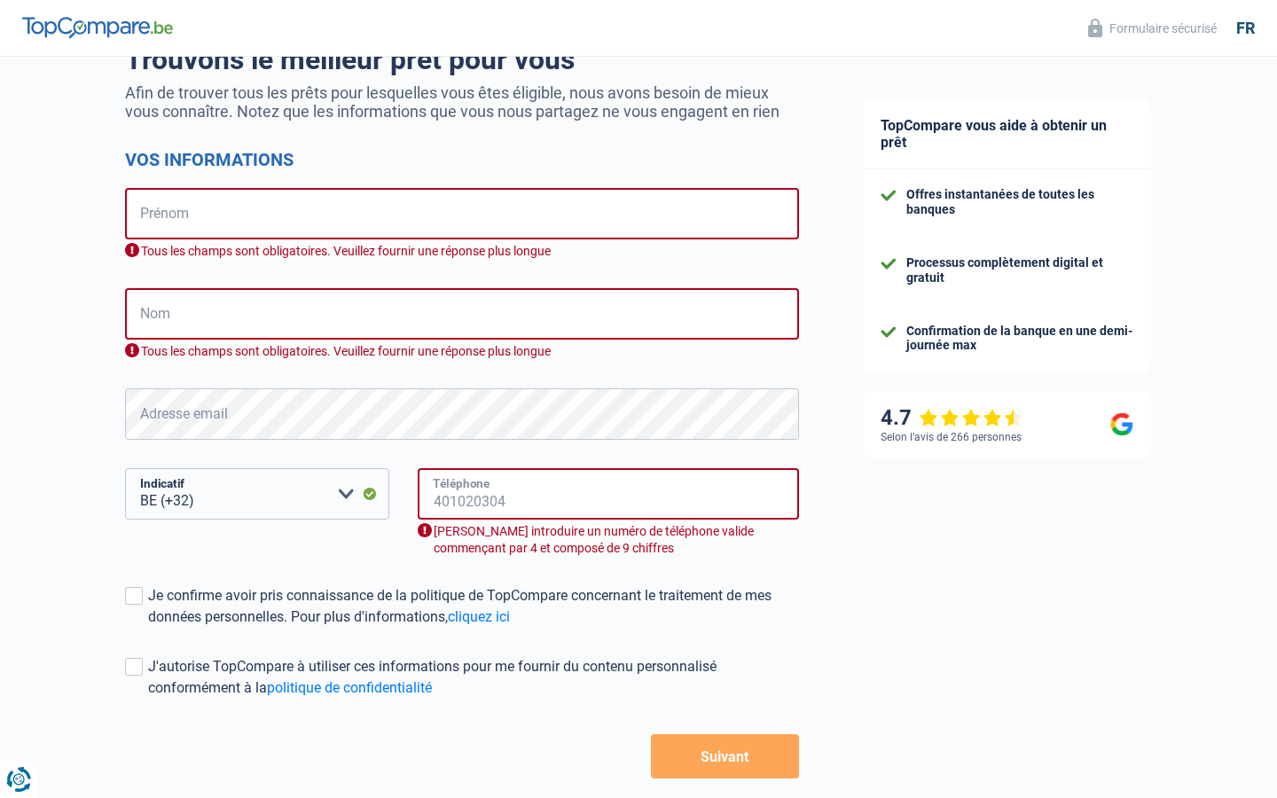
click at [609, 494] on input "Téléphone" at bounding box center [608, 493] width 381 height 51
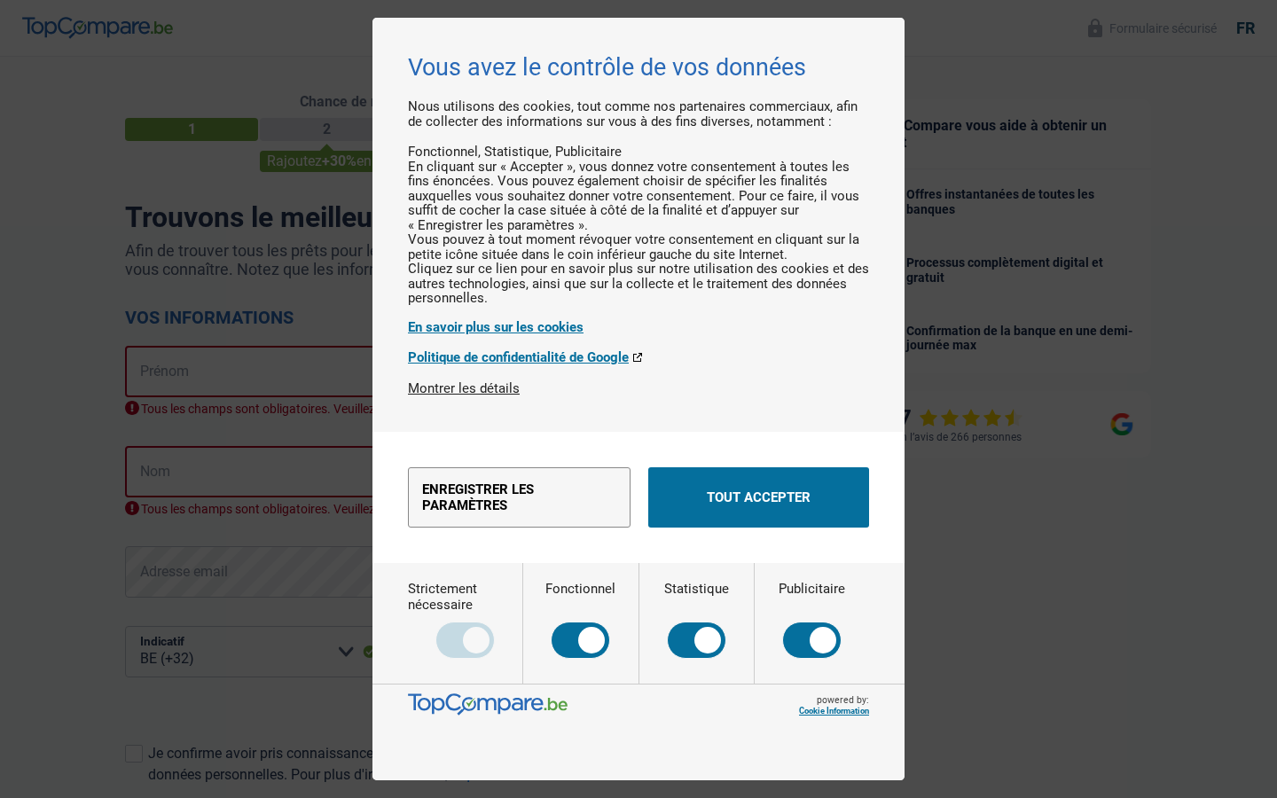
scroll to position [236, 0]
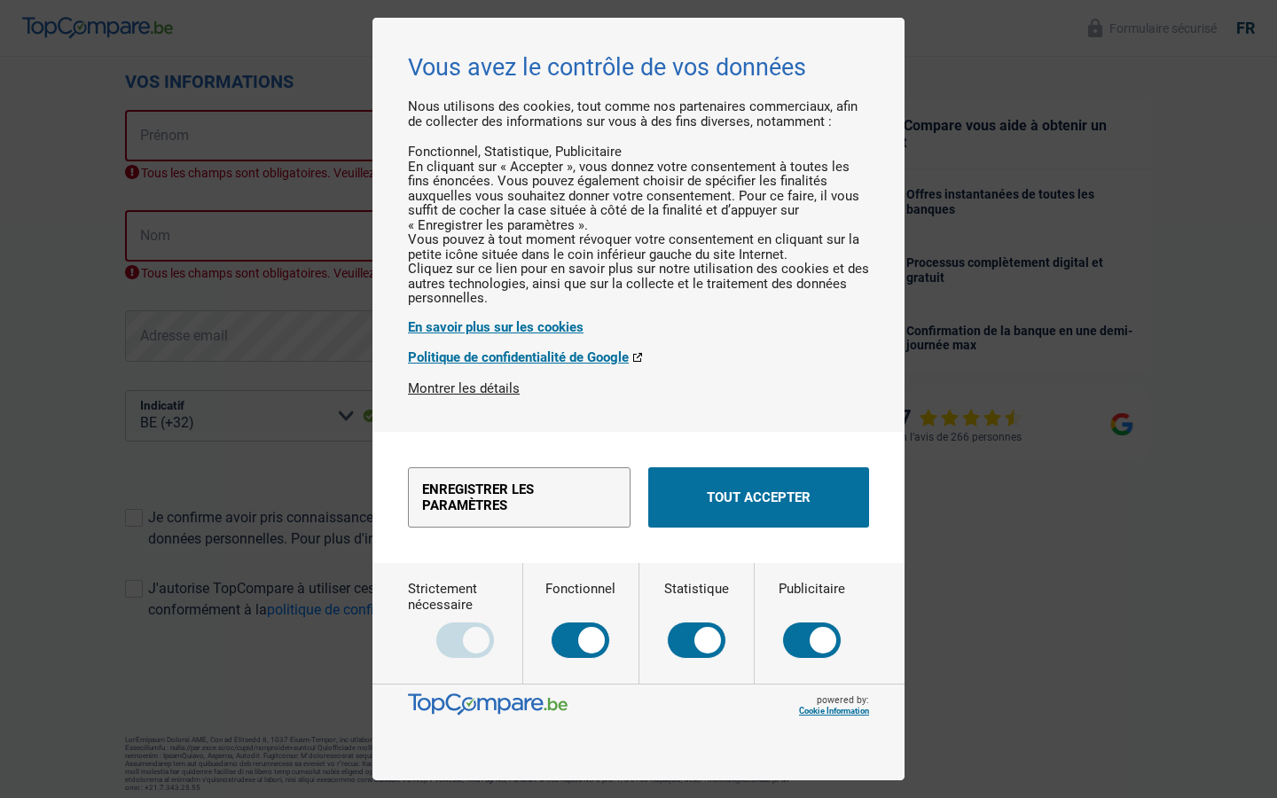
click at [580, 659] on input "Fonctionnel" at bounding box center [581, 620] width 70 height 78
checkbox input "false"
click at [696, 659] on input "Statistique" at bounding box center [696, 620] width 65 height 78
checkbox input "false"
click at [812, 659] on input "Publicitaire" at bounding box center [812, 620] width 67 height 78
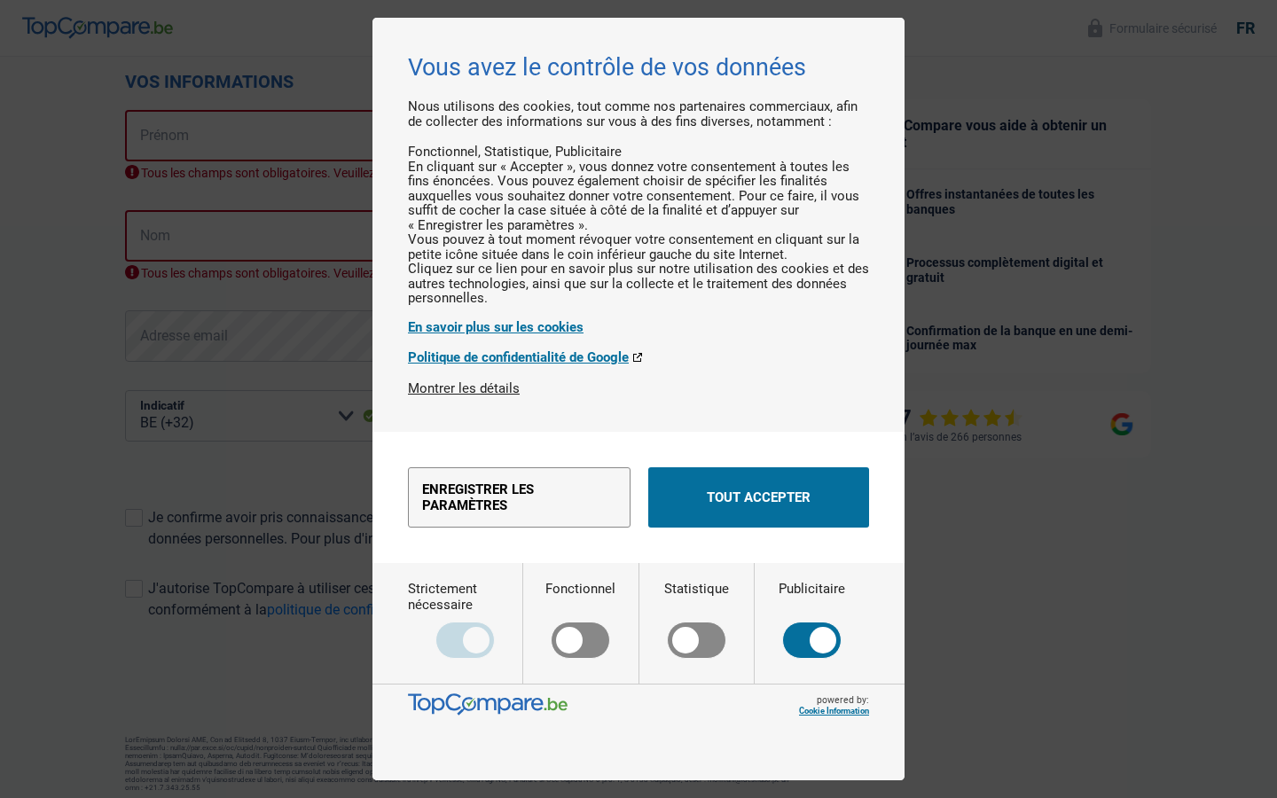
checkbox input "false"
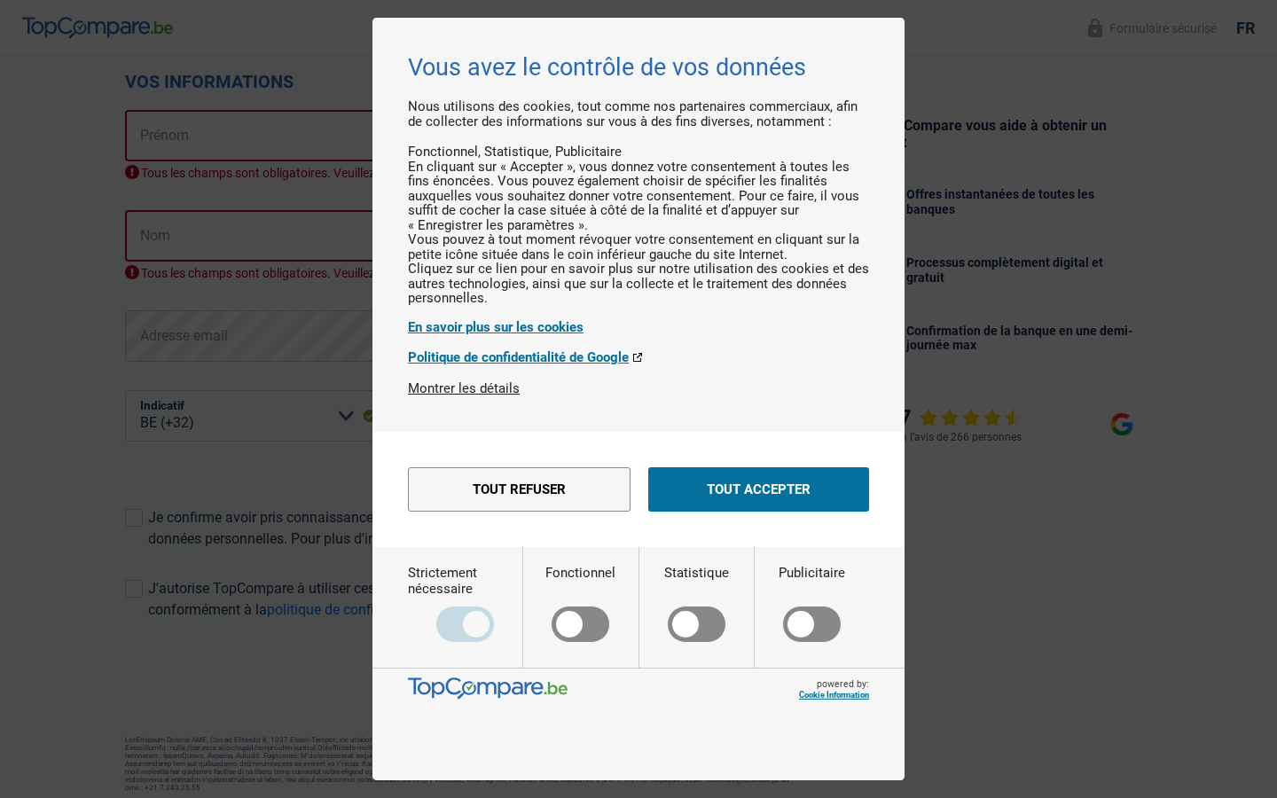
click at [580, 643] on input "Fonctionnel" at bounding box center [581, 604] width 70 height 78
checkbox input "true"
click at [696, 643] on input "Statistique" at bounding box center [696, 604] width 65 height 78
checkbox input "true"
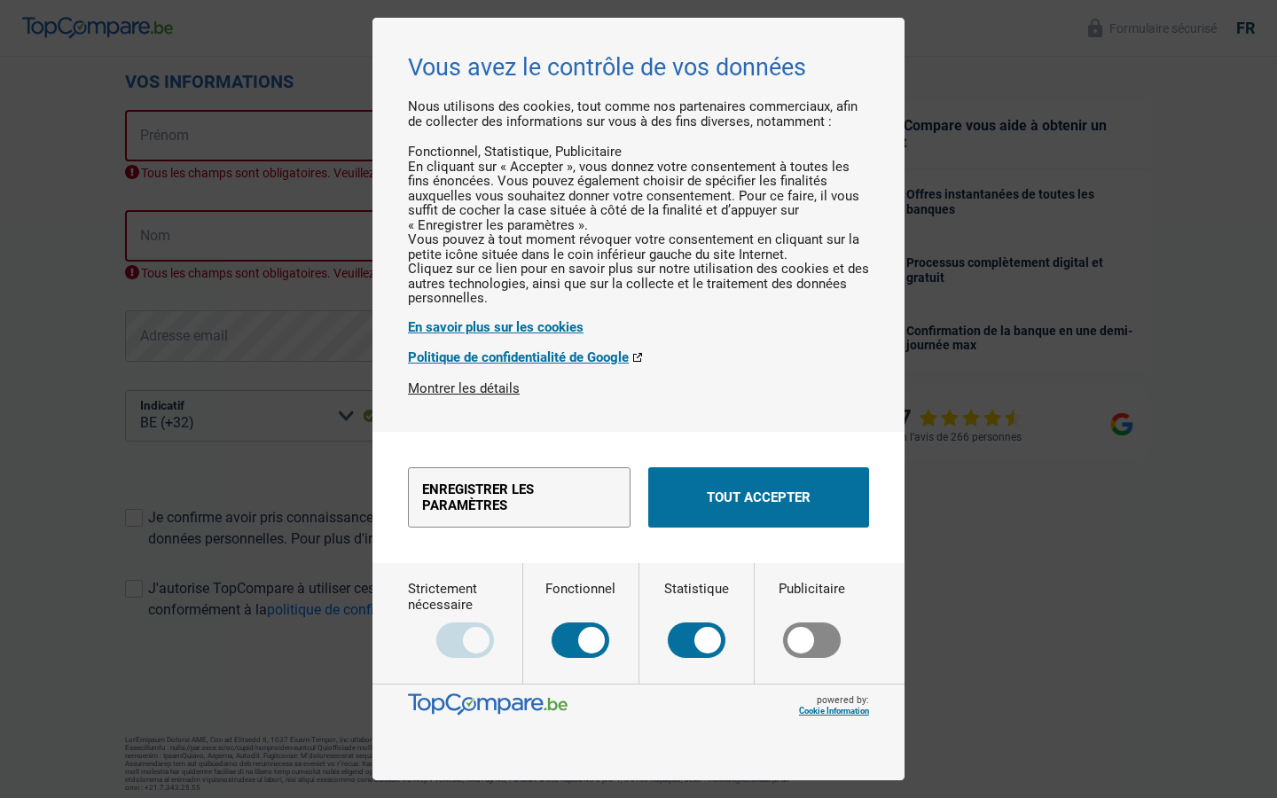
click at [812, 659] on input "Publicitaire" at bounding box center [812, 620] width 67 height 78
checkbox input "true"
click at [758, 528] on button "Tout accepter" at bounding box center [758, 498] width 221 height 60
